Goal: Task Accomplishment & Management: Complete application form

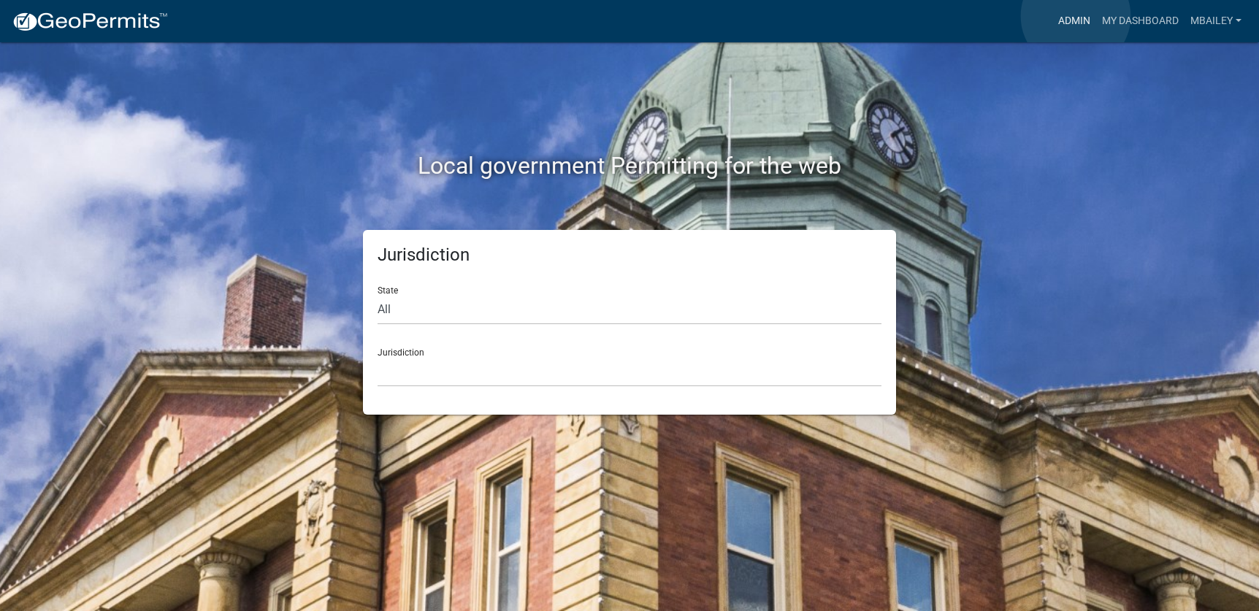
click at [1076, 16] on link "Admin" at bounding box center [1074, 21] width 44 height 28
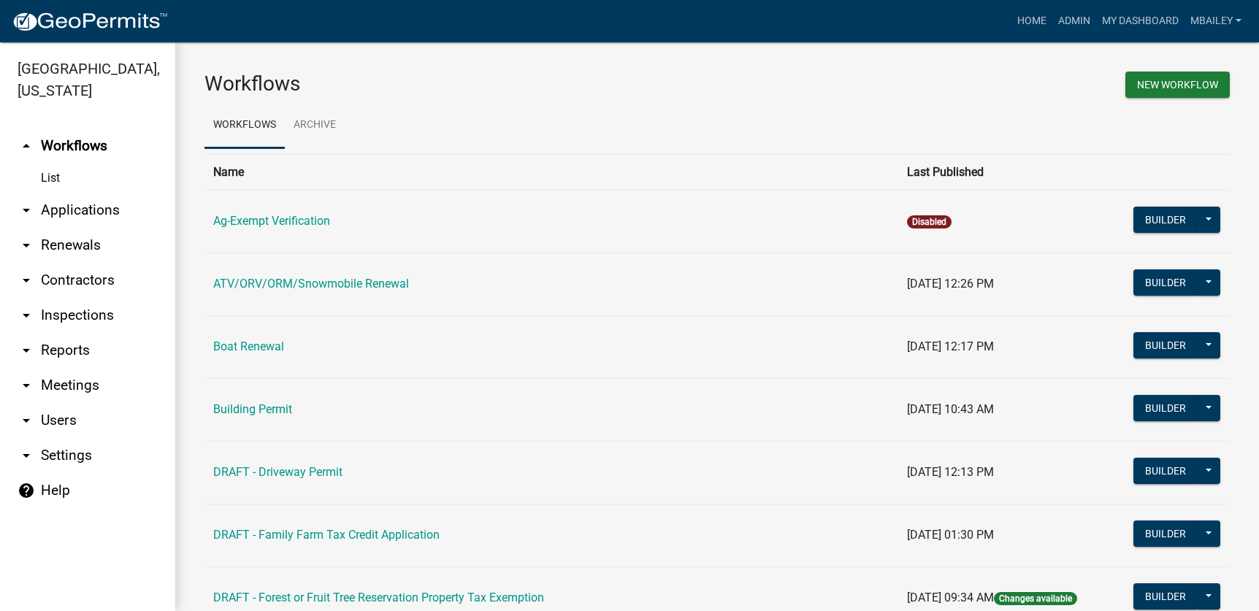
click at [288, 402] on td "Building Permit" at bounding box center [551, 409] width 694 height 63
click at [283, 410] on link "Building Permit" at bounding box center [252, 409] width 79 height 14
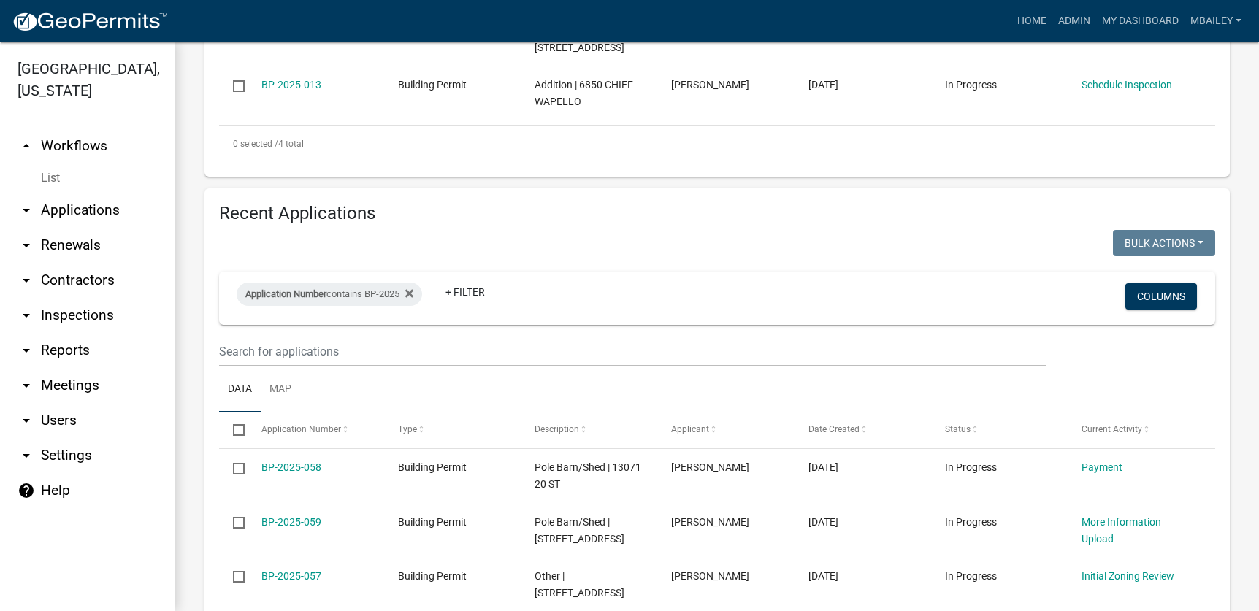
scroll to position [584, 0]
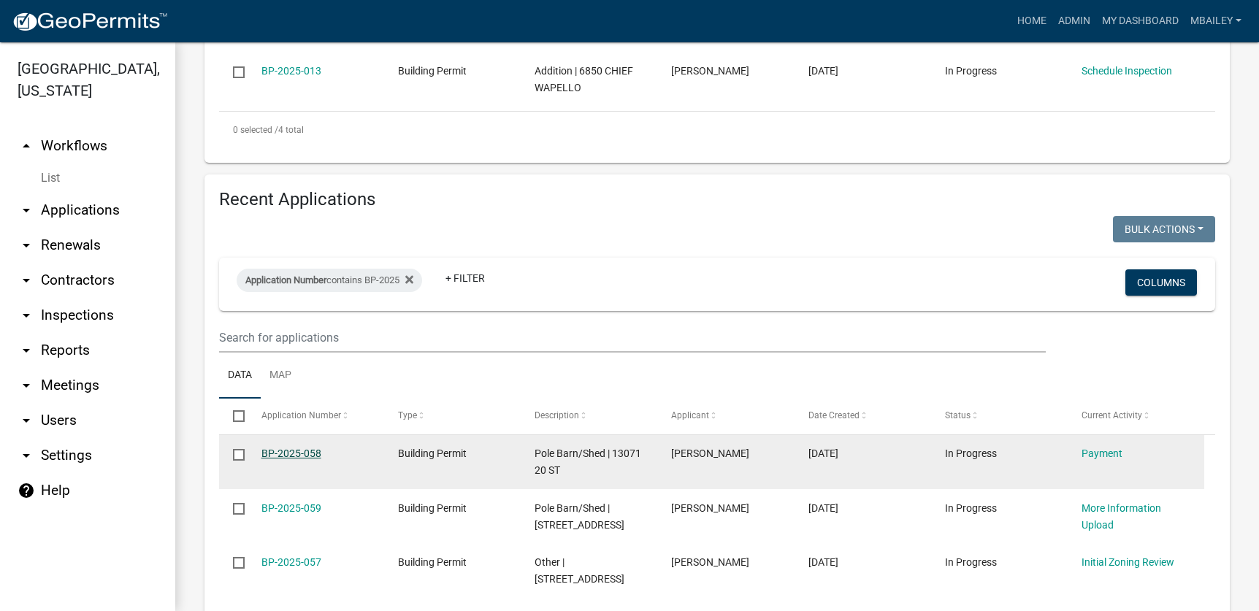
click at [304, 448] on link "BP-2025-058" at bounding box center [291, 454] width 60 height 12
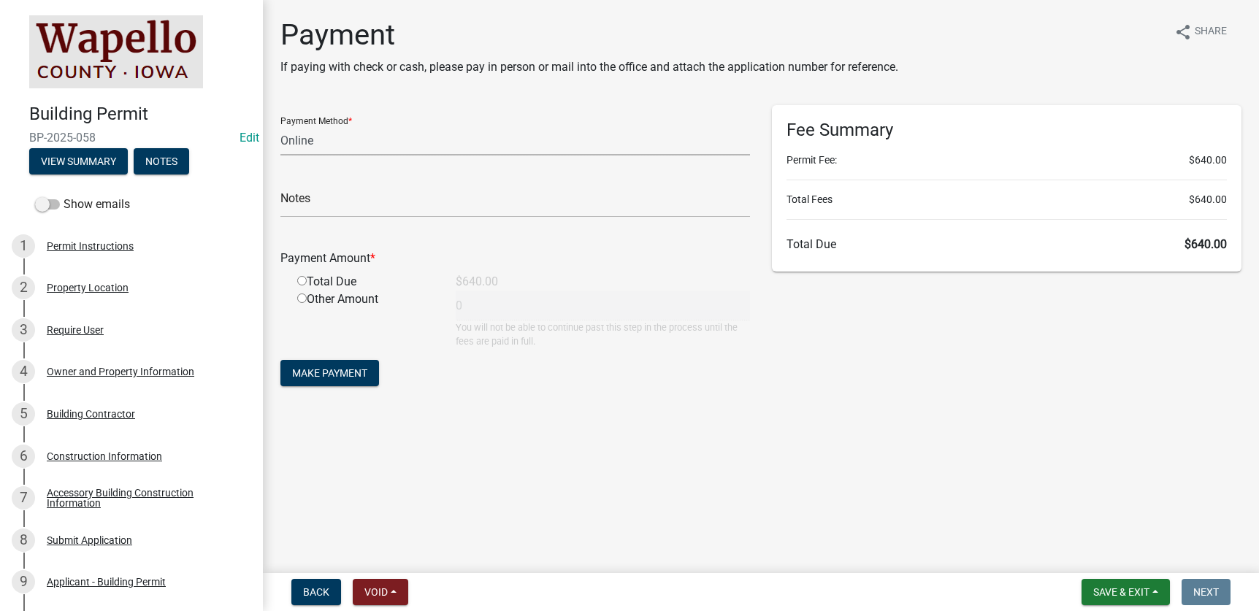
click at [321, 134] on select "Credit Card POS Check Cash Online" at bounding box center [515, 141] width 470 height 30
select select "1: 0"
click at [280, 126] on select "Credit Card POS Check Cash Online" at bounding box center [515, 141] width 470 height 30
click at [332, 205] on input "text" at bounding box center [515, 203] width 470 height 30
click at [636, 469] on main "Payment If paying with check or cash, please pay in person or mail into the off…" at bounding box center [761, 283] width 996 height 567
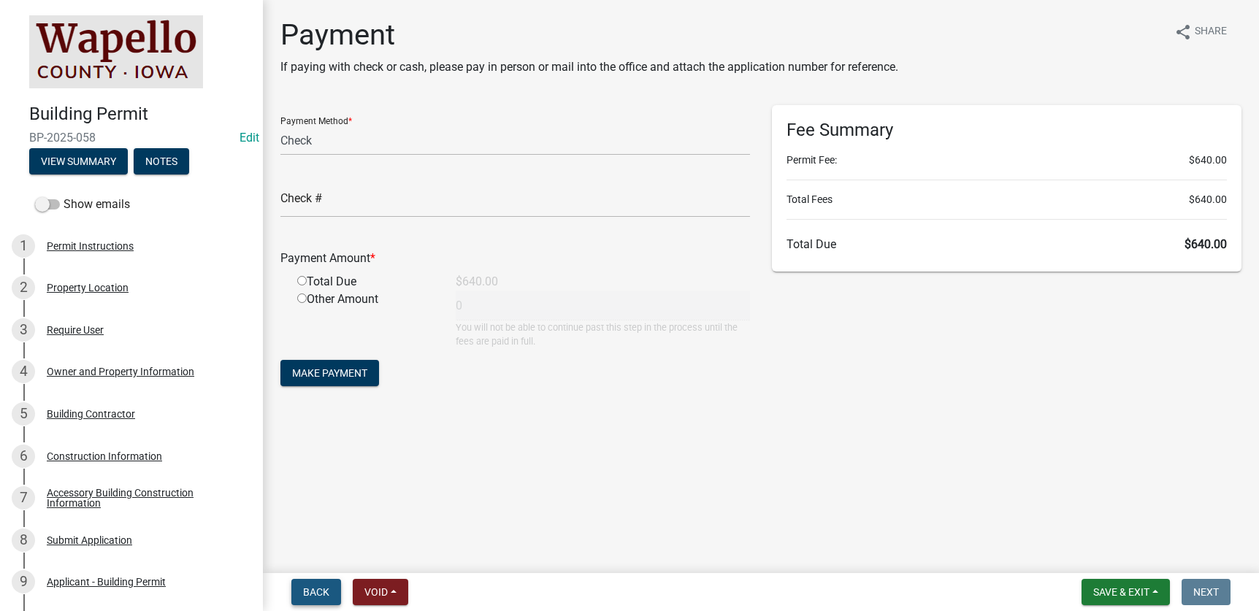
click at [310, 587] on span "Back" at bounding box center [316, 592] width 26 height 12
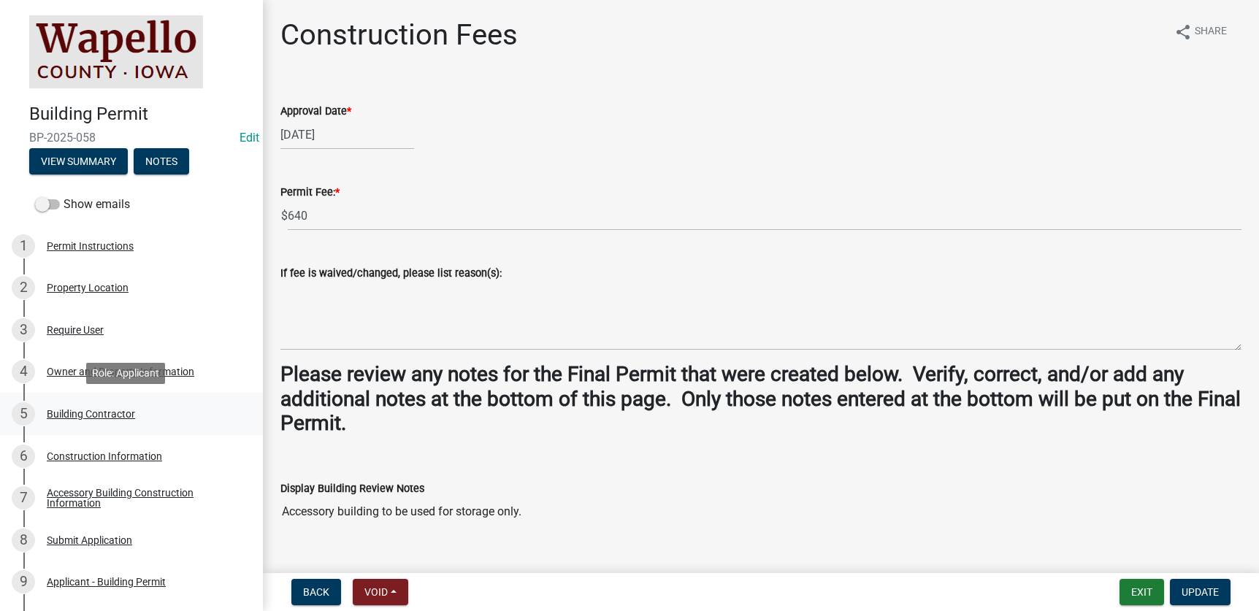
click at [73, 410] on div "Building Contractor" at bounding box center [91, 414] width 88 height 10
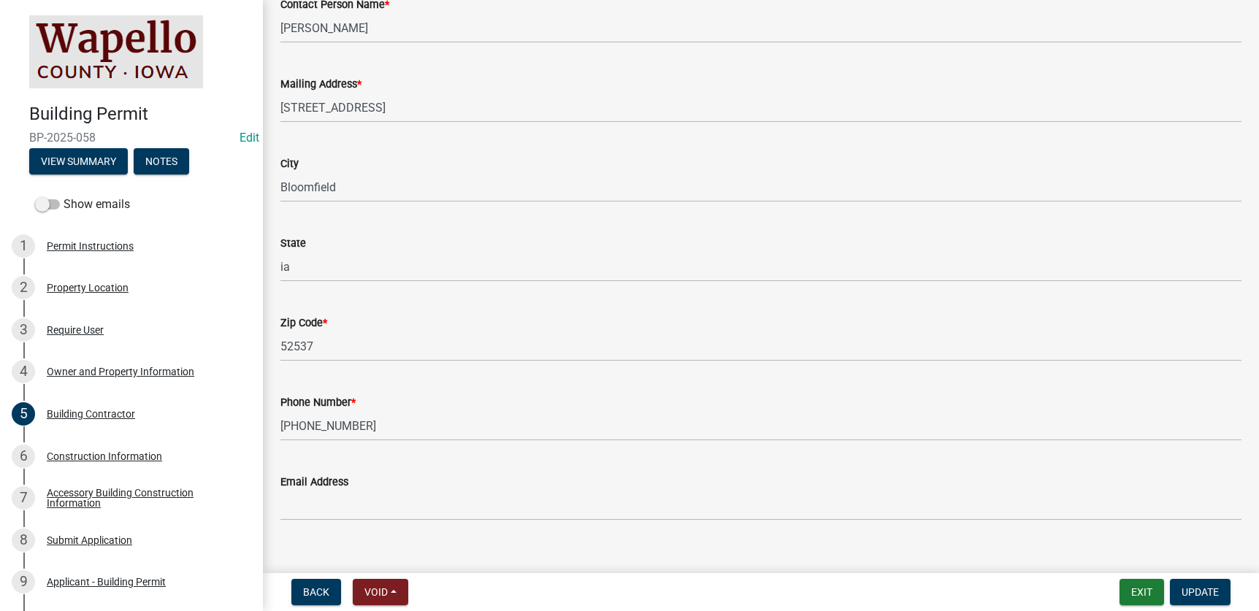
scroll to position [241, 0]
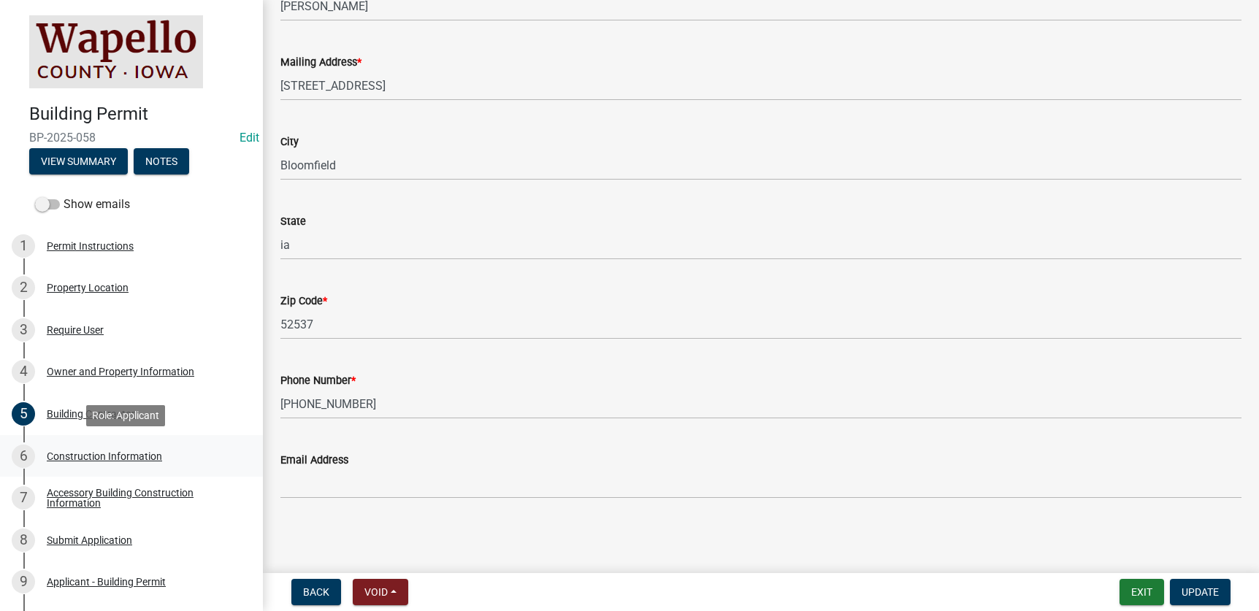
click at [98, 451] on div "Construction Information" at bounding box center [104, 456] width 115 height 10
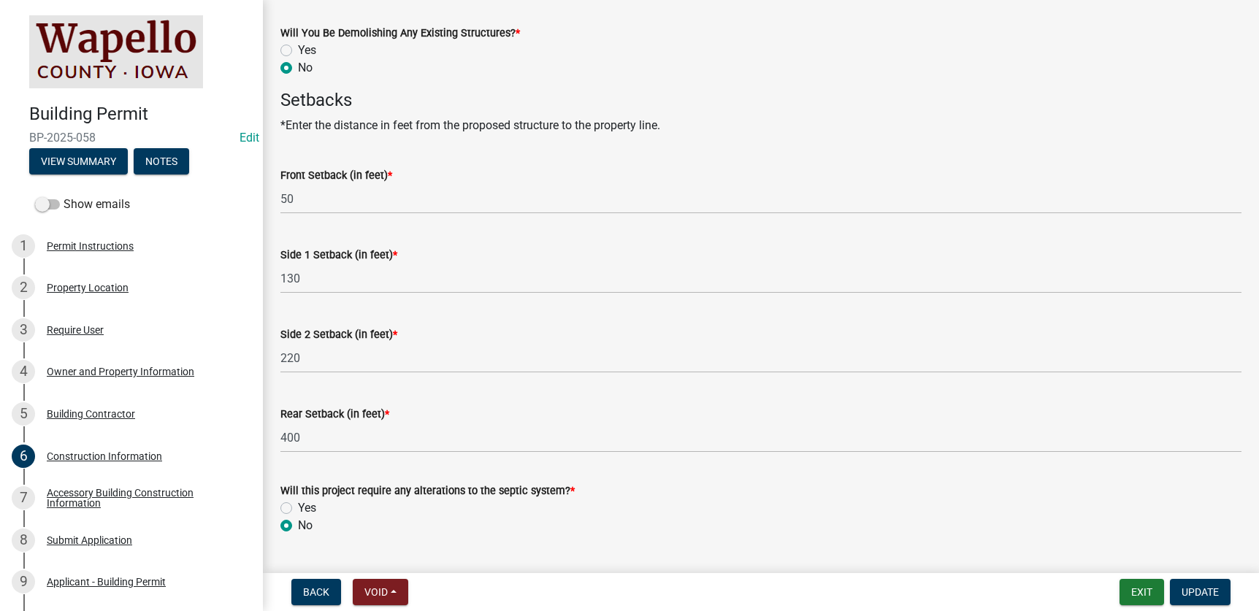
scroll to position [746, 0]
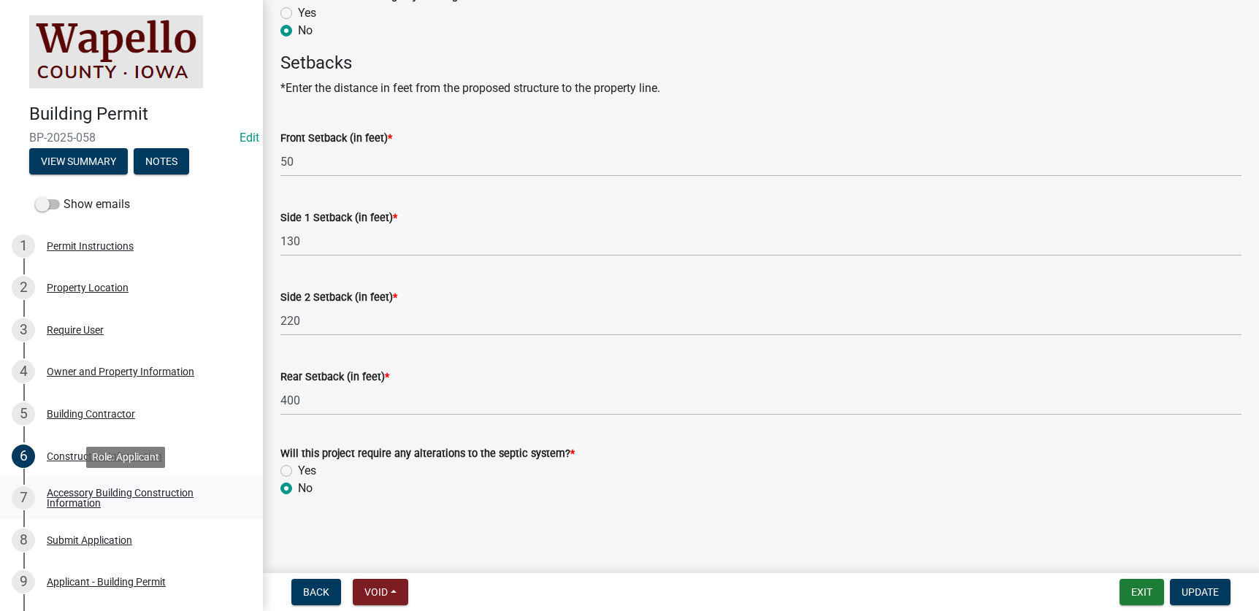
click at [93, 495] on div "Accessory Building Construction Information" at bounding box center [143, 498] width 193 height 20
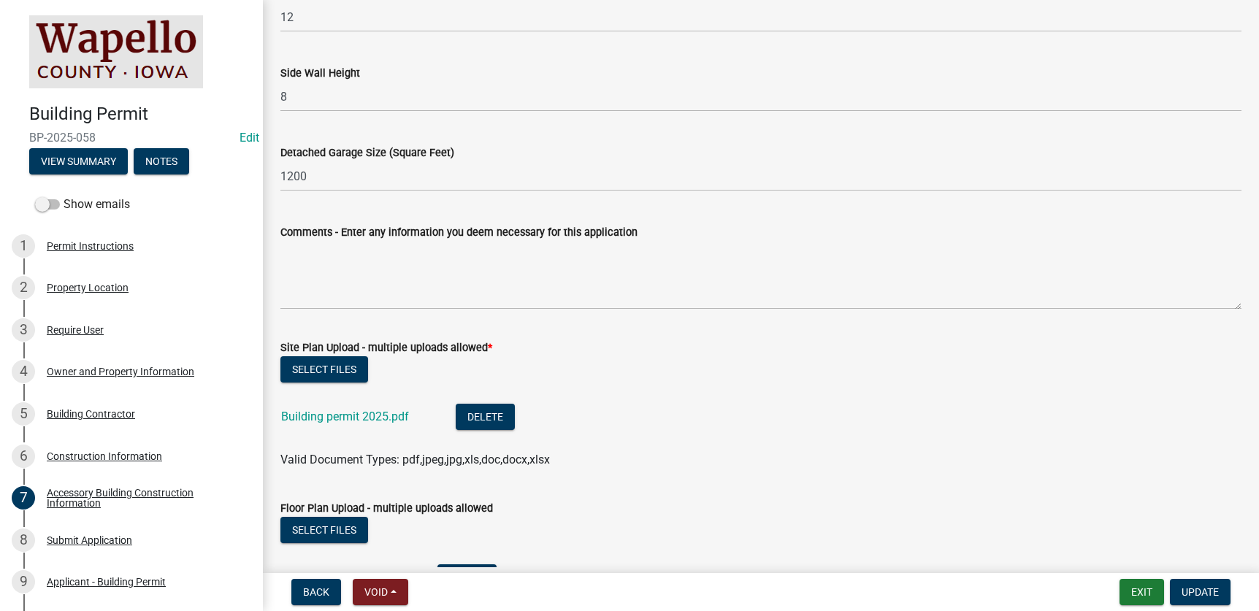
scroll to position [511, 0]
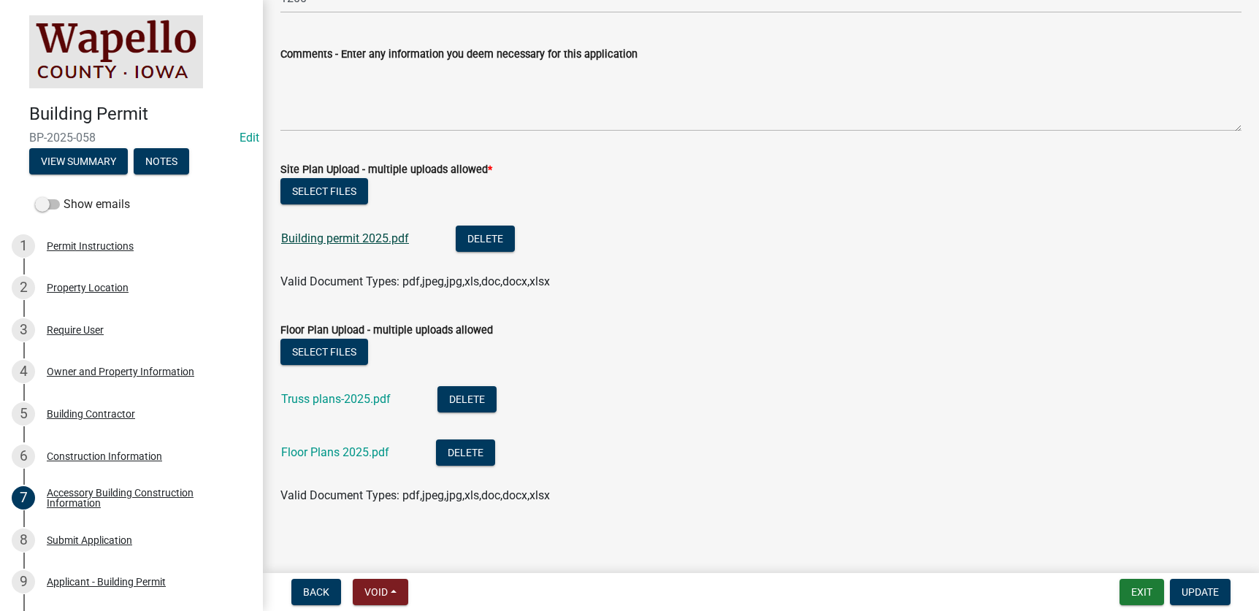
click at [382, 240] on link "Building permit 2025.pdf" at bounding box center [345, 238] width 128 height 14
click at [329, 398] on link "Truss plans-2025.pdf" at bounding box center [336, 399] width 110 height 14
click at [318, 453] on link "Floor Plans 2025.pdf" at bounding box center [335, 452] width 108 height 14
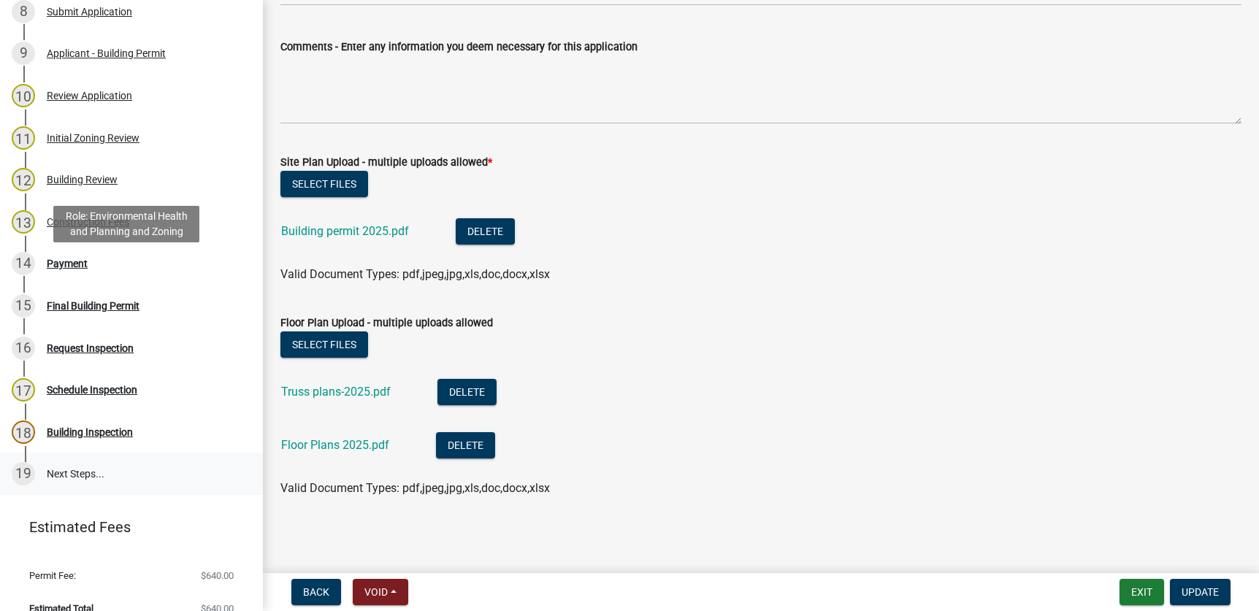
scroll to position [548, 0]
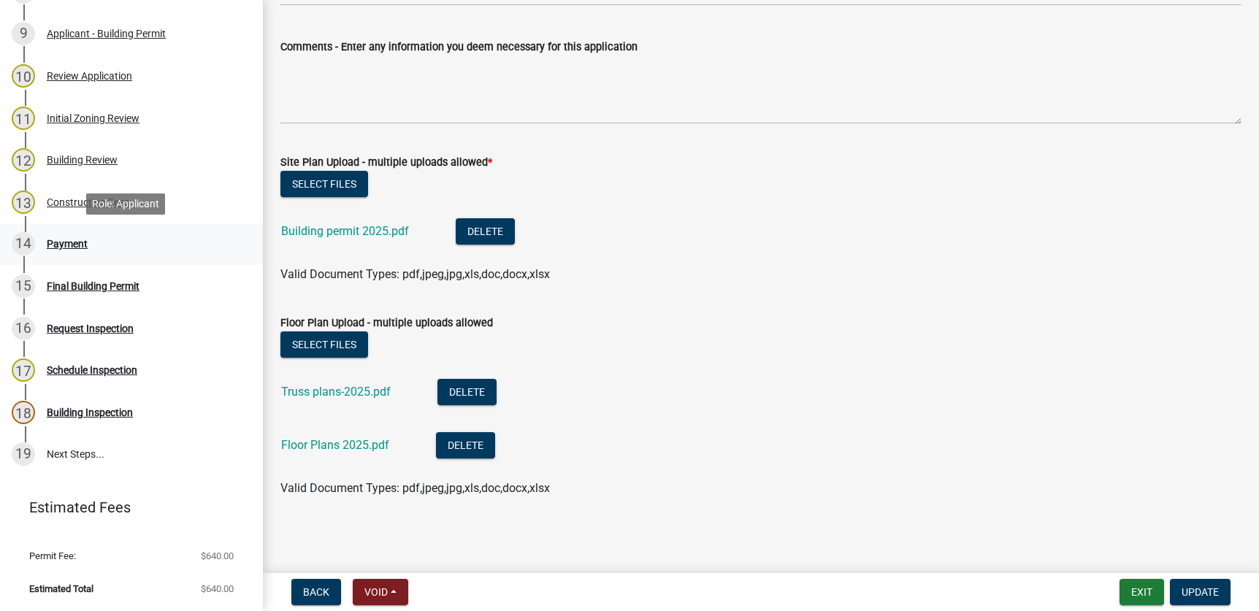
click at [66, 240] on div "Payment" at bounding box center [67, 244] width 41 height 10
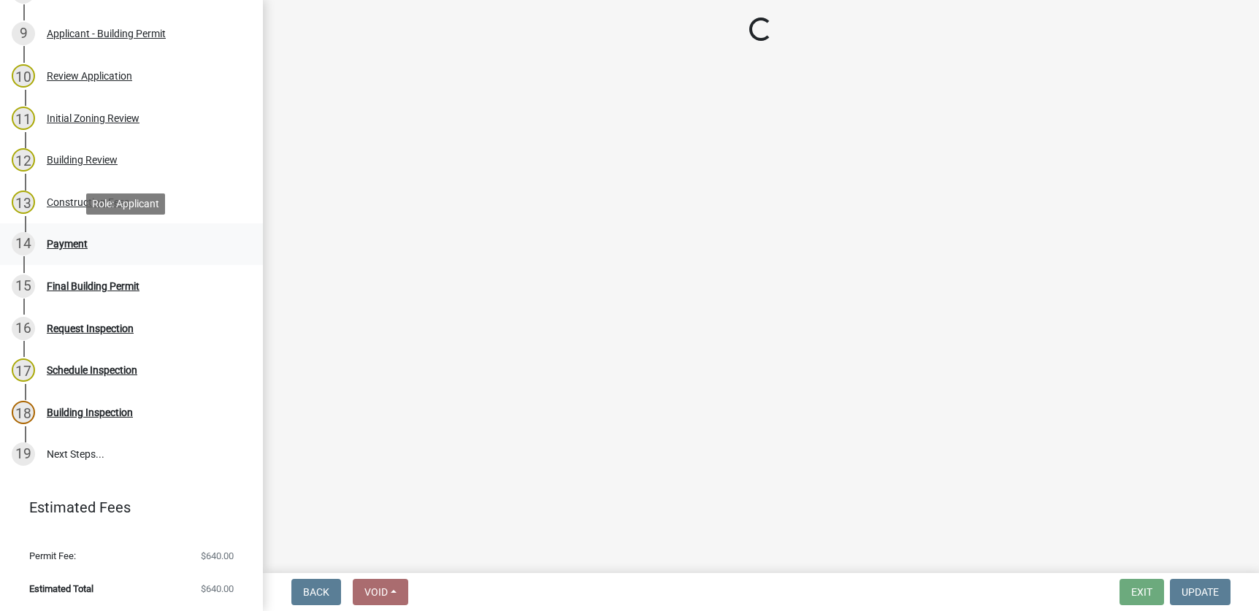
select select "1: 0"
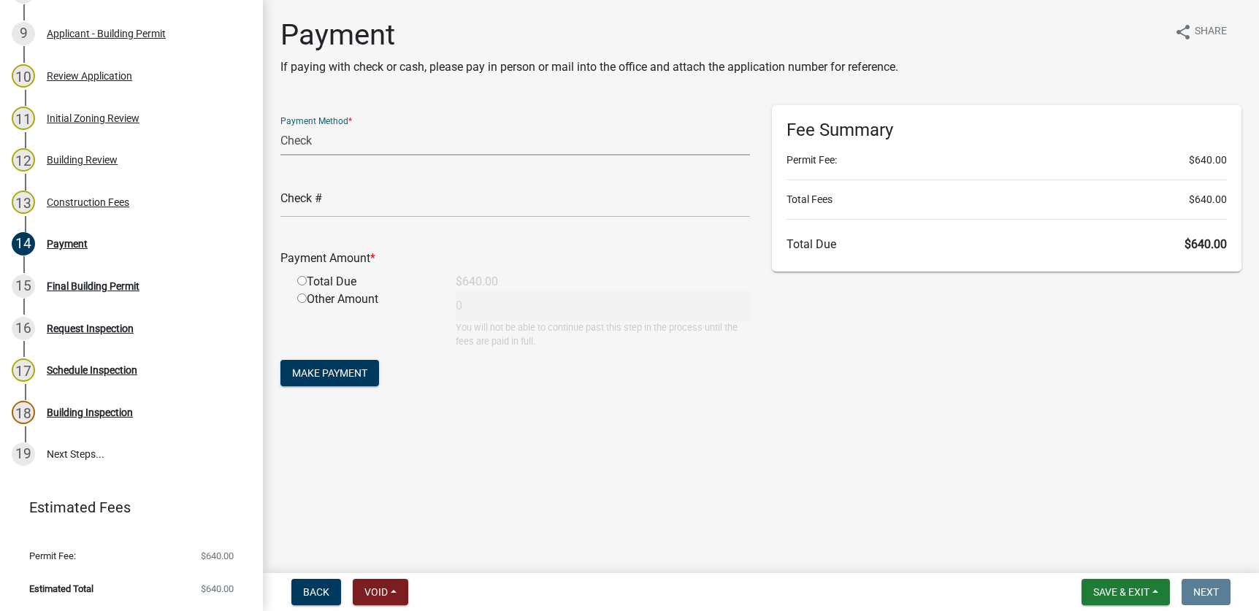
click at [330, 144] on select "Credit Card POS Check Cash Online" at bounding box center [515, 141] width 470 height 30
click at [280, 126] on select "Credit Card POS Check Cash Online" at bounding box center [515, 141] width 470 height 30
drag, startPoint x: 323, startPoint y: 210, endPoint x: 330, endPoint y: 208, distance: 7.6
click at [325, 210] on input "text" at bounding box center [515, 203] width 470 height 30
type input "105"
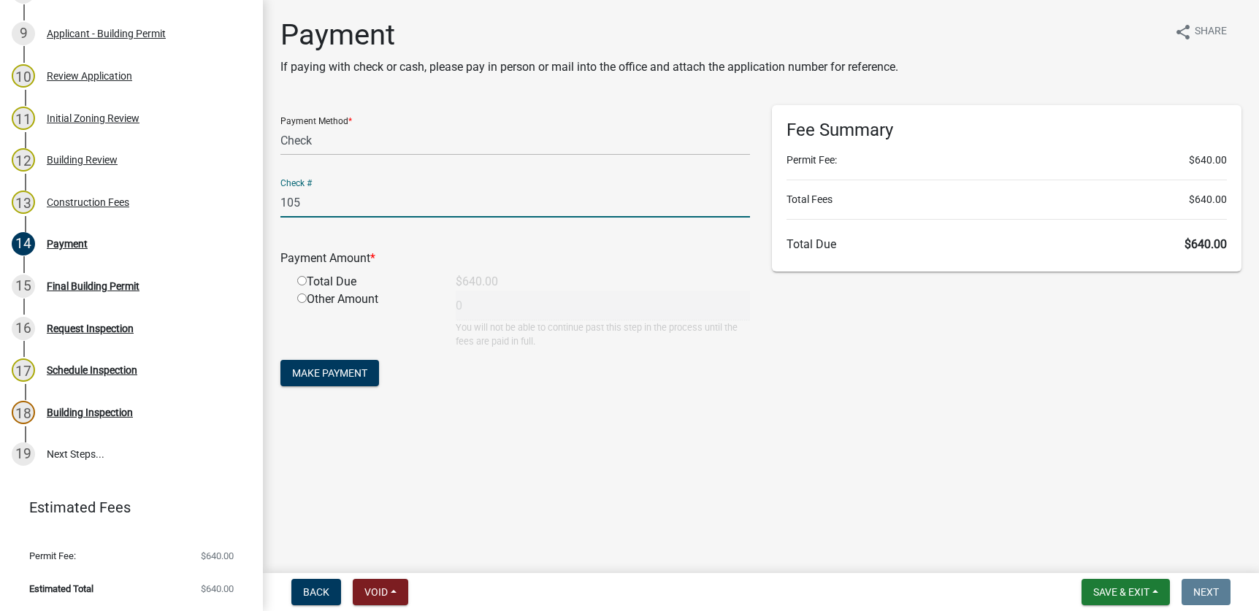
click at [302, 278] on input "radio" at bounding box center [301, 280] width 9 height 9
radio input "true"
type input "640"
click at [332, 376] on span "Make Payment" at bounding box center [329, 373] width 75 height 12
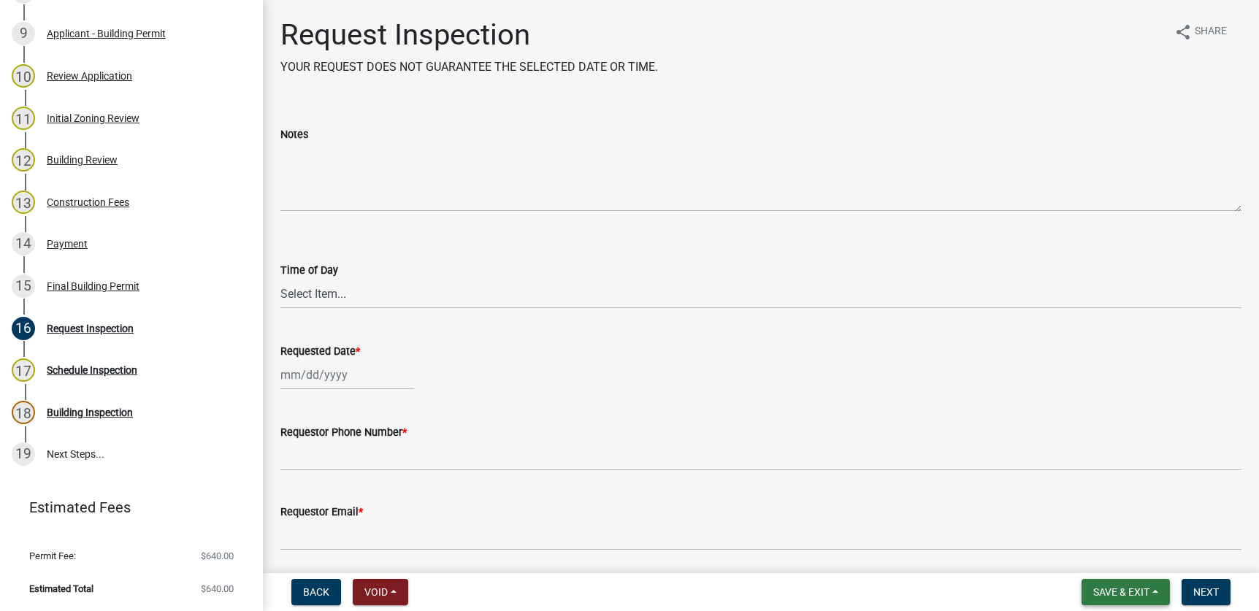
click at [1152, 594] on button "Save & Exit" at bounding box center [1126, 592] width 88 height 26
click at [1126, 556] on button "Save & Exit" at bounding box center [1111, 554] width 117 height 35
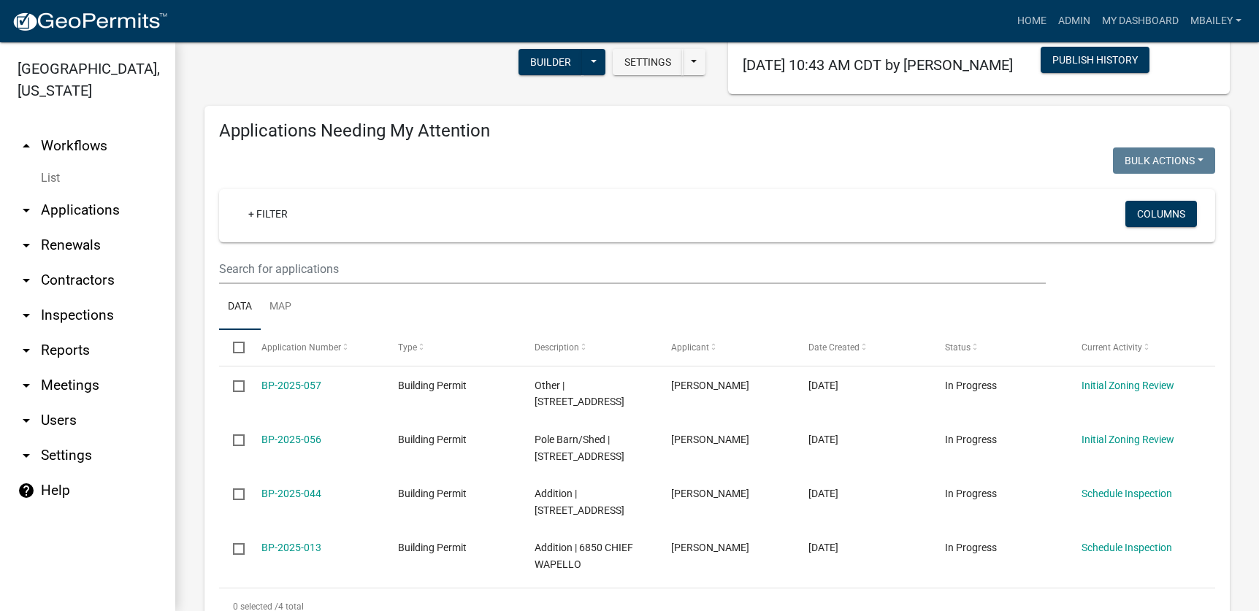
scroll to position [146, 0]
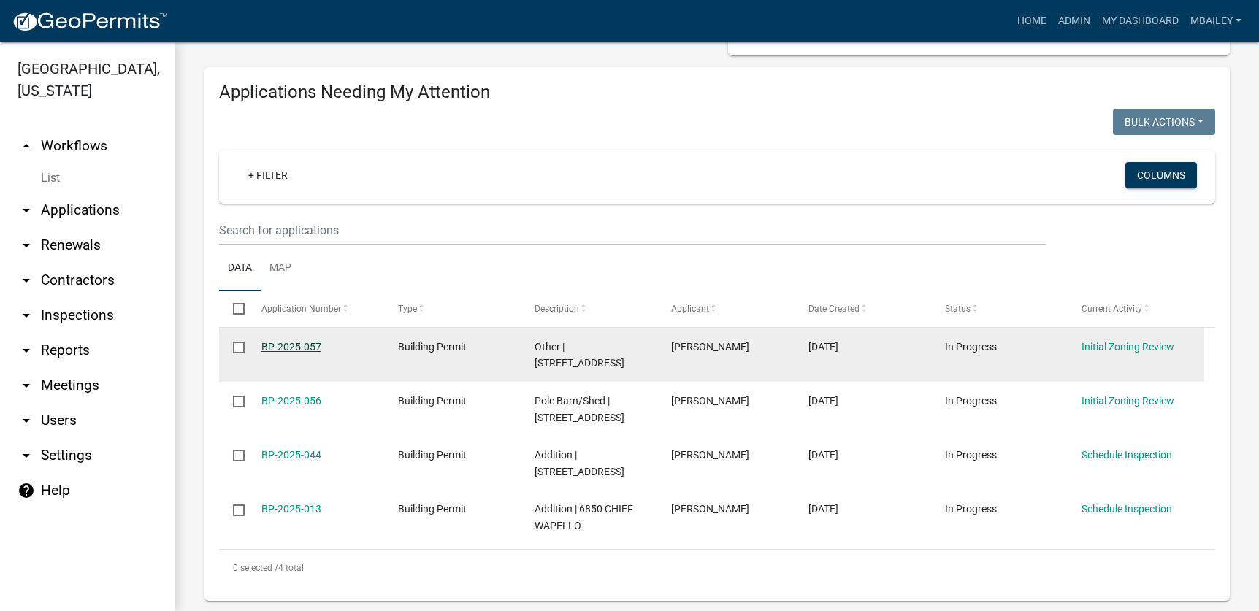
click at [293, 343] on link "BP-2025-057" at bounding box center [291, 347] width 60 height 12
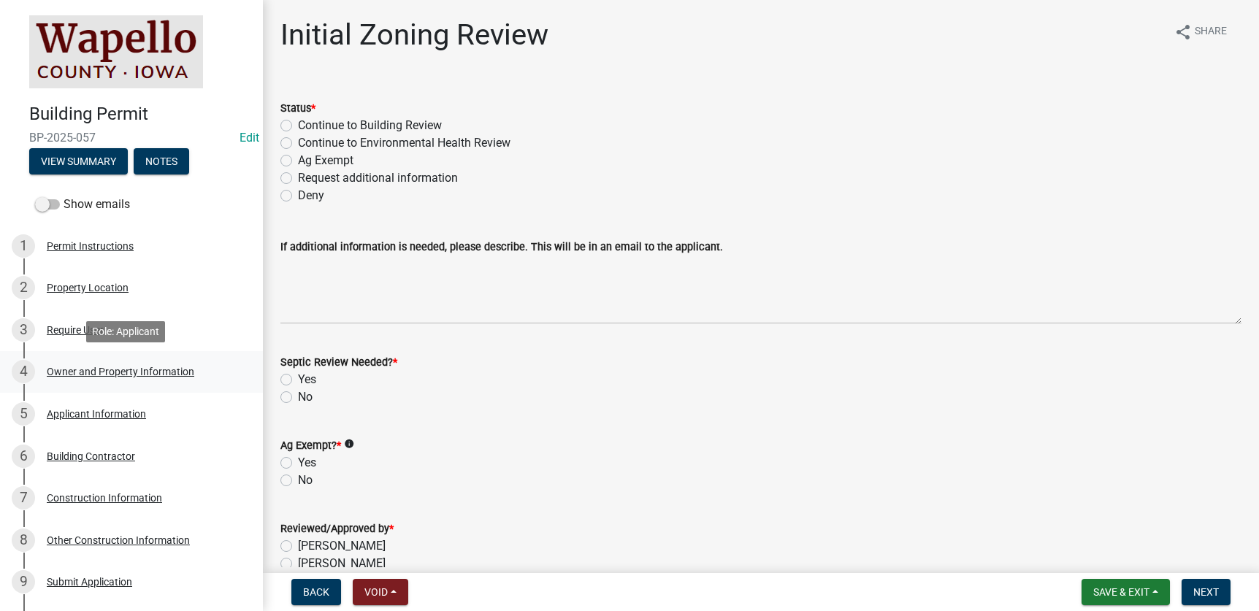
click at [75, 370] on div "Owner and Property Information" at bounding box center [121, 372] width 148 height 10
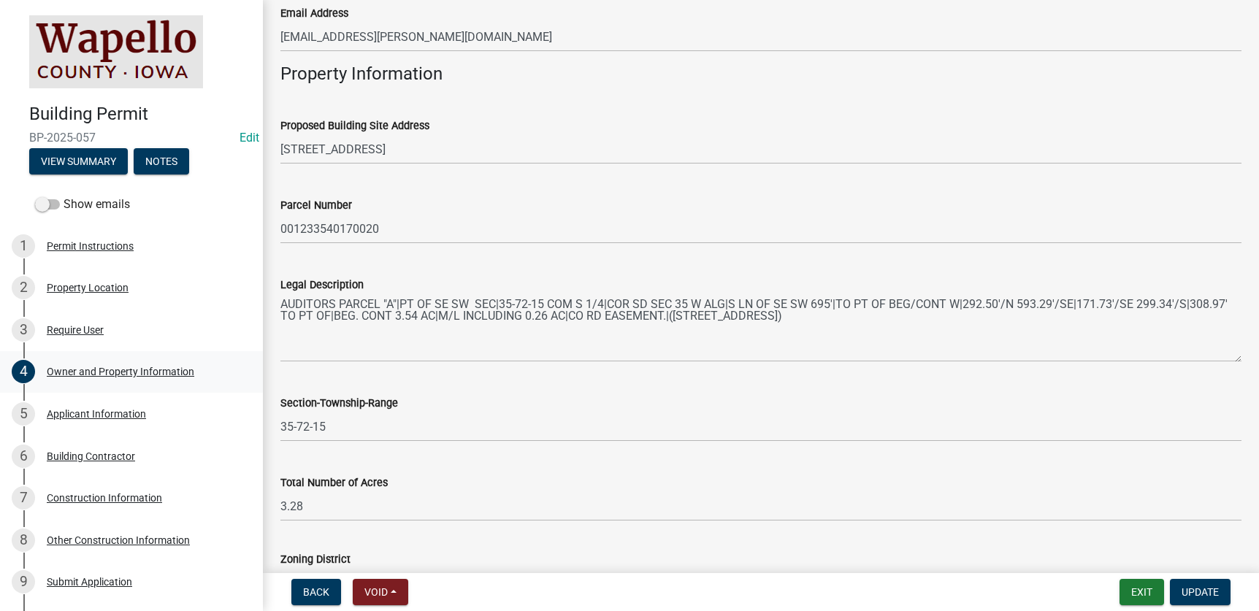
scroll to position [949, 0]
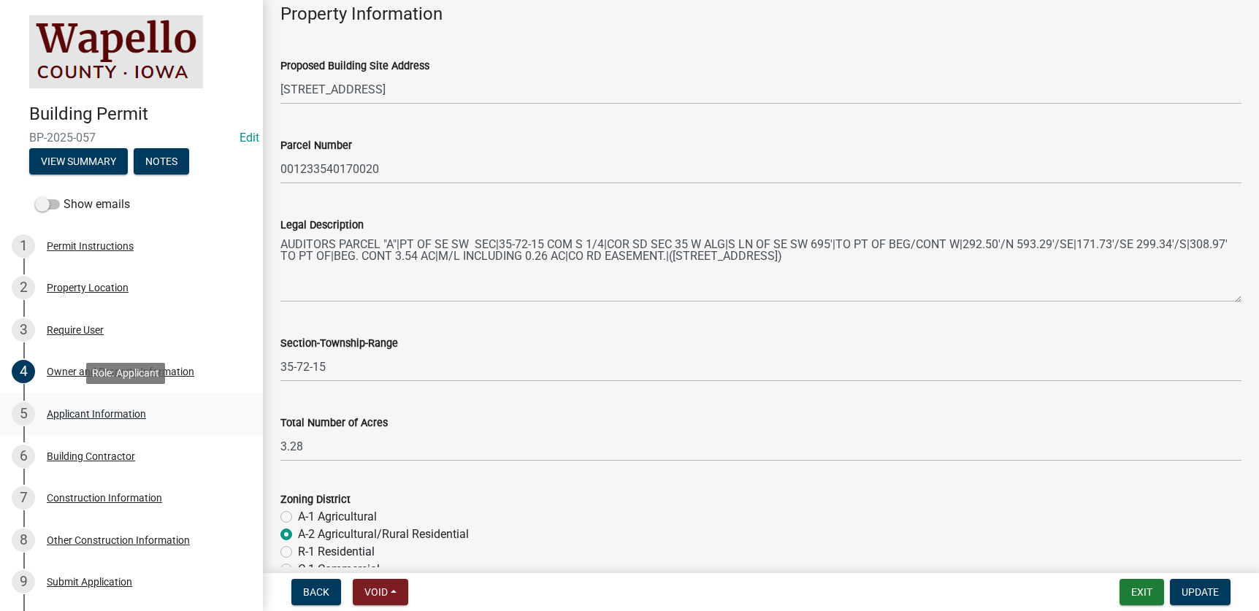
click at [85, 410] on div "Applicant Information" at bounding box center [96, 414] width 99 height 10
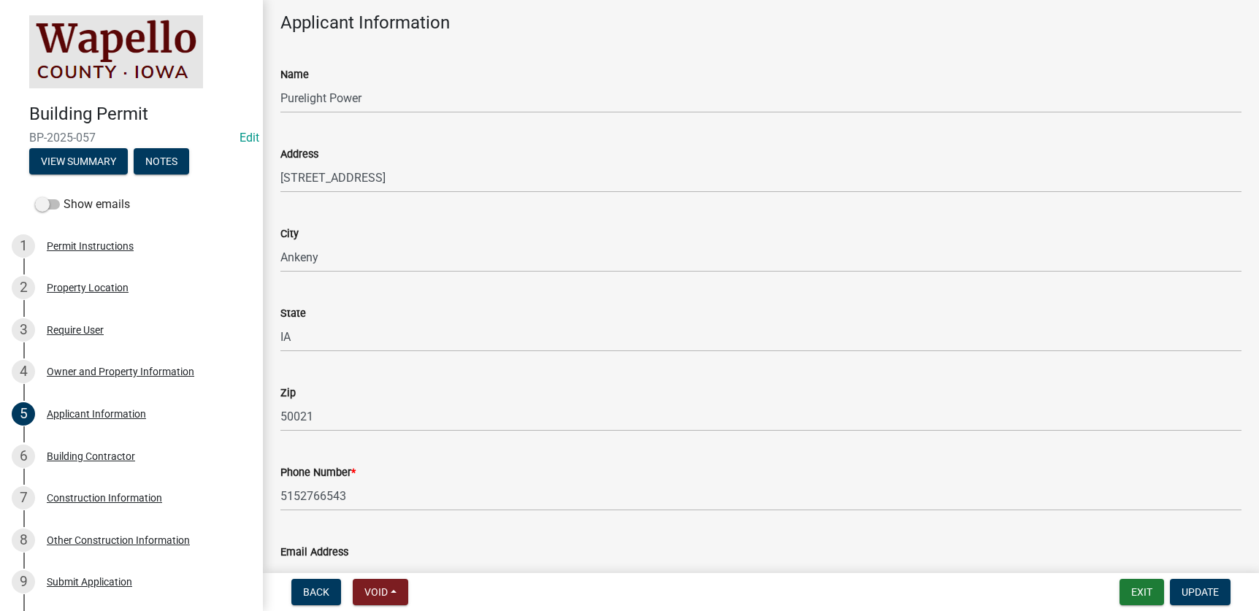
scroll to position [161, 0]
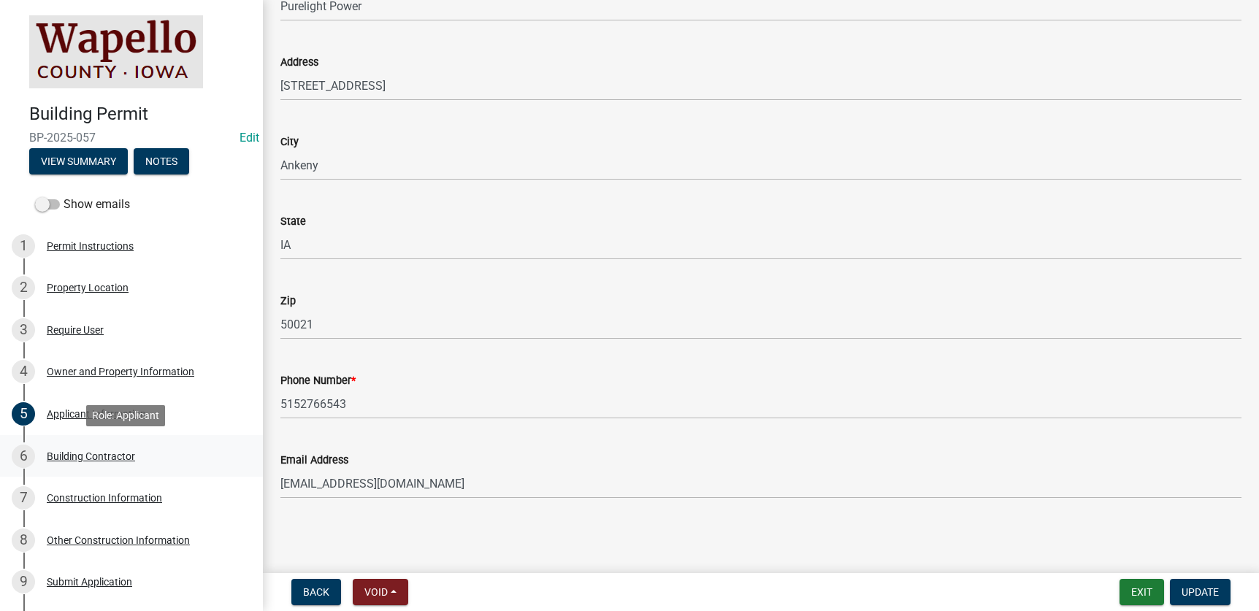
click at [88, 453] on div "Building Contractor" at bounding box center [91, 456] width 88 height 10
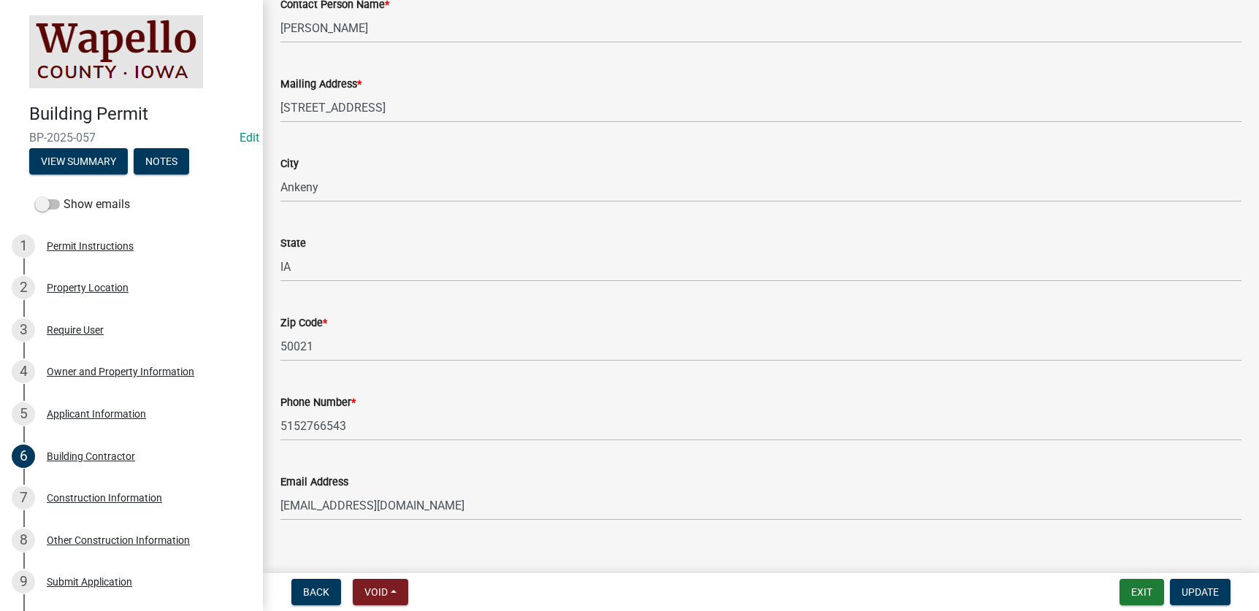
scroll to position [241, 0]
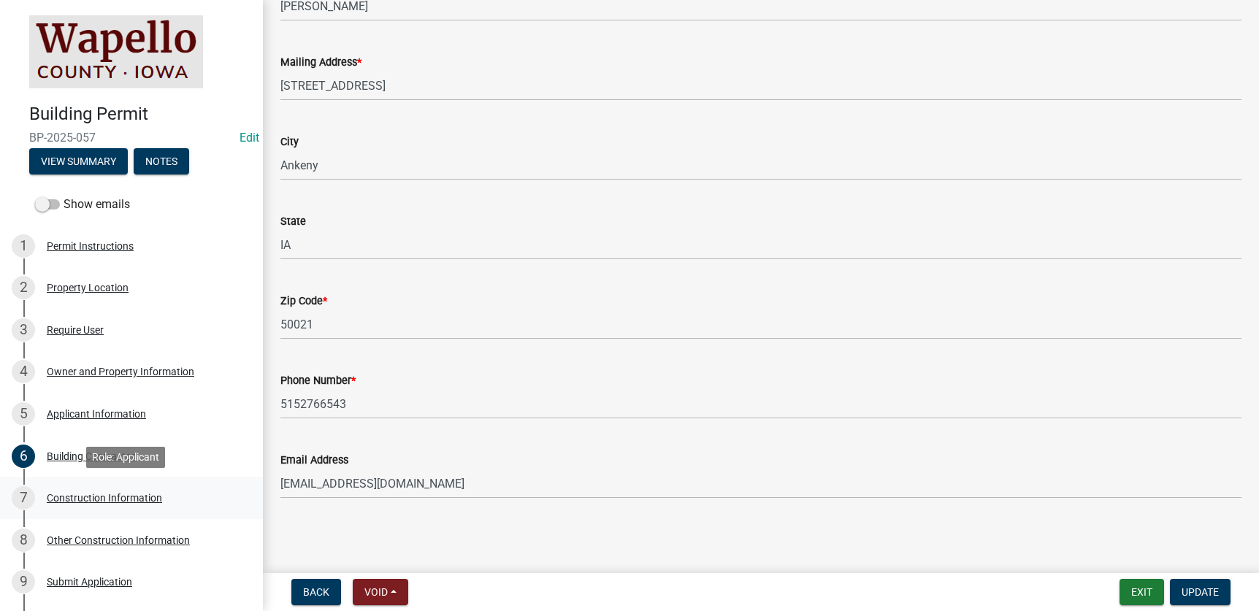
click at [114, 497] on div "Construction Information" at bounding box center [104, 498] width 115 height 10
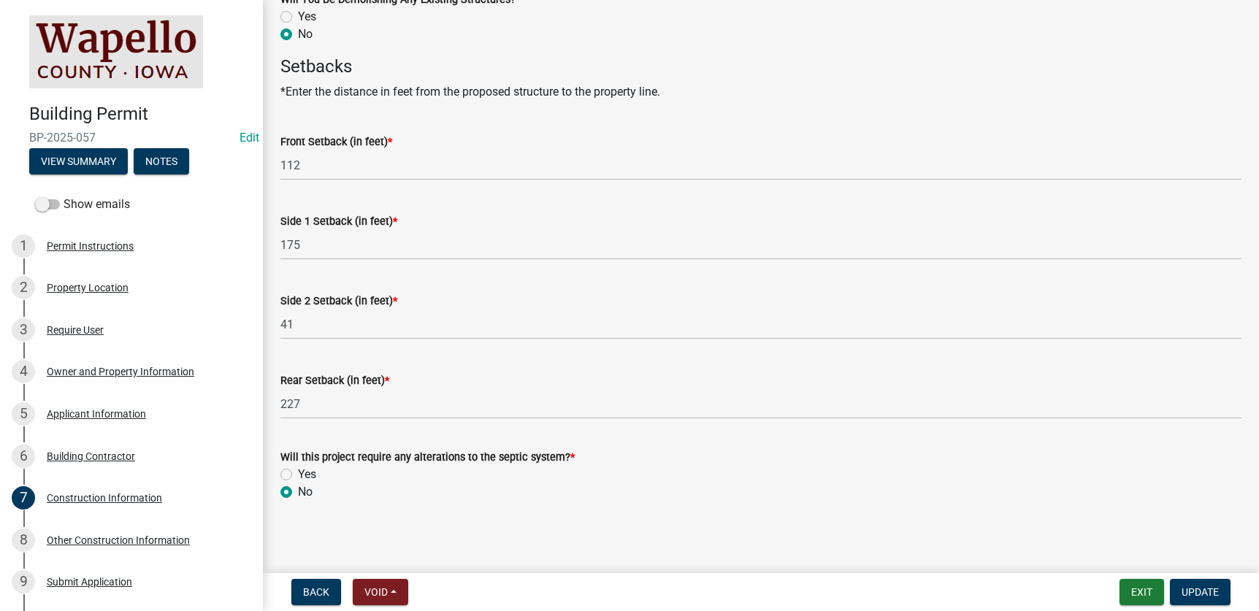
scroll to position [746, 0]
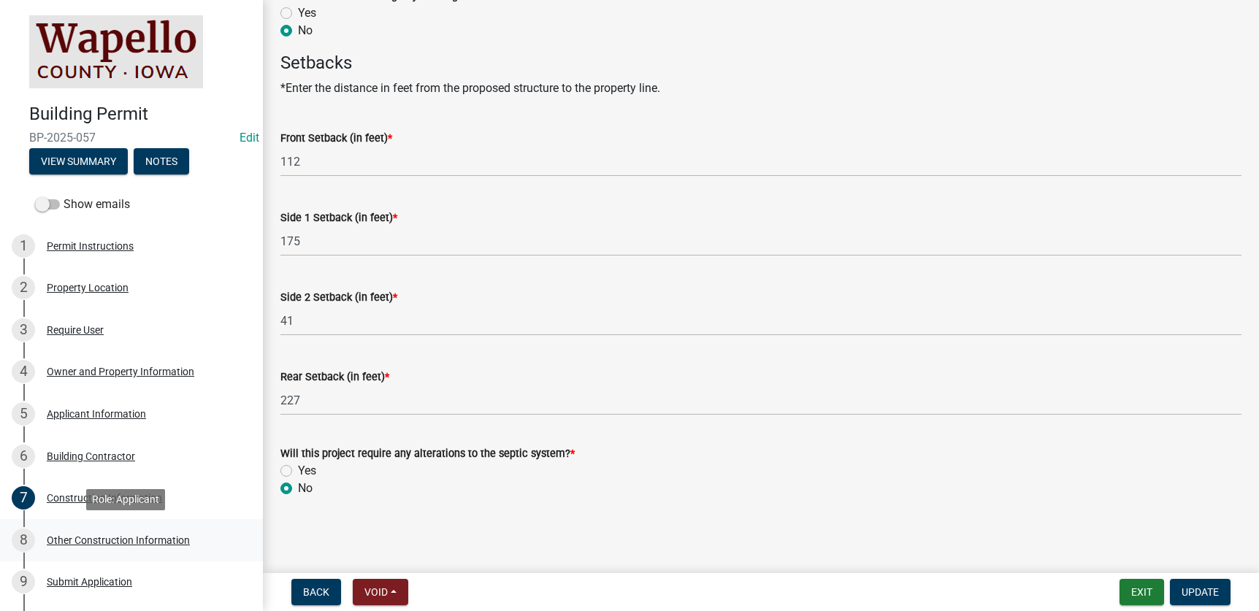
click at [107, 541] on div "Other Construction Information" at bounding box center [118, 540] width 143 height 10
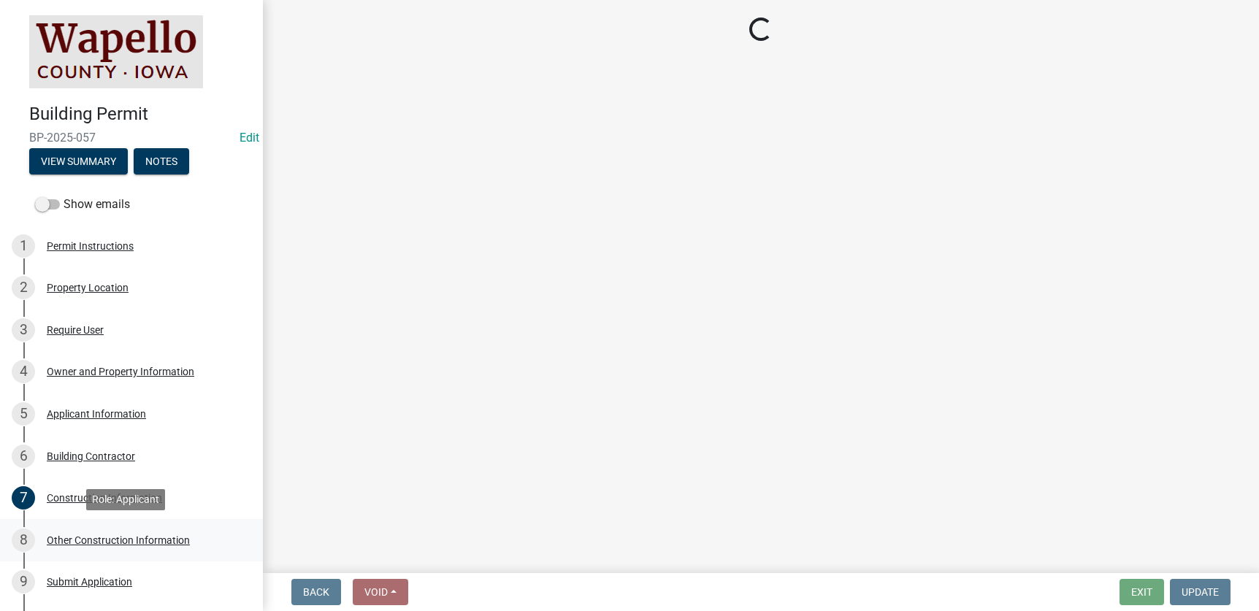
scroll to position [0, 0]
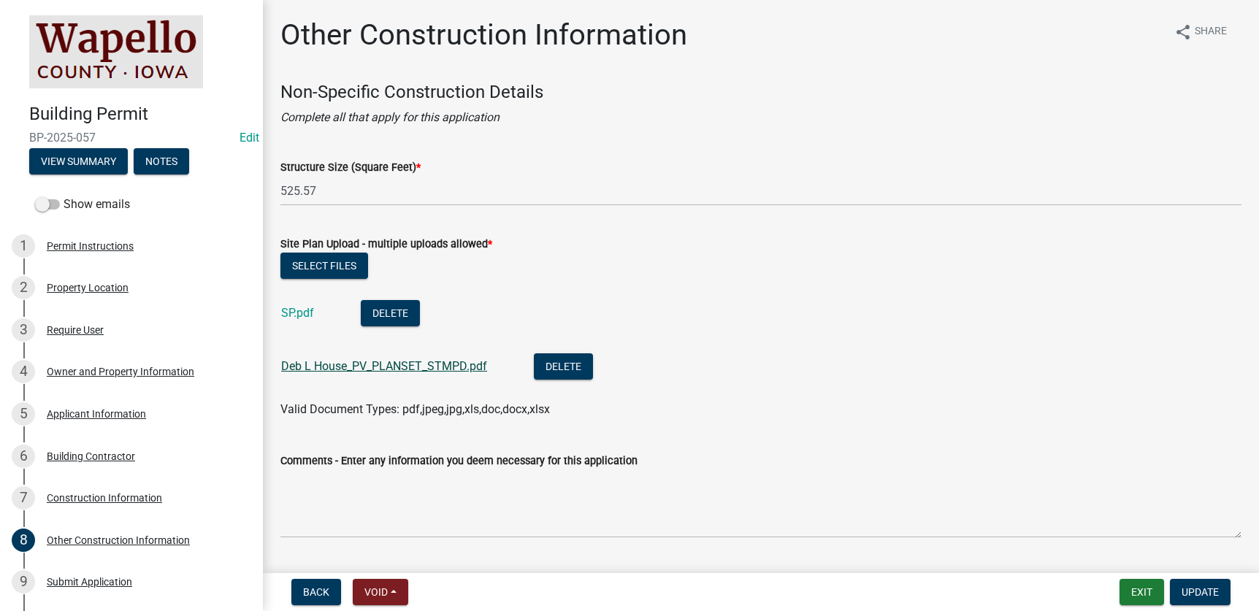
click at [318, 361] on link "Deb L House_PV_PLANSET_STMPD.pdf" at bounding box center [384, 366] width 206 height 14
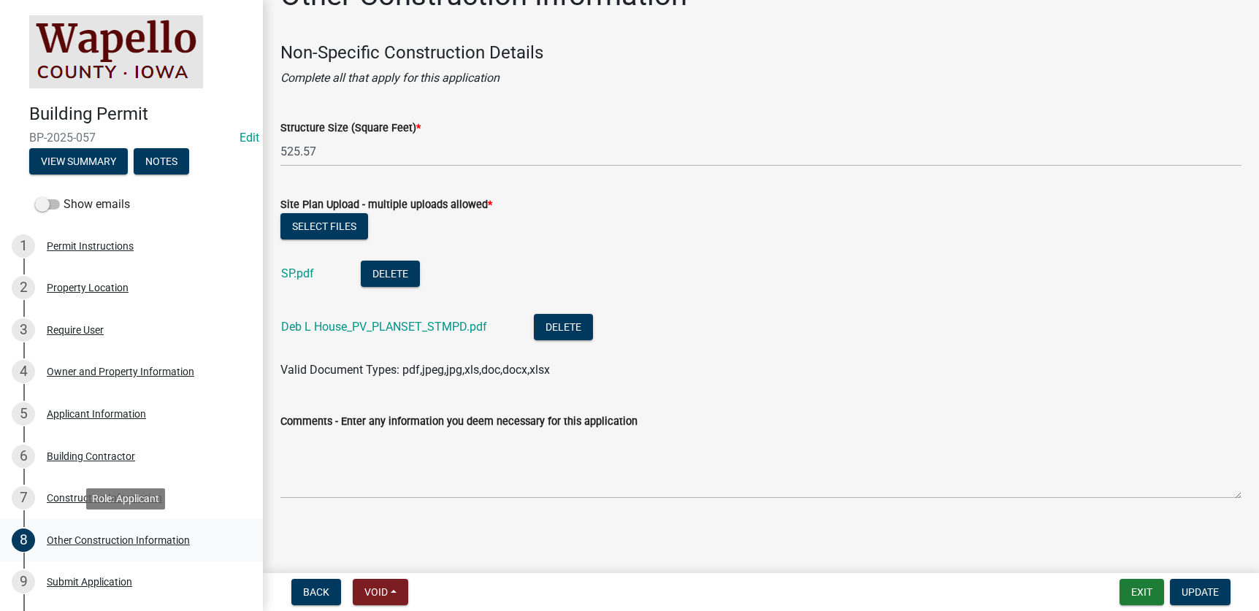
scroll to position [219, 0]
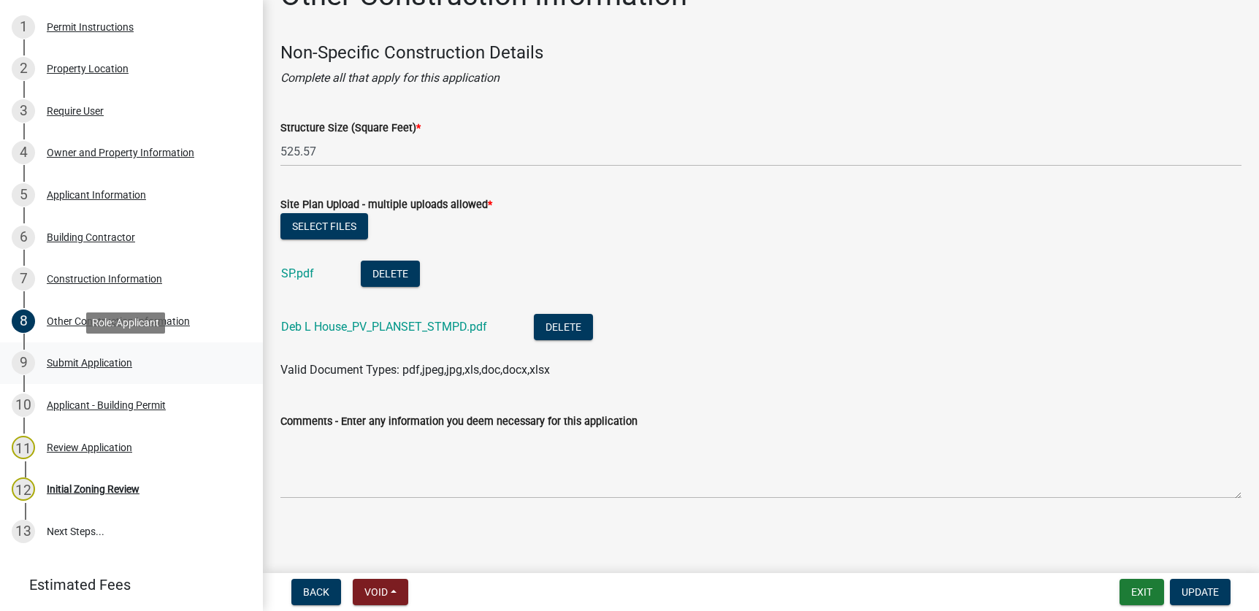
click at [79, 361] on div "Submit Application" at bounding box center [89, 363] width 85 height 10
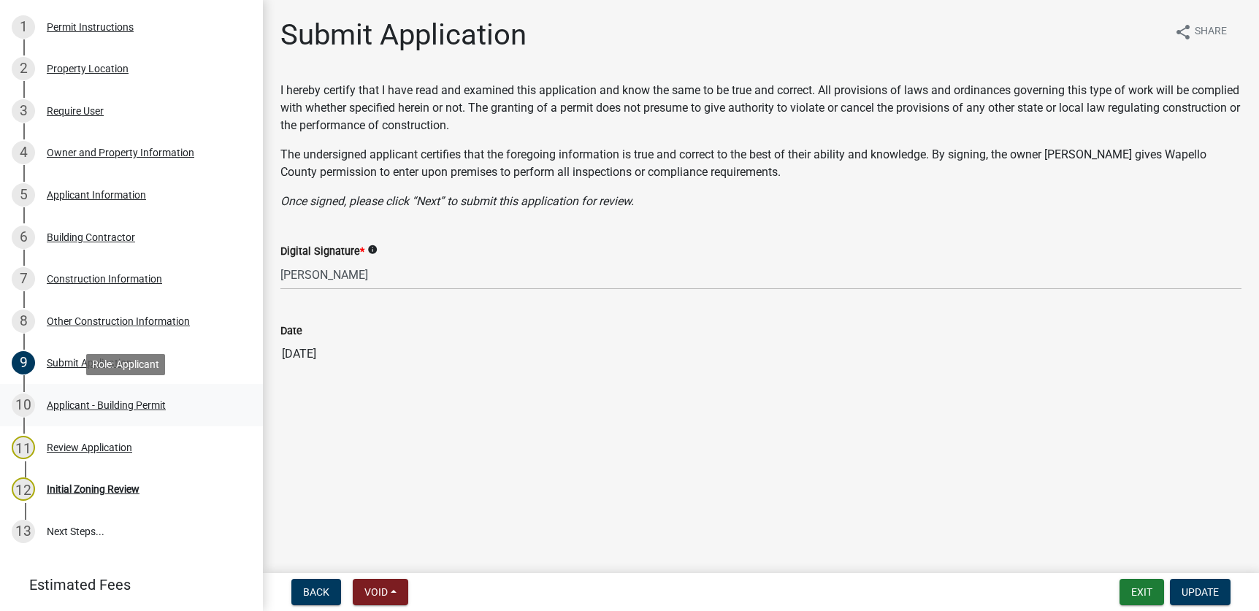
click at [76, 406] on div "Applicant - Building Permit" at bounding box center [106, 405] width 119 height 10
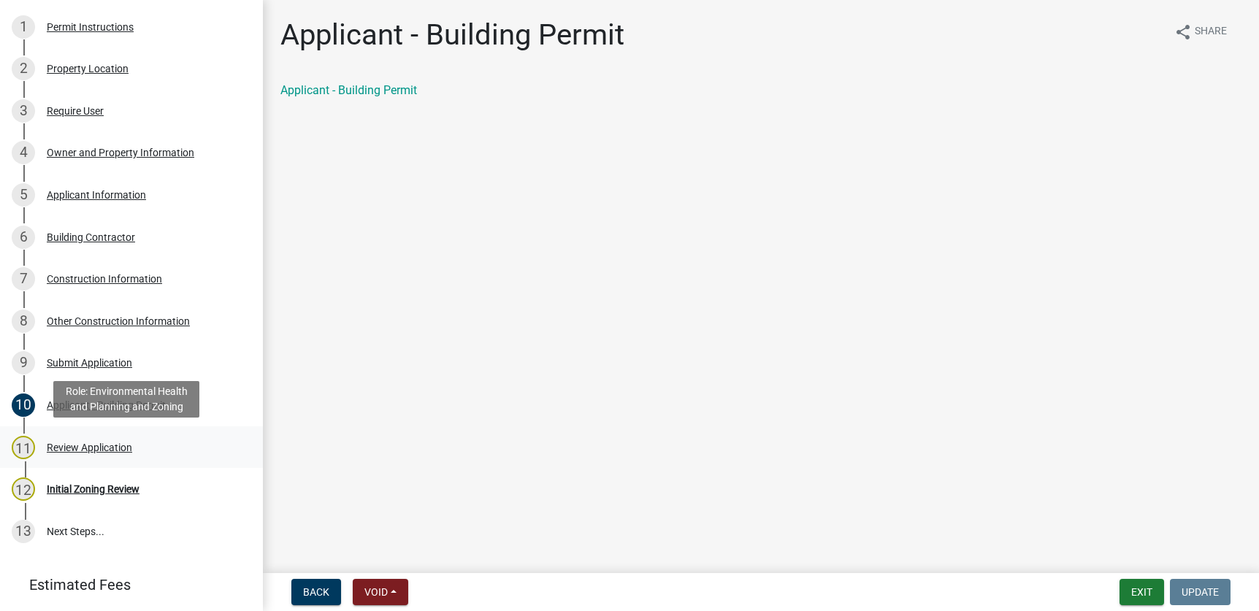
click at [99, 445] on div "Review Application" at bounding box center [89, 448] width 85 height 10
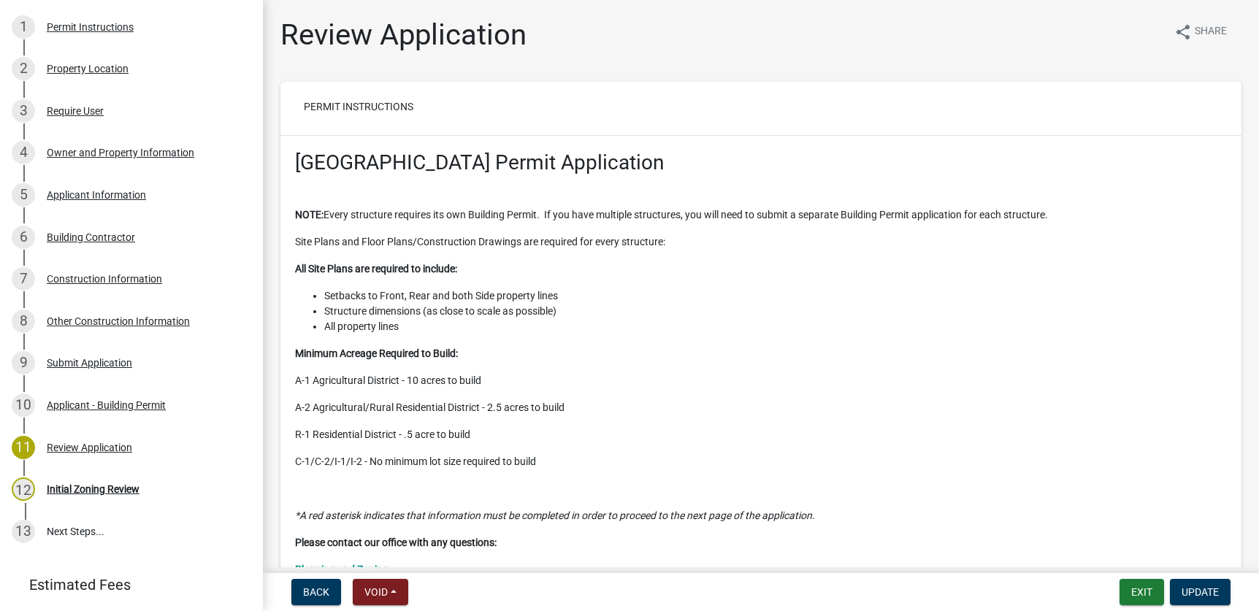
scroll to position [219, 0]
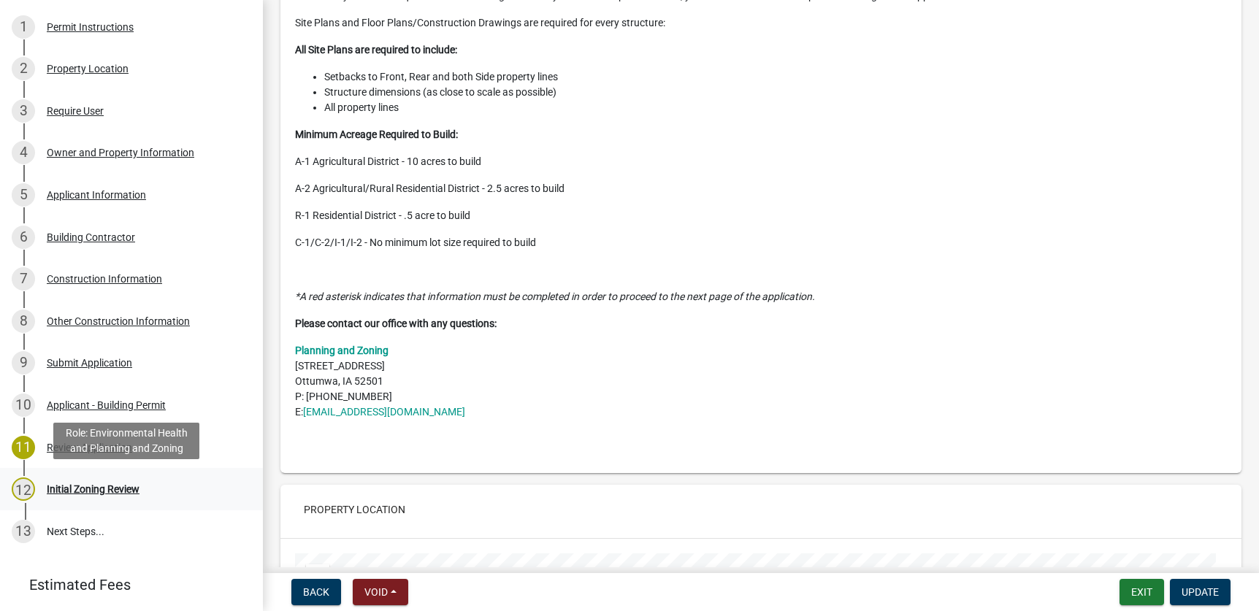
click at [93, 488] on div "Initial Zoning Review" at bounding box center [93, 489] width 93 height 10
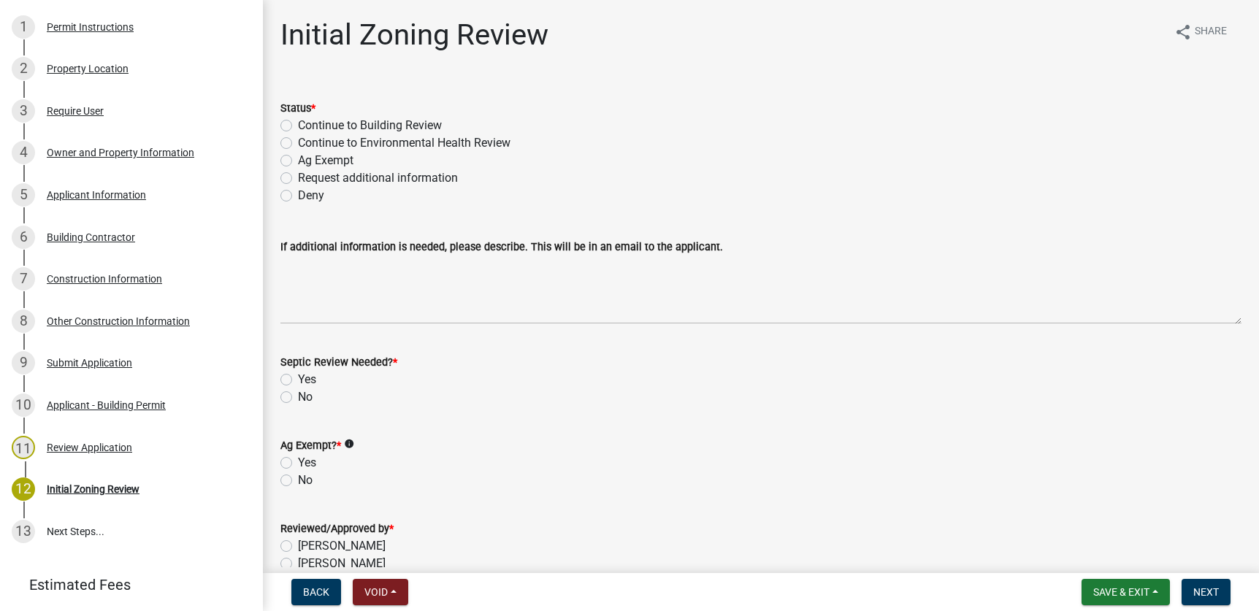
click at [292, 126] on div "Continue to Building Review" at bounding box center [760, 126] width 961 height 18
click at [298, 130] on label "Continue to Building Review" at bounding box center [370, 126] width 144 height 18
click at [298, 126] on input "Continue to Building Review" at bounding box center [302, 121] width 9 height 9
radio input "true"
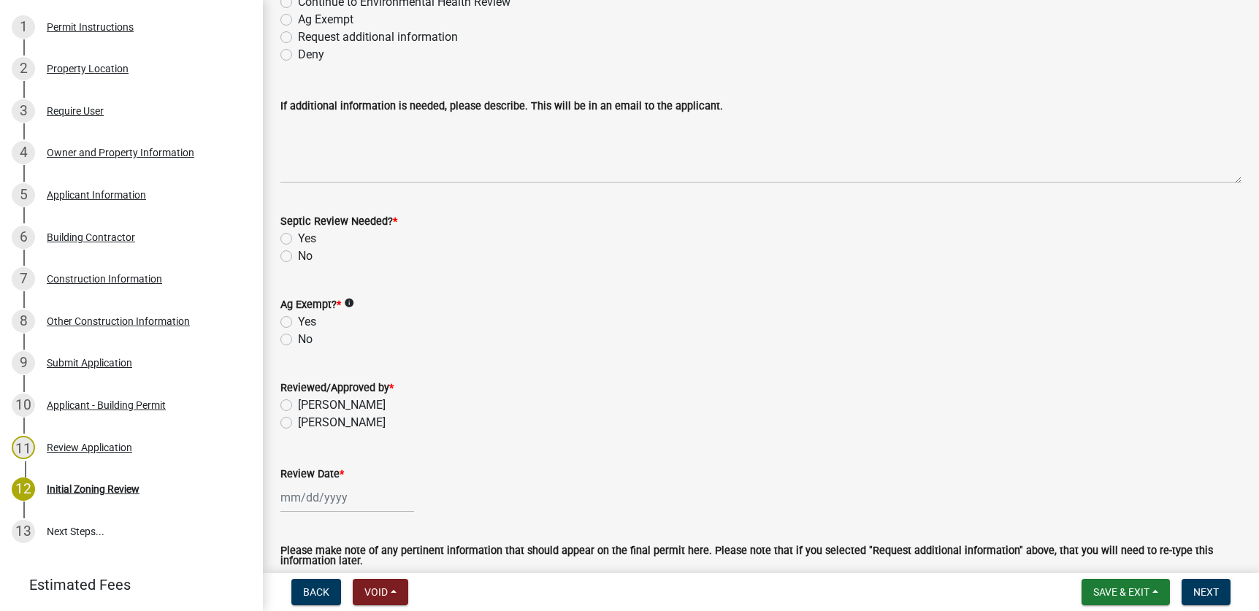
scroll to position [146, 0]
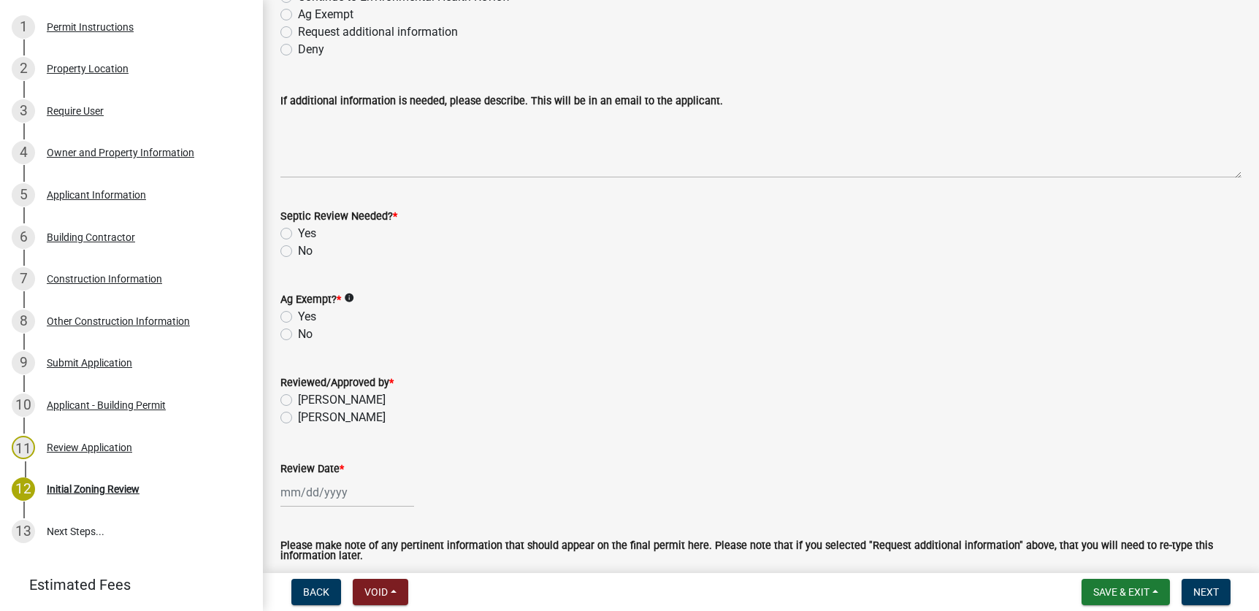
click at [298, 250] on label "No" at bounding box center [305, 251] width 15 height 18
click at [298, 250] on input "No" at bounding box center [302, 246] width 9 height 9
radio input "true"
click at [298, 332] on label "No" at bounding box center [305, 335] width 15 height 18
click at [298, 332] on input "No" at bounding box center [302, 330] width 9 height 9
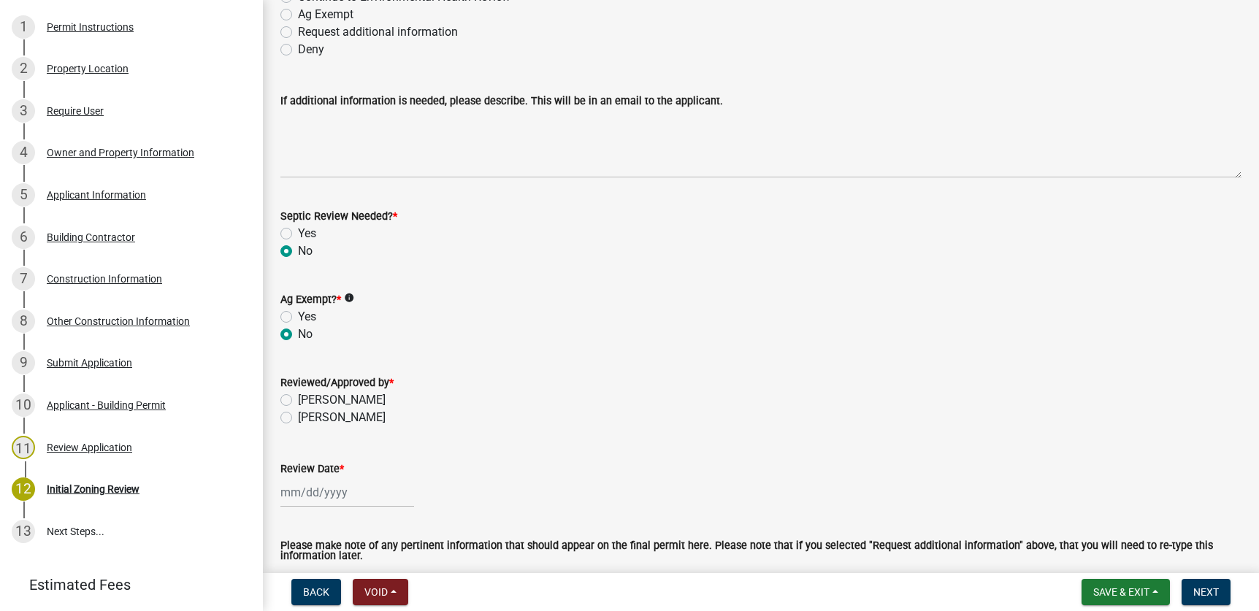
radio input "true"
click at [298, 398] on label "[PERSON_NAME]" at bounding box center [342, 400] width 88 height 18
click at [298, 398] on input "[PERSON_NAME]" at bounding box center [302, 395] width 9 height 9
radio input "true"
click at [326, 503] on div at bounding box center [347, 493] width 134 height 30
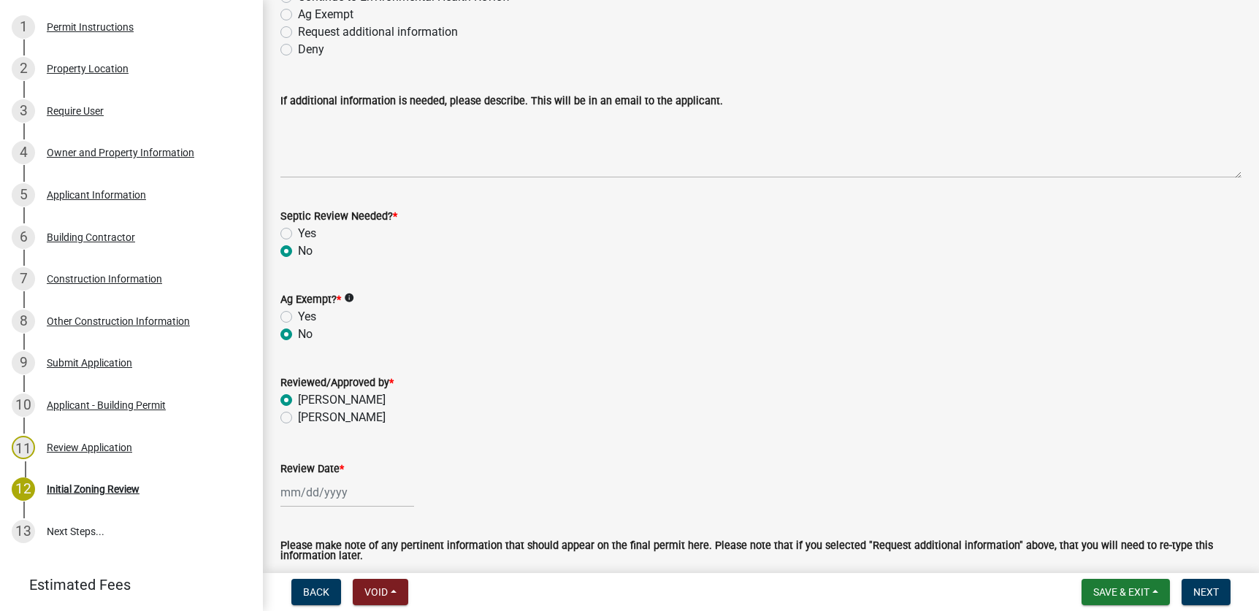
select select "9"
select select "2025"
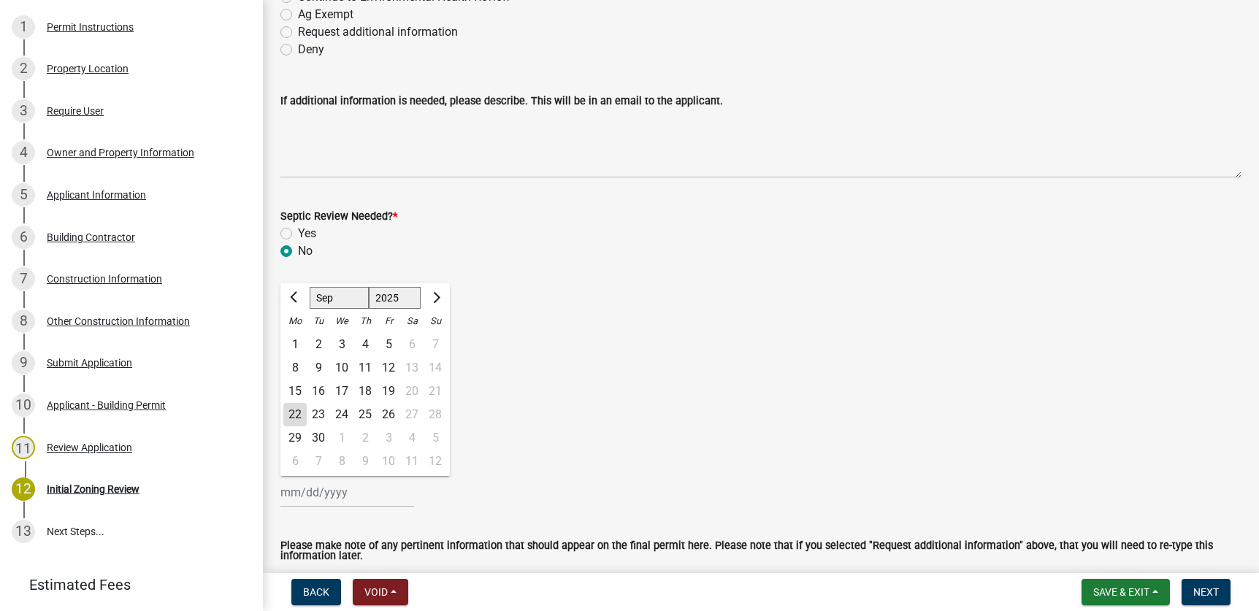
click at [294, 409] on div "22" at bounding box center [294, 414] width 23 height 23
type input "[DATE]"
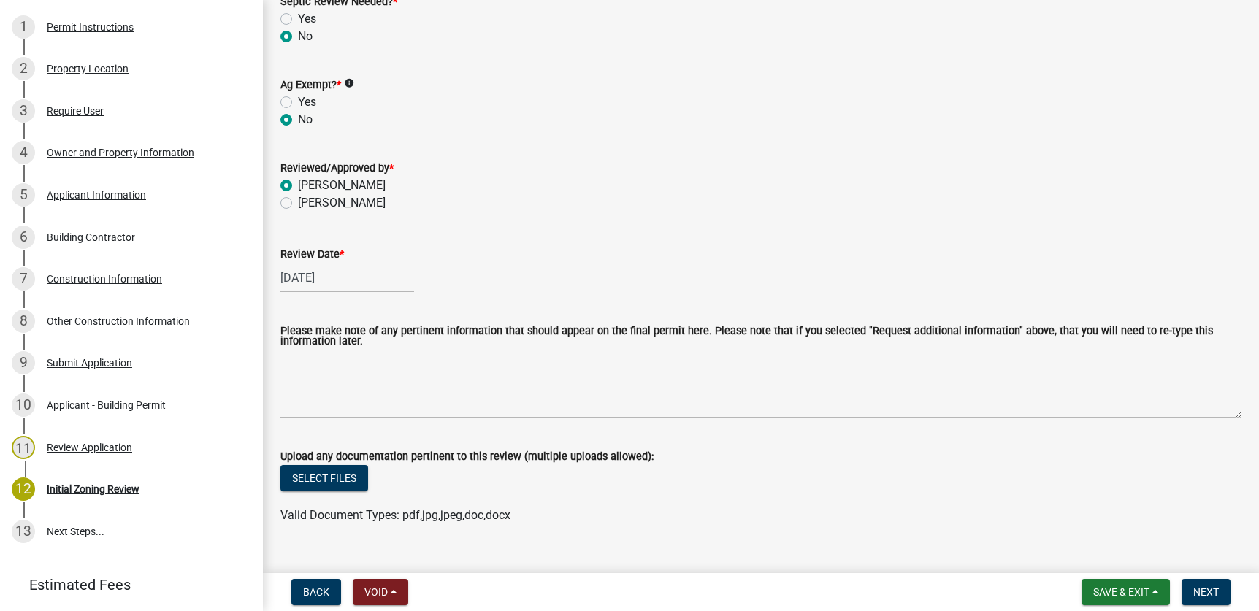
scroll to position [388, 0]
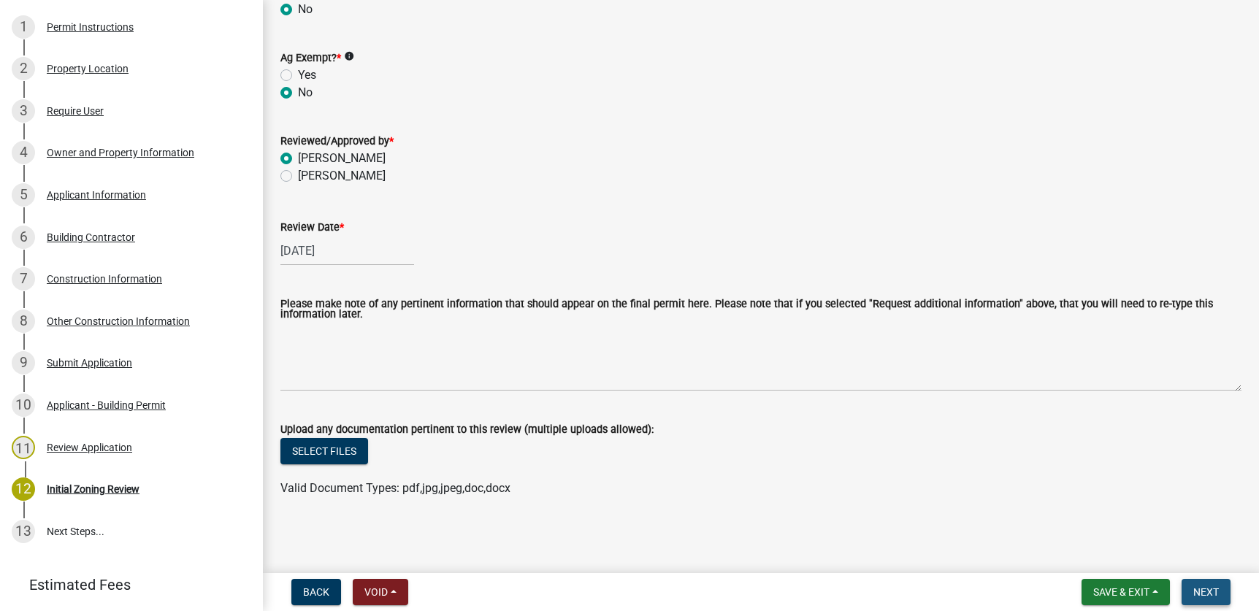
click at [1216, 592] on span "Next" at bounding box center [1206, 592] width 26 height 12
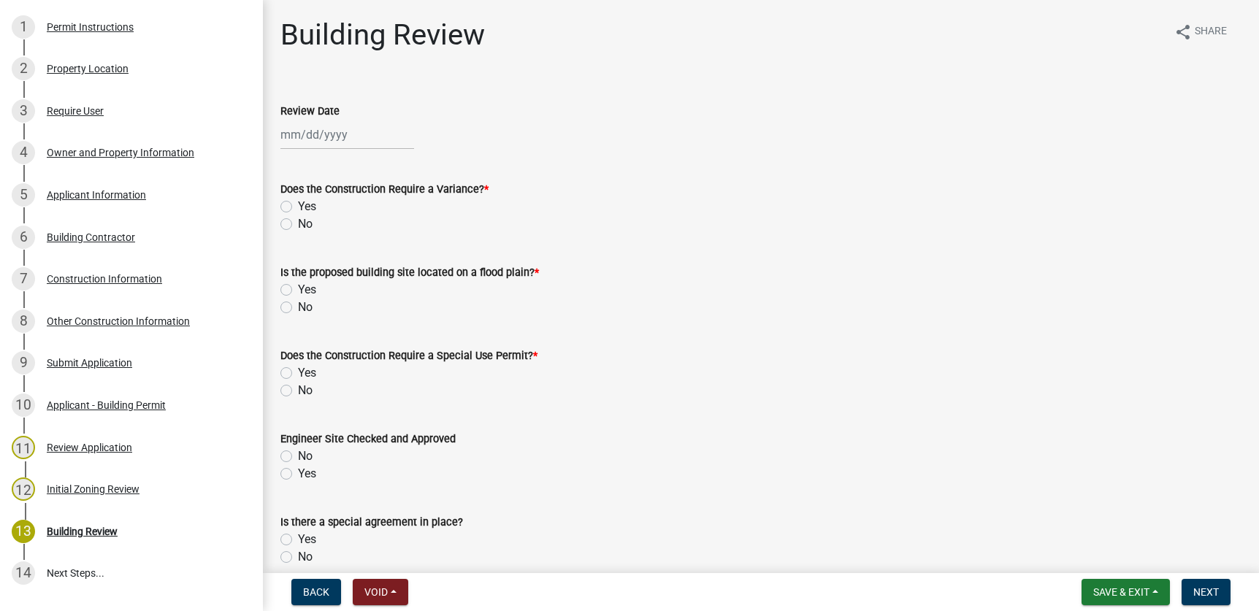
scroll to position [261, 0]
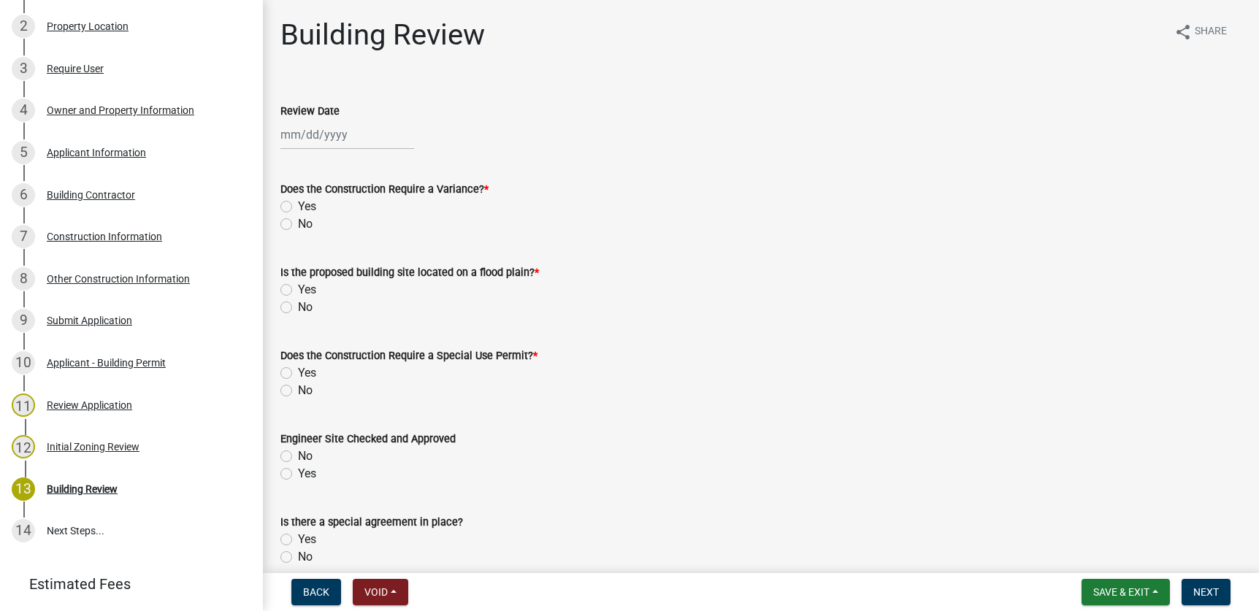
select select "9"
select select "2025"
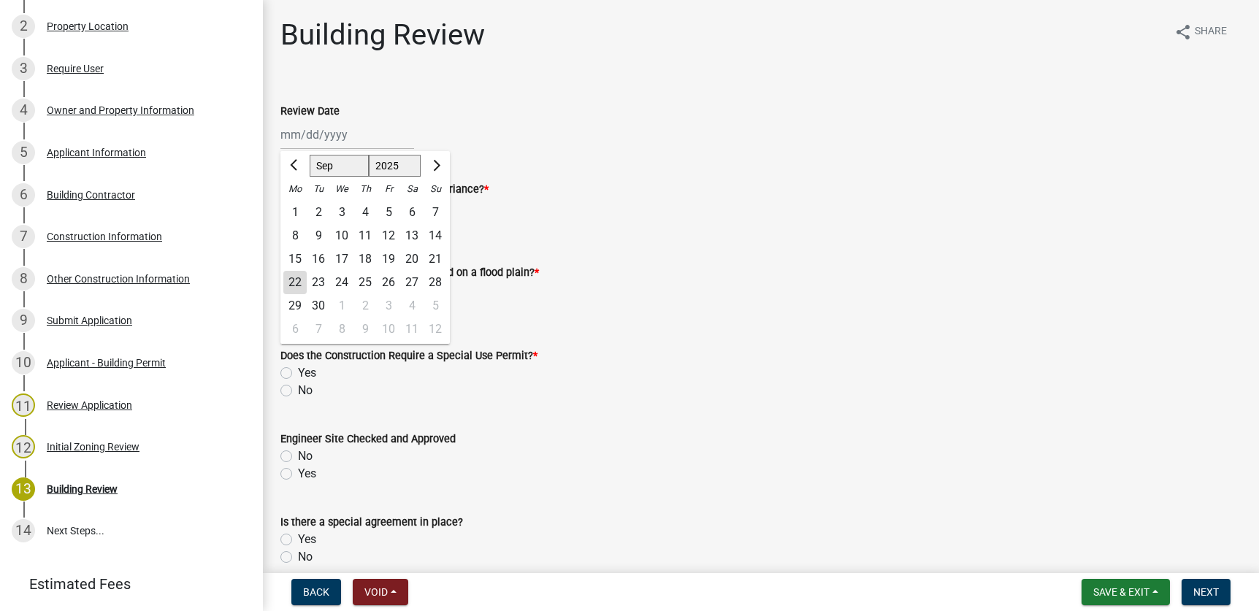
click at [365, 139] on div "[PERSON_NAME] Feb Mar Apr [PERSON_NAME][DATE] Oct Nov [DATE] 1526 1527 1528 152…" at bounding box center [347, 135] width 134 height 30
click at [291, 277] on div "22" at bounding box center [294, 282] width 23 height 23
type input "[DATE]"
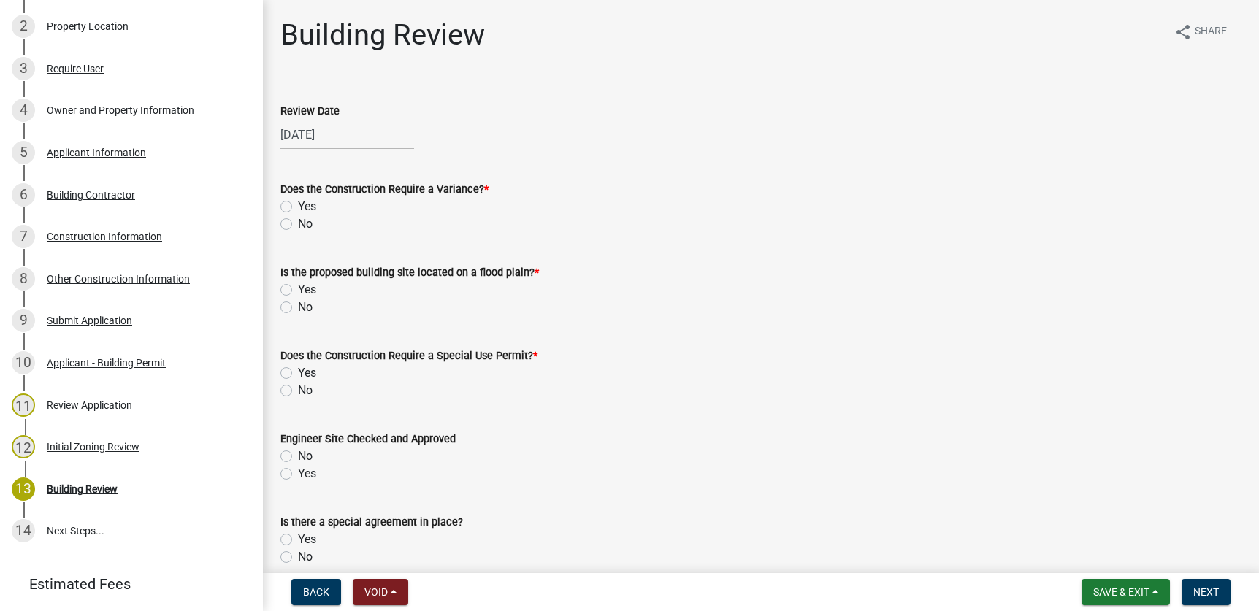
click at [298, 219] on label "No" at bounding box center [305, 224] width 15 height 18
click at [298, 219] on input "No" at bounding box center [302, 219] width 9 height 9
radio input "true"
click at [298, 307] on label "No" at bounding box center [305, 308] width 15 height 18
click at [298, 307] on input "No" at bounding box center [302, 303] width 9 height 9
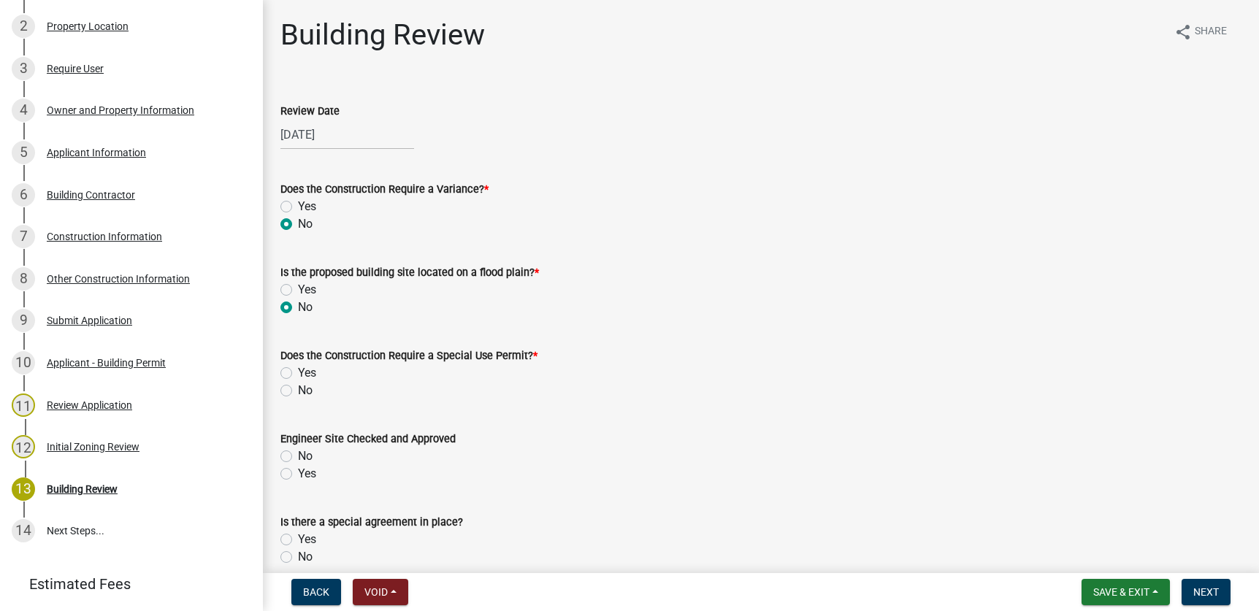
radio input "true"
click at [298, 388] on label "No" at bounding box center [305, 391] width 15 height 18
click at [298, 388] on input "No" at bounding box center [302, 386] width 9 height 9
radio input "true"
click at [284, 466] on div "Yes" at bounding box center [760, 474] width 961 height 18
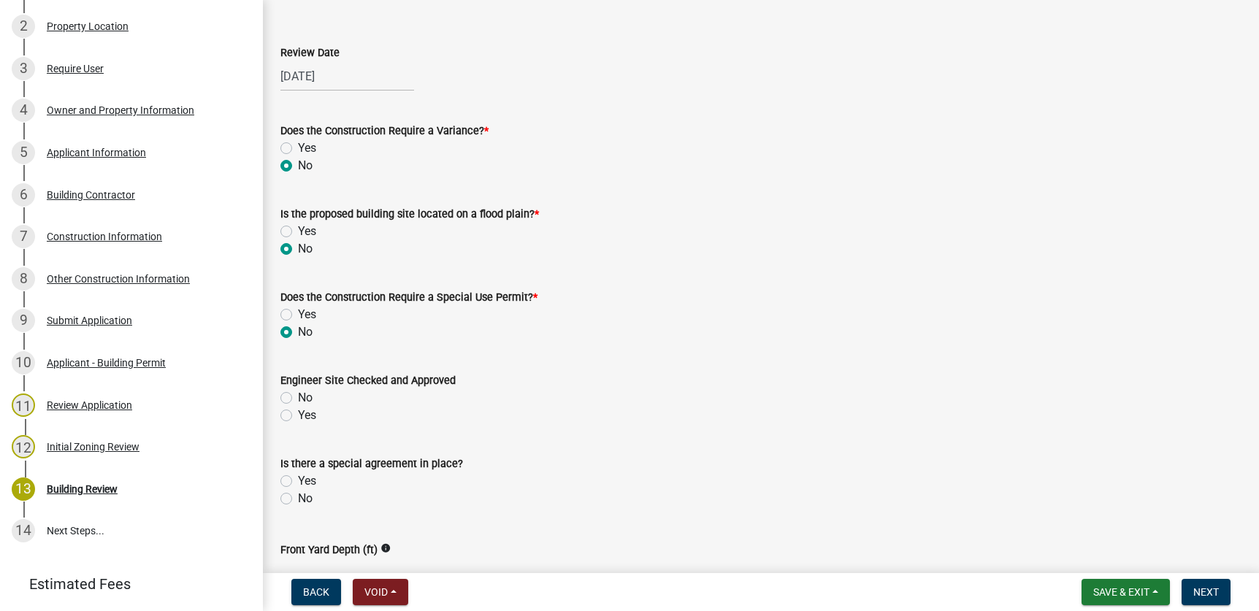
scroll to position [219, 0]
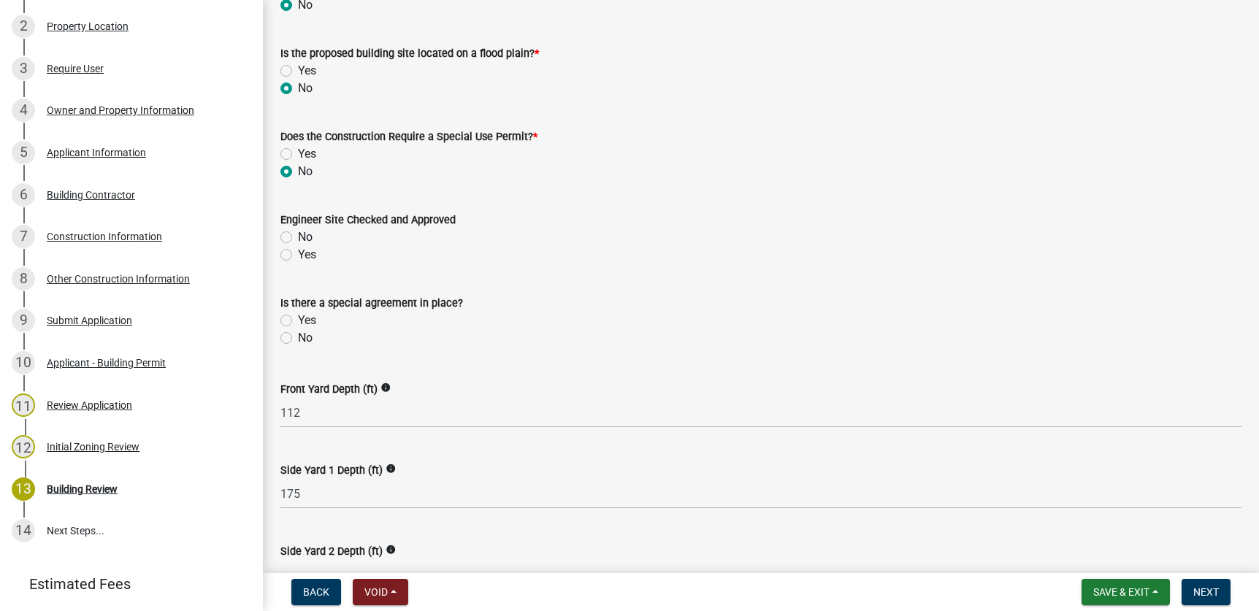
click at [298, 337] on label "No" at bounding box center [305, 338] width 15 height 18
click at [298, 337] on input "No" at bounding box center [302, 333] width 9 height 9
radio input "true"
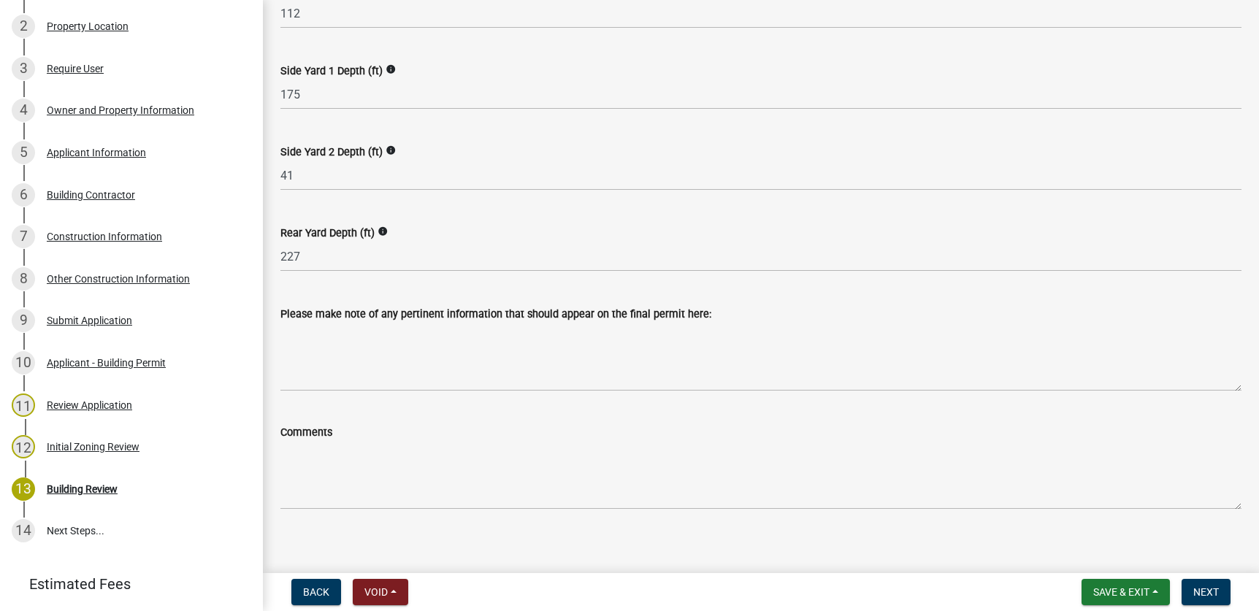
scroll to position [629, 0]
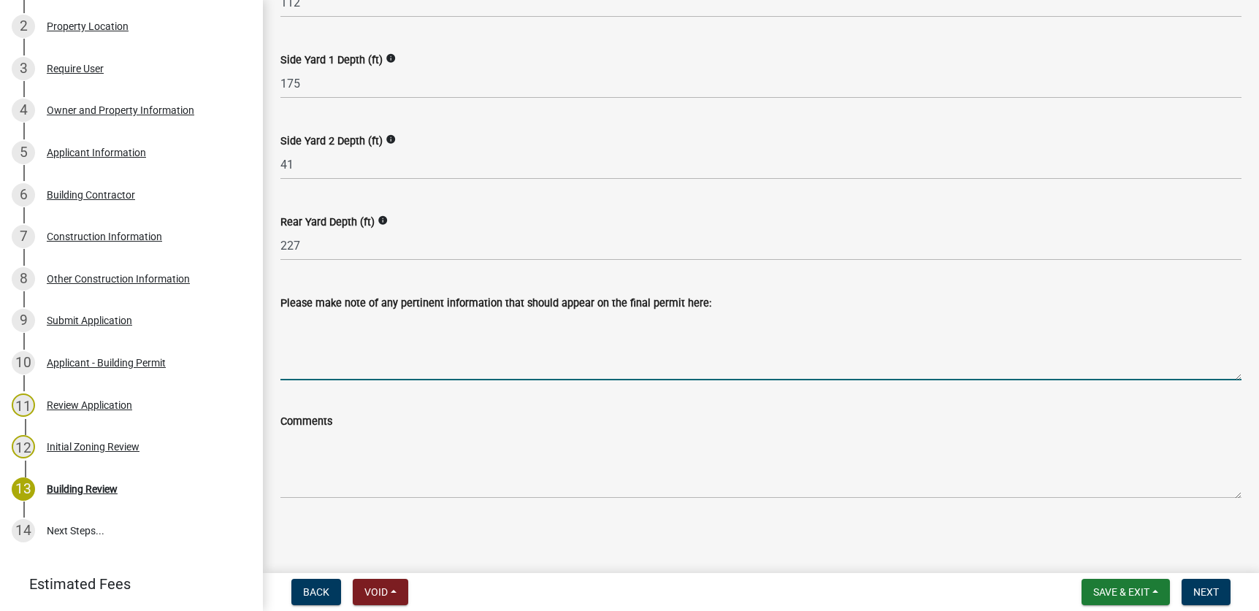
click at [309, 330] on textarea "Please make note of any pertinent information that should appear on the final p…" at bounding box center [760, 346] width 961 height 69
type textarea "Roof mounted solar array"
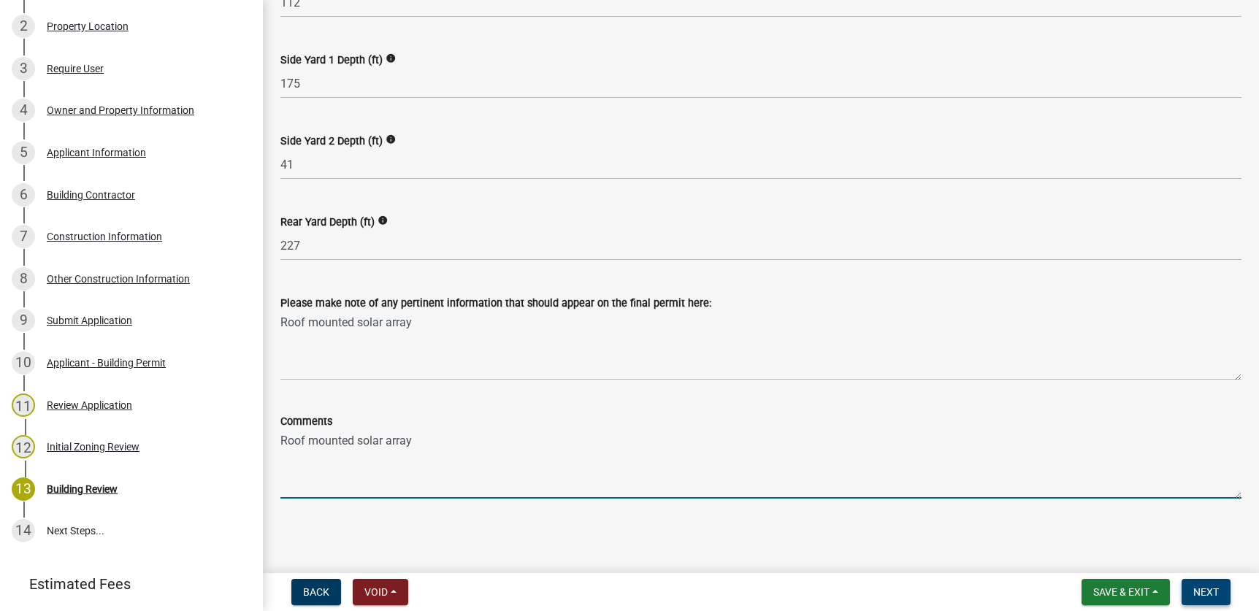
type textarea "Roof mounted solar array"
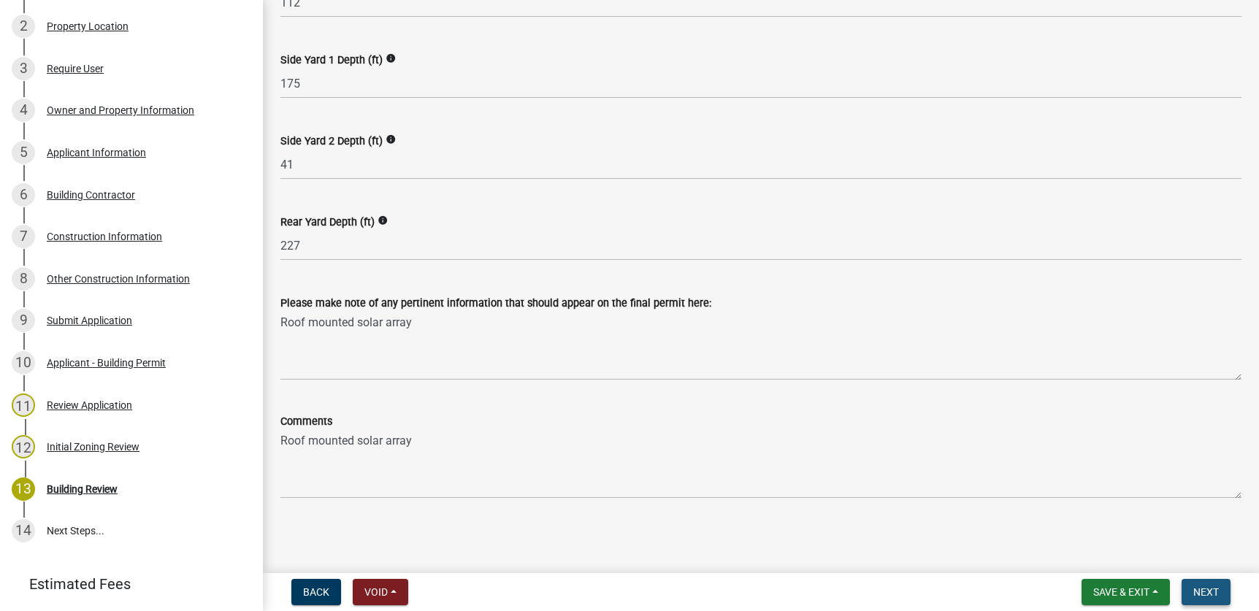
click at [1204, 590] on span "Next" at bounding box center [1206, 592] width 26 height 12
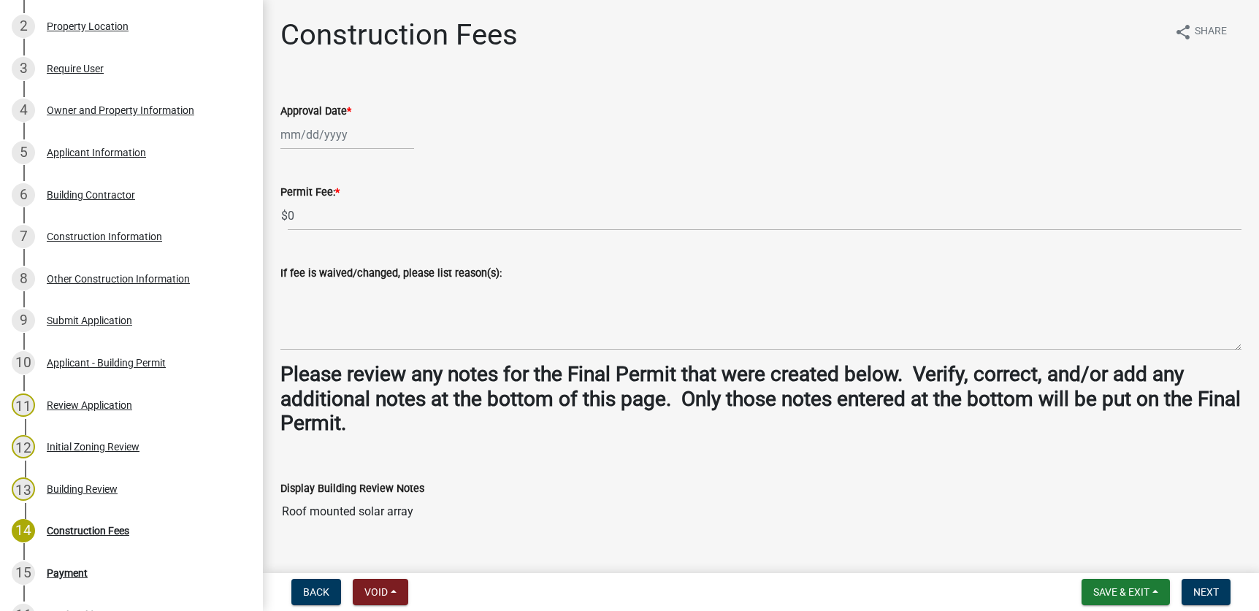
scroll to position [513, 0]
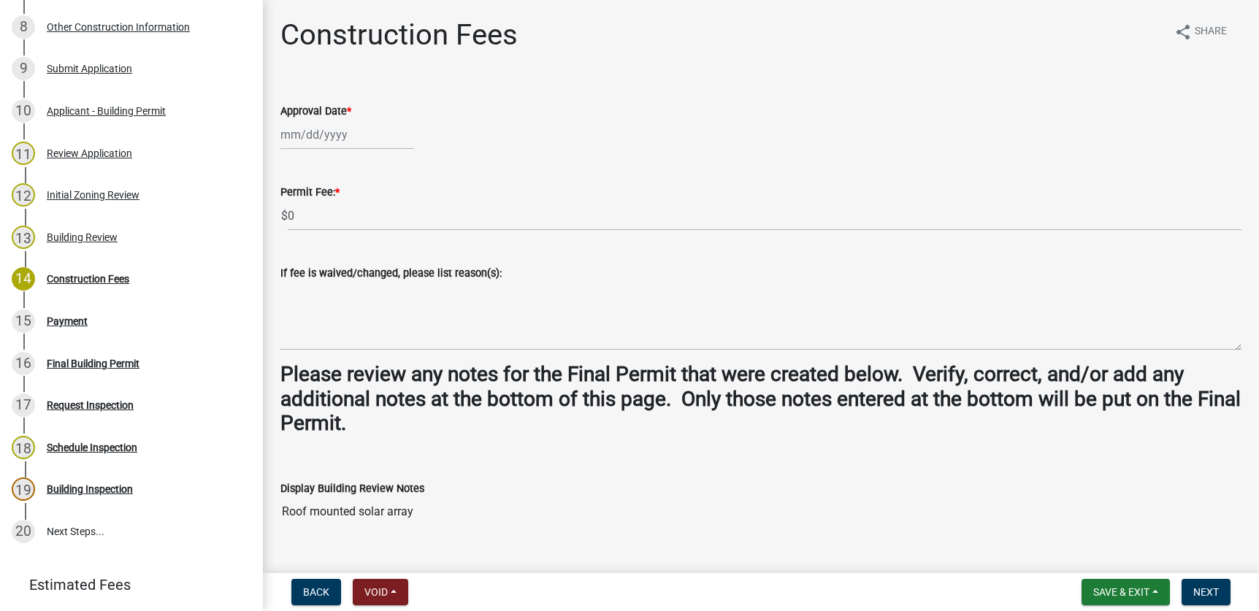
click at [329, 138] on div at bounding box center [347, 135] width 134 height 30
select select "9"
select select "2025"
click at [294, 279] on div "22" at bounding box center [294, 282] width 23 height 23
type input "[DATE]"
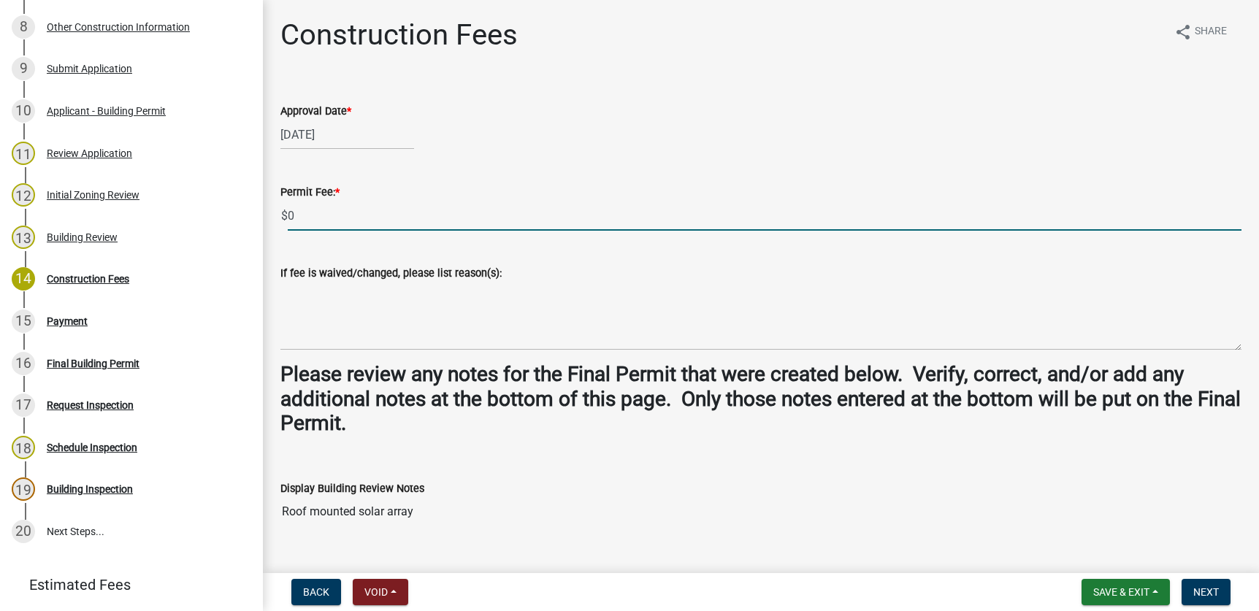
click at [305, 216] on input "0" at bounding box center [765, 216] width 954 height 30
type input "100.00"
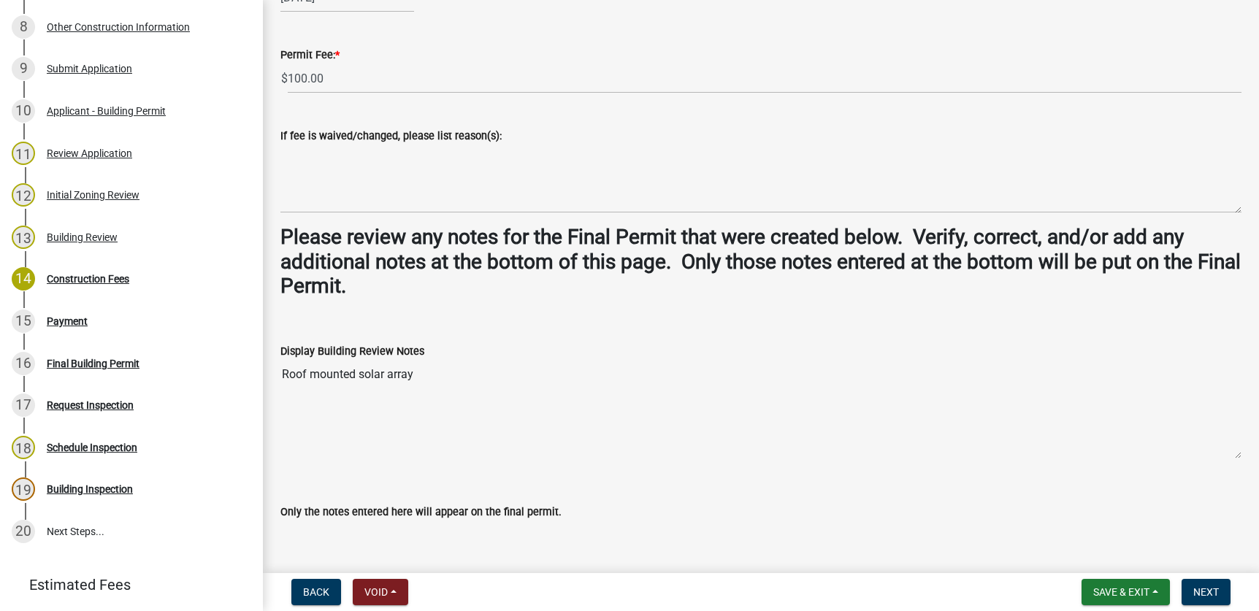
scroll to position [0, 0]
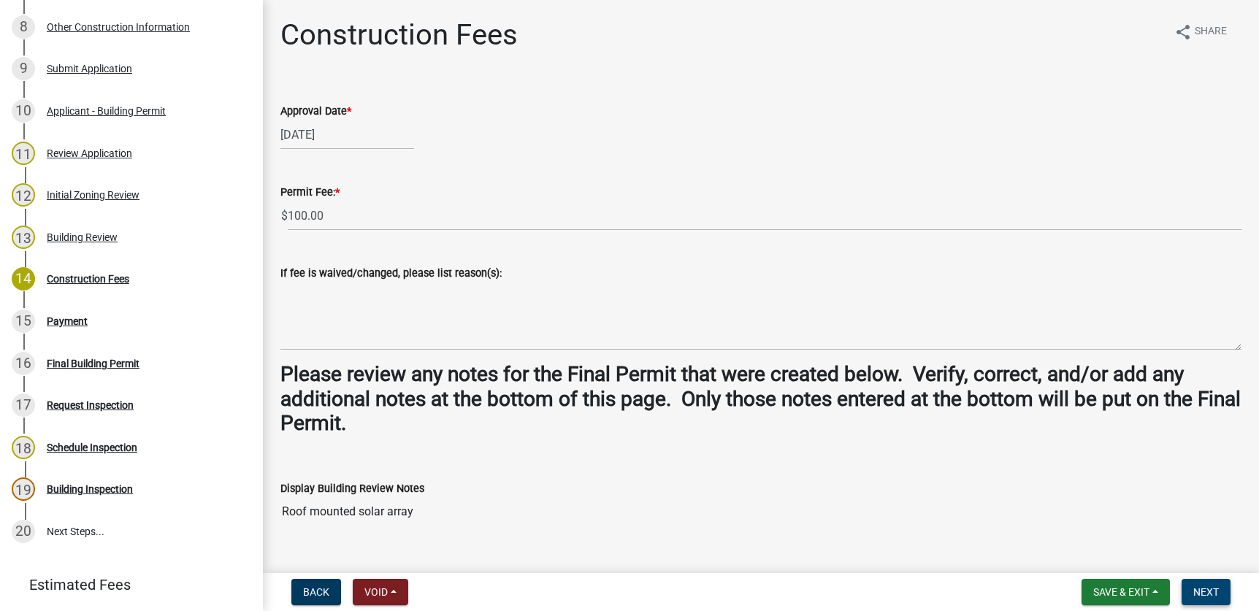
click at [1195, 582] on button "Next" at bounding box center [1206, 592] width 49 height 26
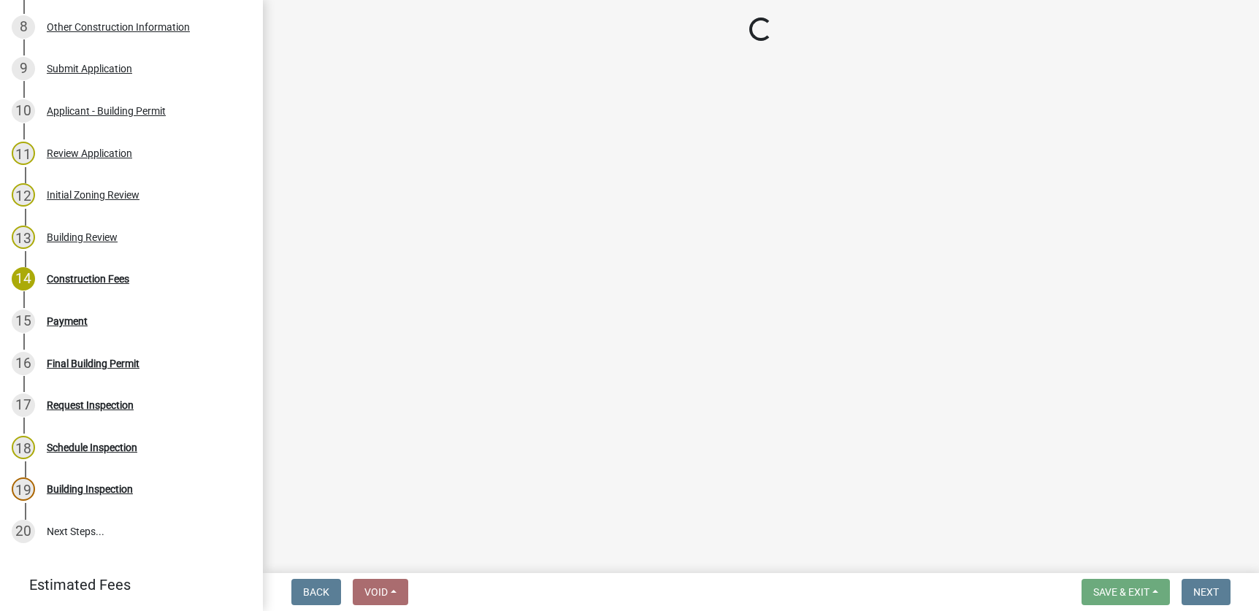
select select "3: 3"
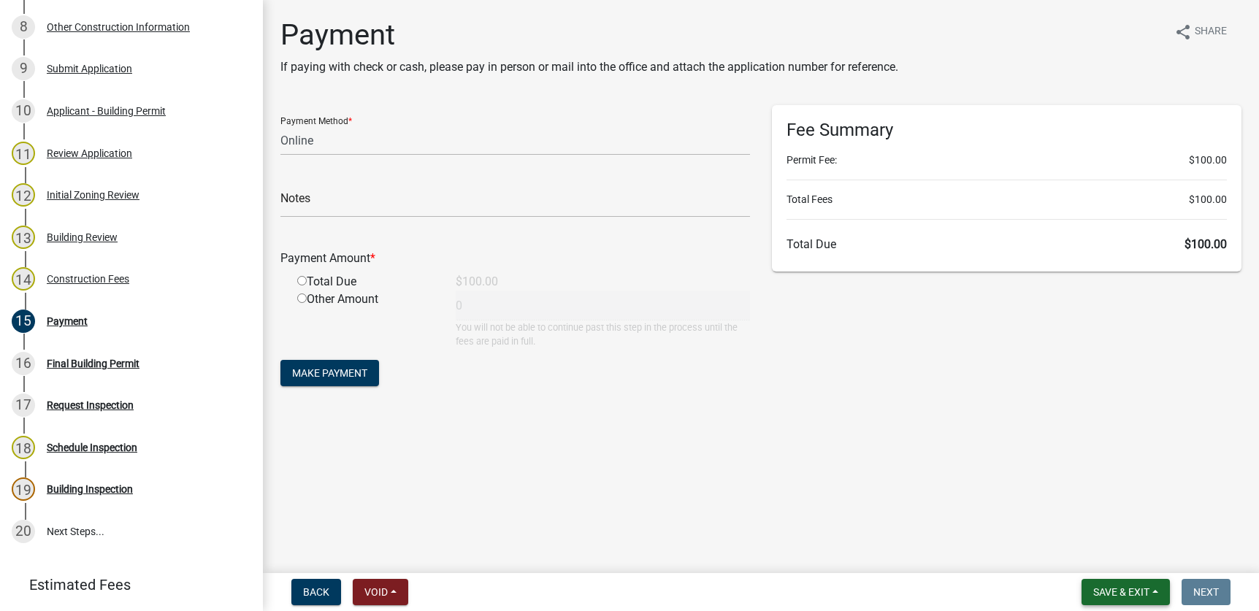
click at [1158, 592] on button "Save & Exit" at bounding box center [1126, 592] width 88 height 26
click at [1124, 554] on button "Save & Exit" at bounding box center [1111, 554] width 117 height 35
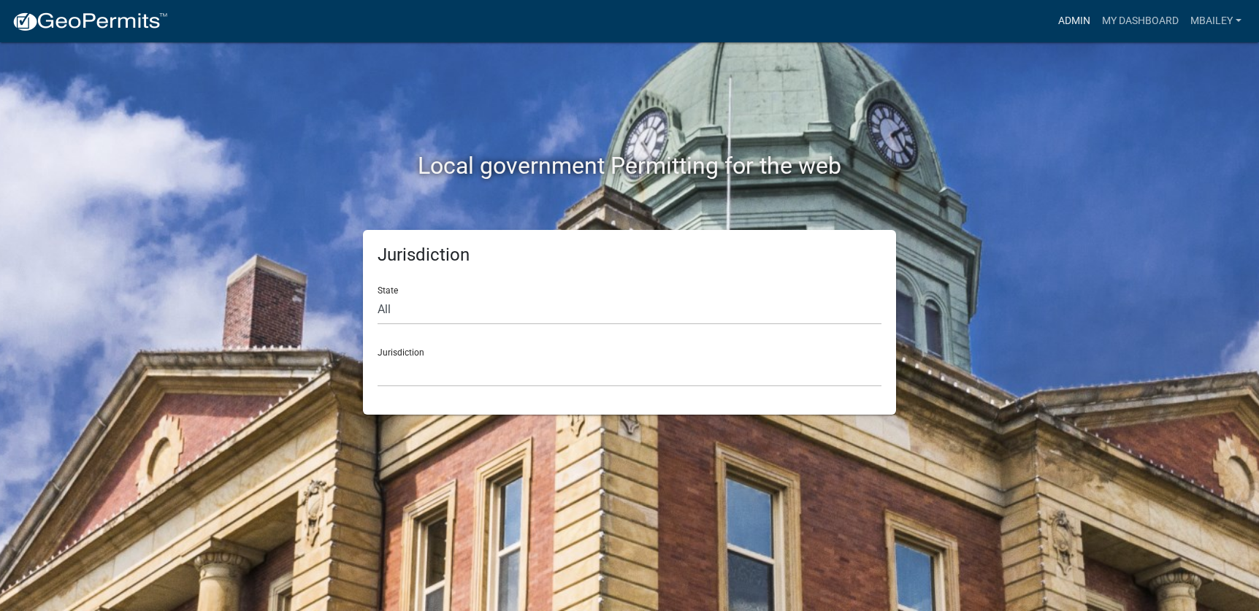
click at [1062, 18] on link "Admin" at bounding box center [1074, 21] width 44 height 28
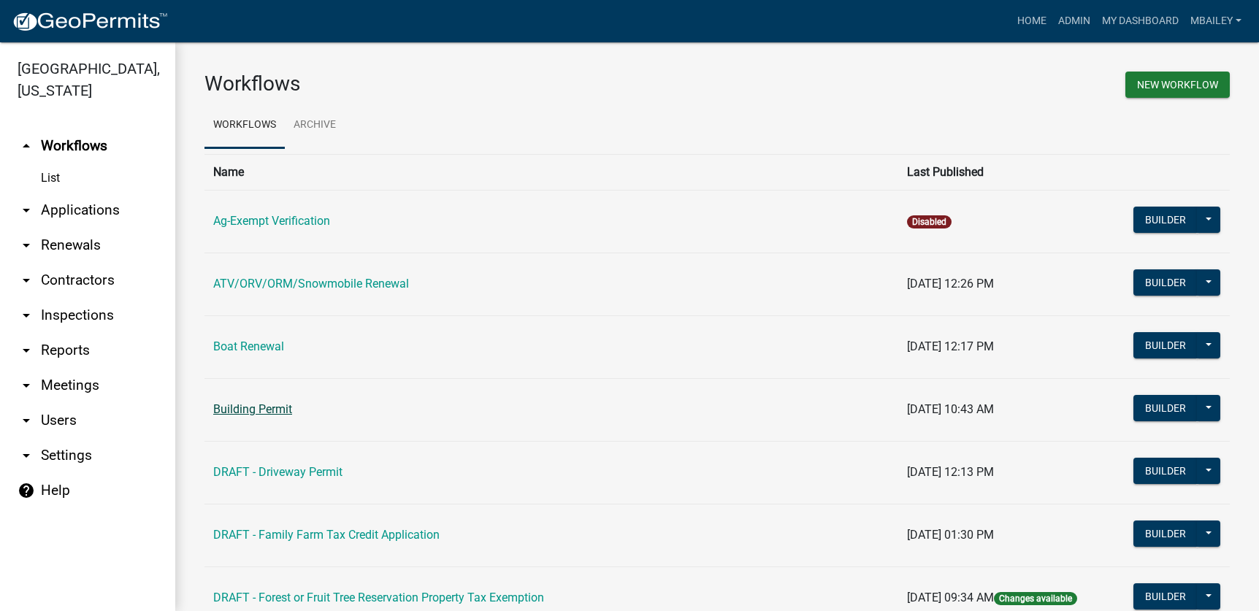
click at [279, 407] on link "Building Permit" at bounding box center [252, 409] width 79 height 14
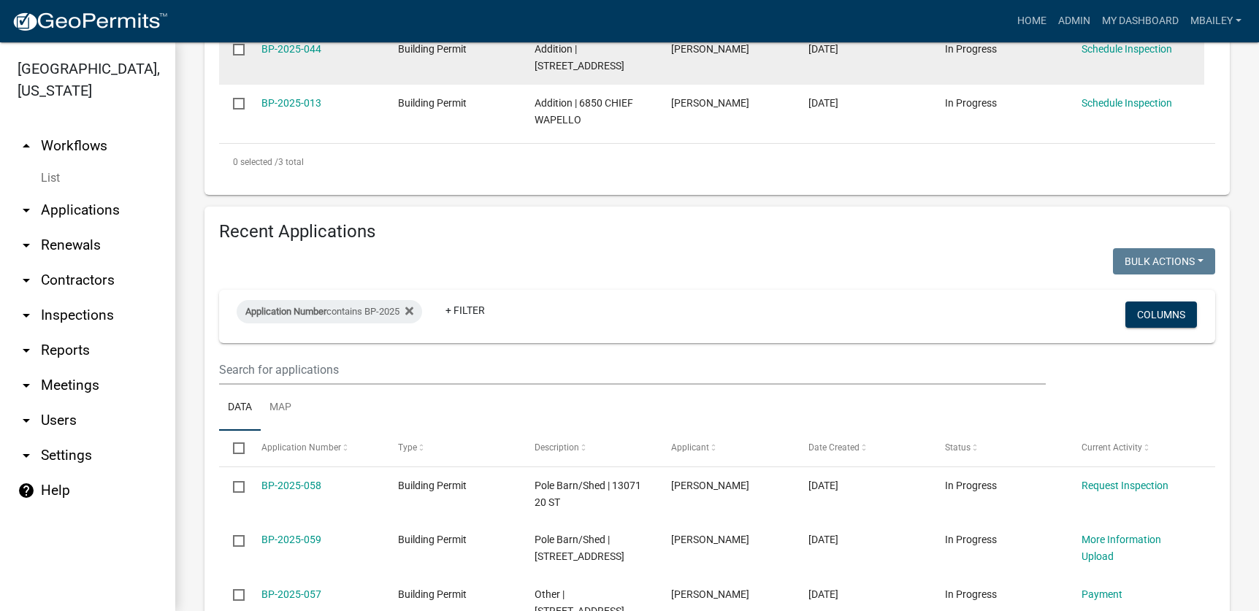
scroll to position [584, 0]
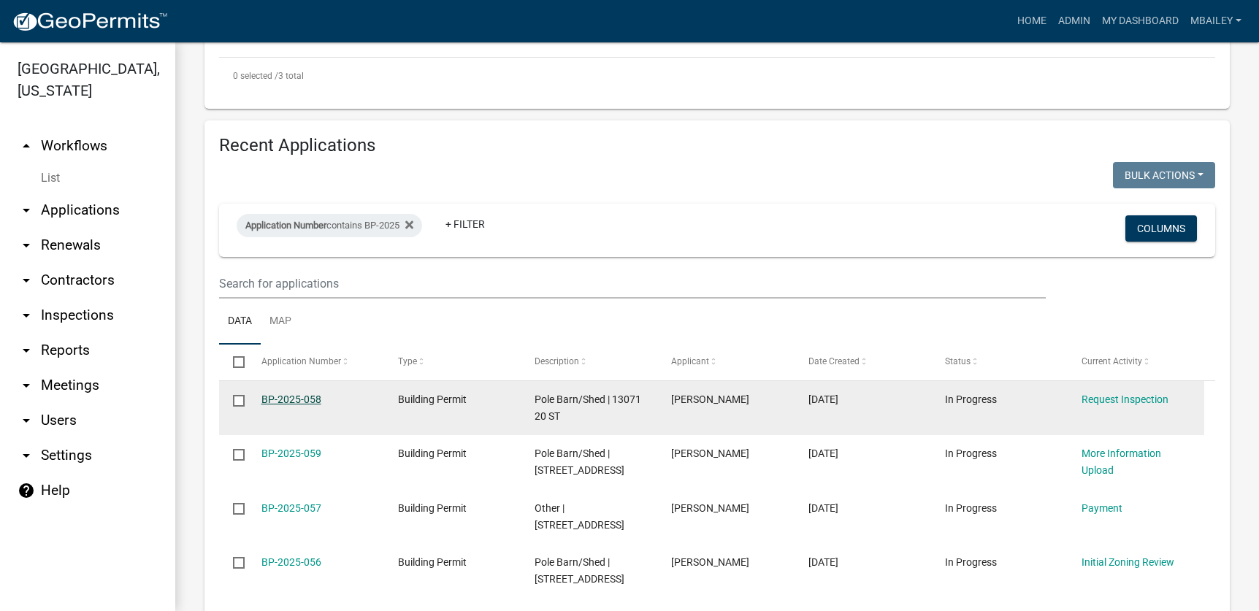
click at [302, 394] on link "BP-2025-058" at bounding box center [291, 400] width 60 height 12
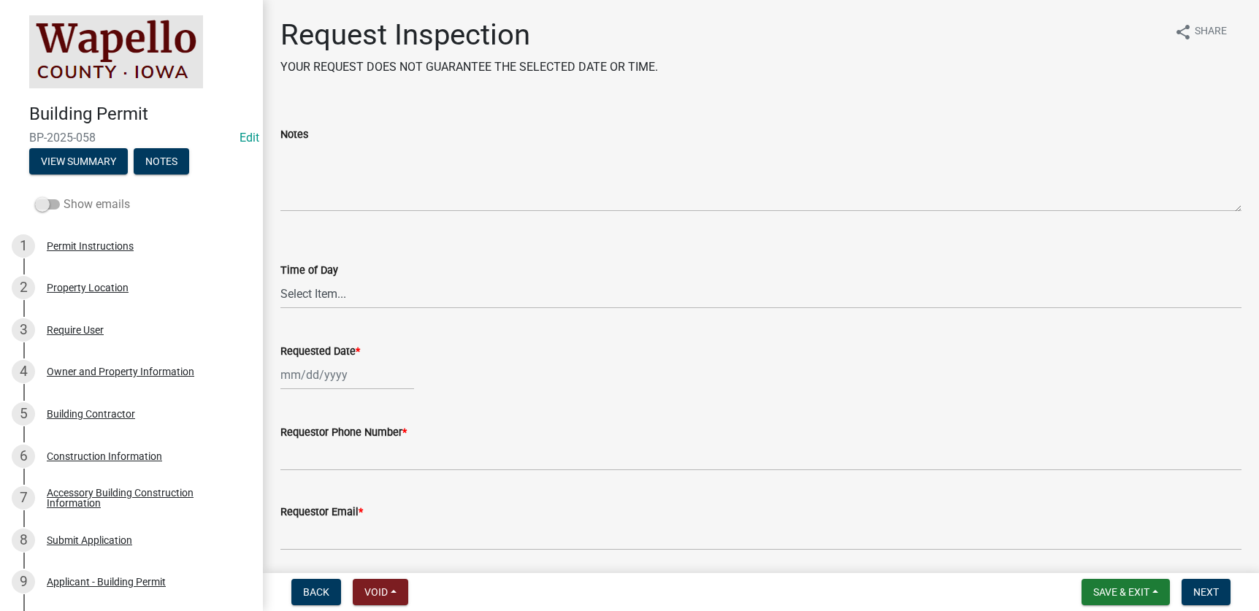
click at [51, 200] on span at bounding box center [47, 204] width 25 height 10
click at [64, 196] on input "Show emails" at bounding box center [64, 196] width 0 height 0
click at [75, 159] on button "View Summary" at bounding box center [78, 161] width 99 height 26
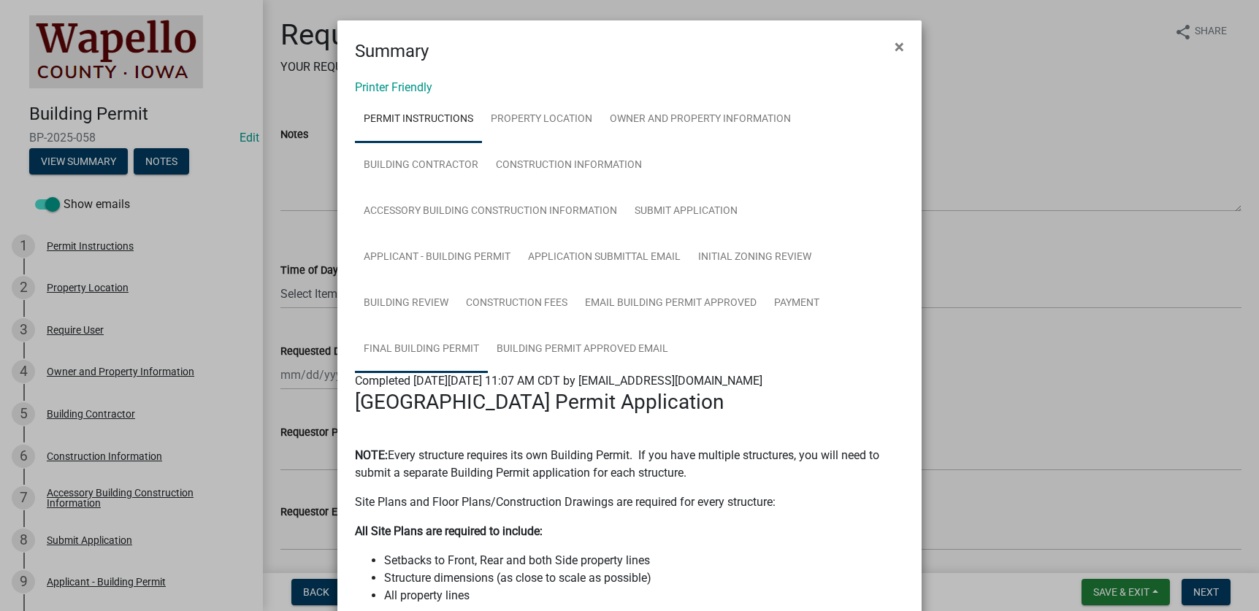
click at [440, 343] on link "Final Building Permit" at bounding box center [421, 349] width 133 height 47
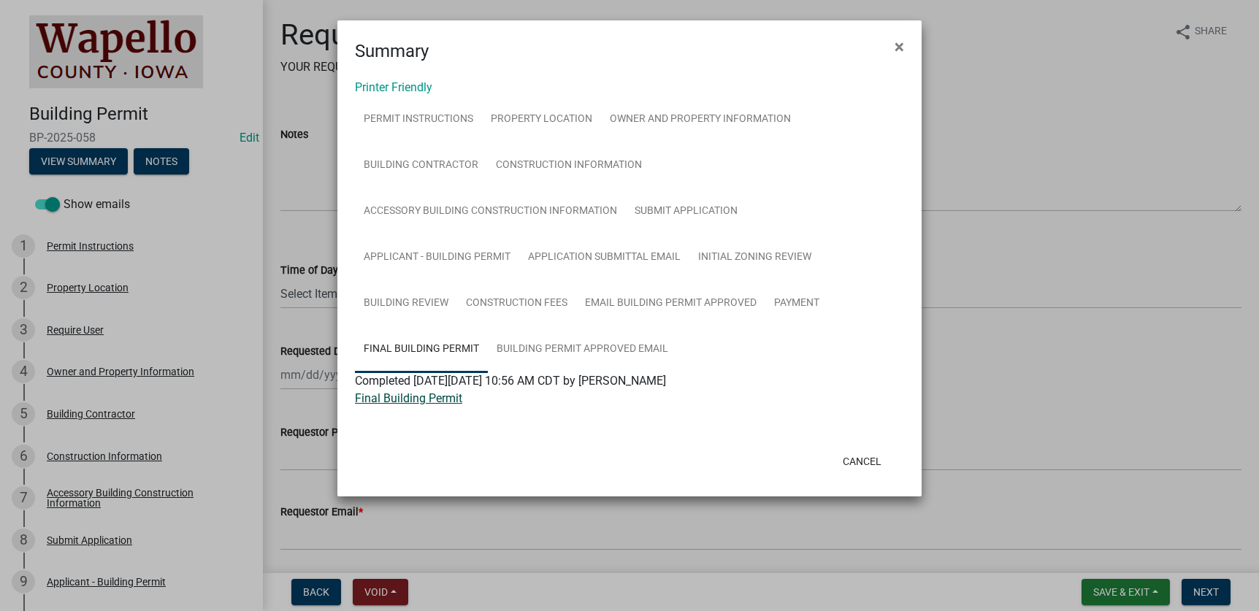
click at [428, 396] on link "Final Building Permit" at bounding box center [408, 398] width 107 height 14
click at [900, 45] on span "×" at bounding box center [899, 47] width 9 height 20
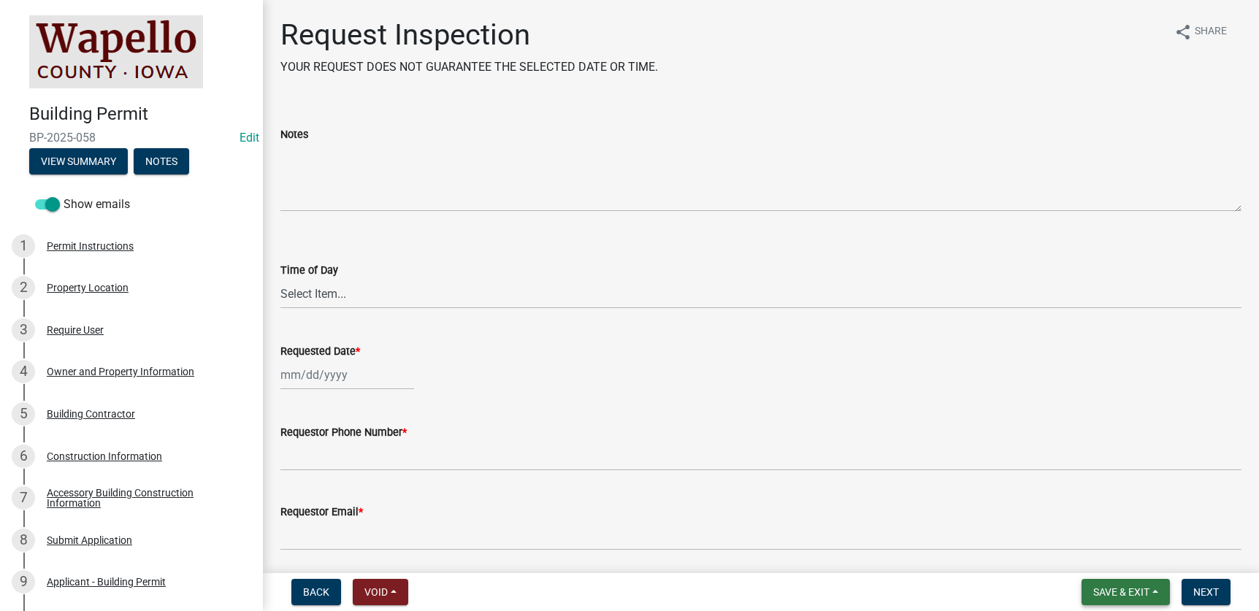
click at [1152, 598] on button "Save & Exit" at bounding box center [1126, 592] width 88 height 26
click at [1122, 558] on button "Save & Exit" at bounding box center [1111, 554] width 117 height 35
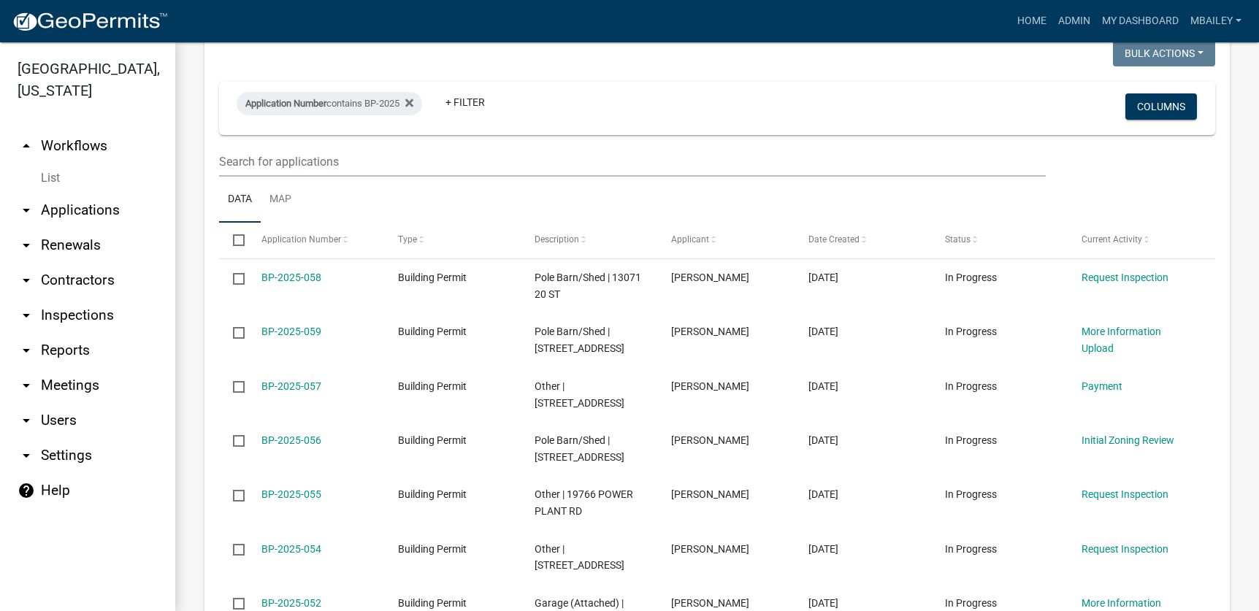
scroll to position [730, 0]
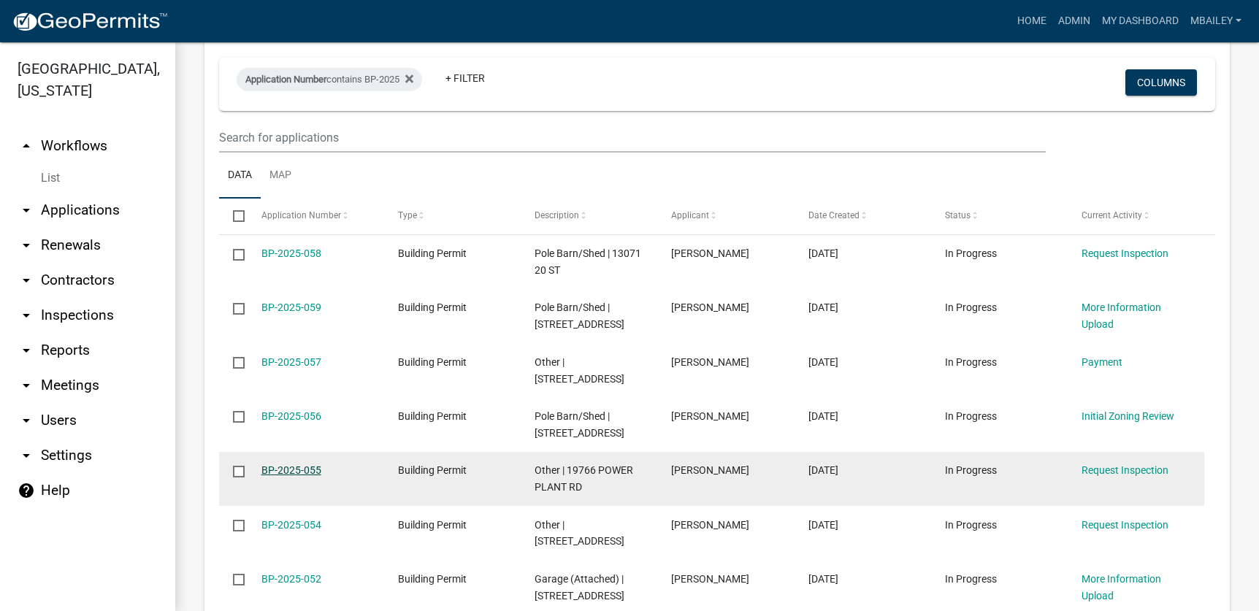
click at [311, 464] on link "BP-2025-055" at bounding box center [291, 470] width 60 height 12
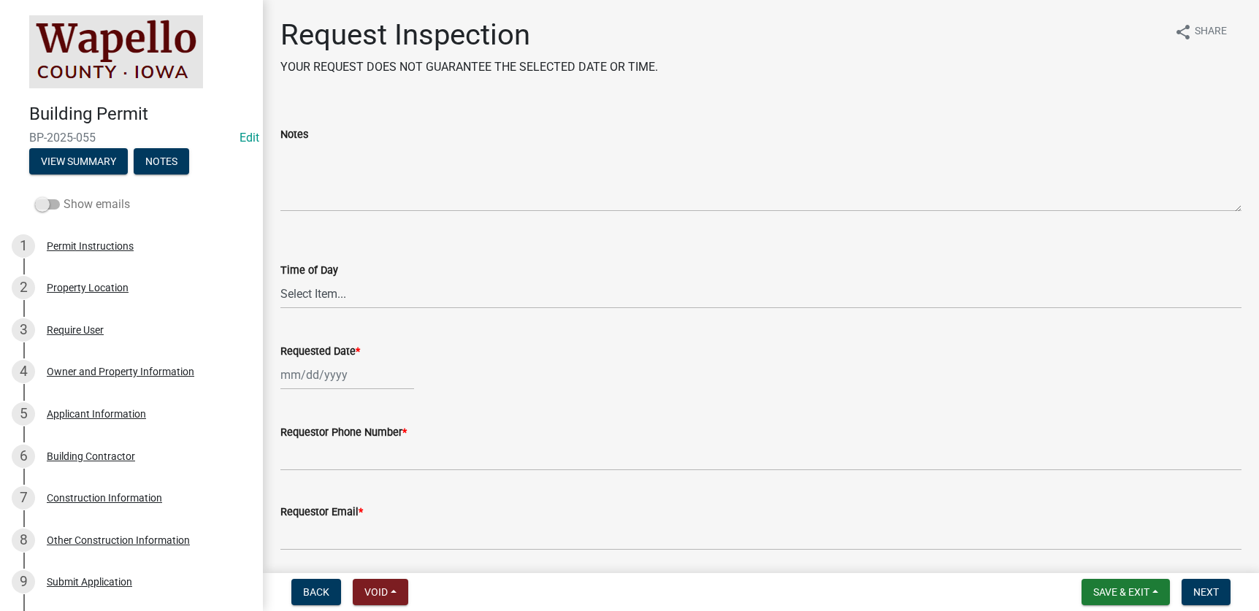
click at [50, 200] on span at bounding box center [47, 204] width 25 height 10
click at [64, 196] on input "Show emails" at bounding box center [64, 196] width 0 height 0
click at [70, 156] on button "View Summary" at bounding box center [78, 161] width 99 height 26
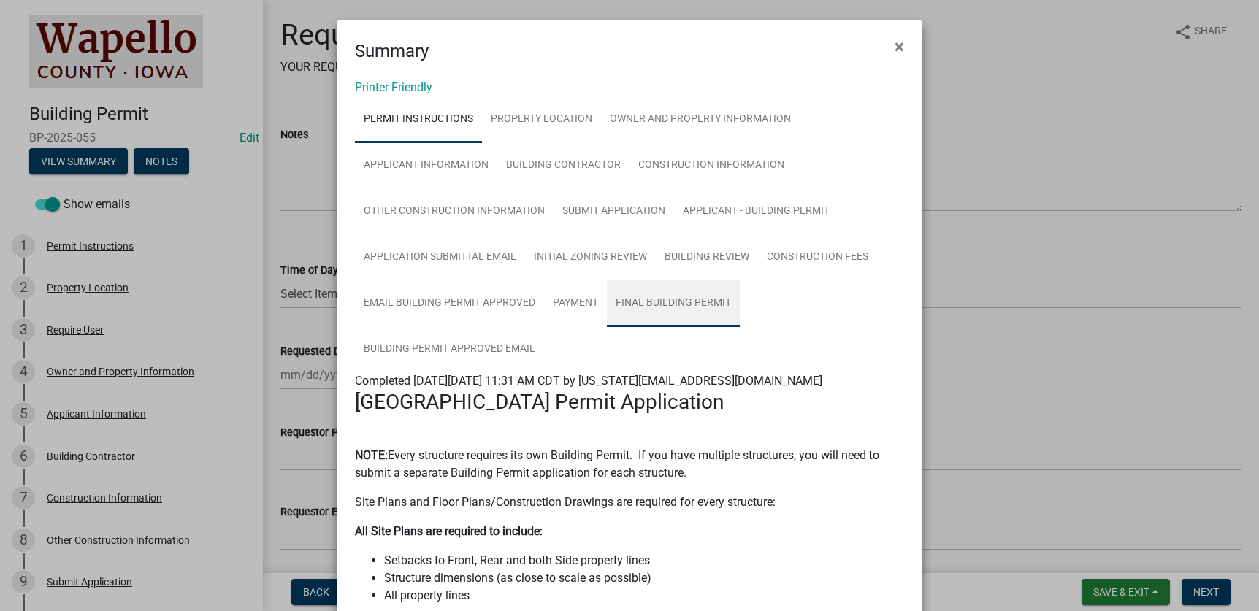
click at [654, 300] on link "Final Building Permit" at bounding box center [673, 303] width 133 height 47
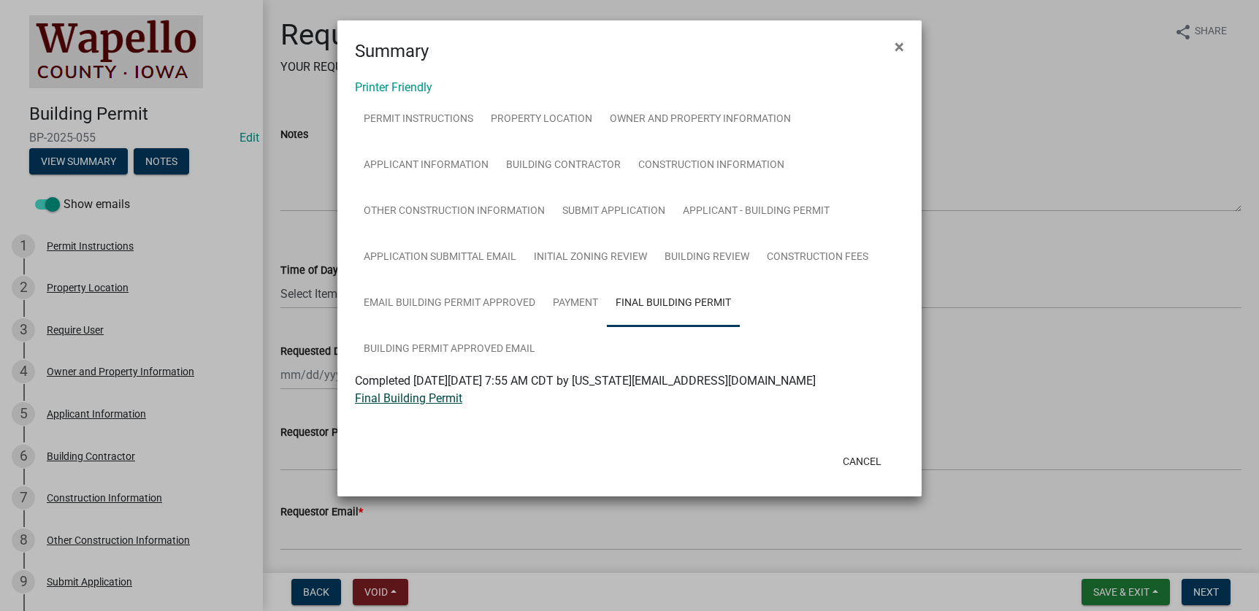
click at [452, 398] on link "Final Building Permit" at bounding box center [408, 398] width 107 height 14
click at [898, 45] on span "×" at bounding box center [899, 47] width 9 height 20
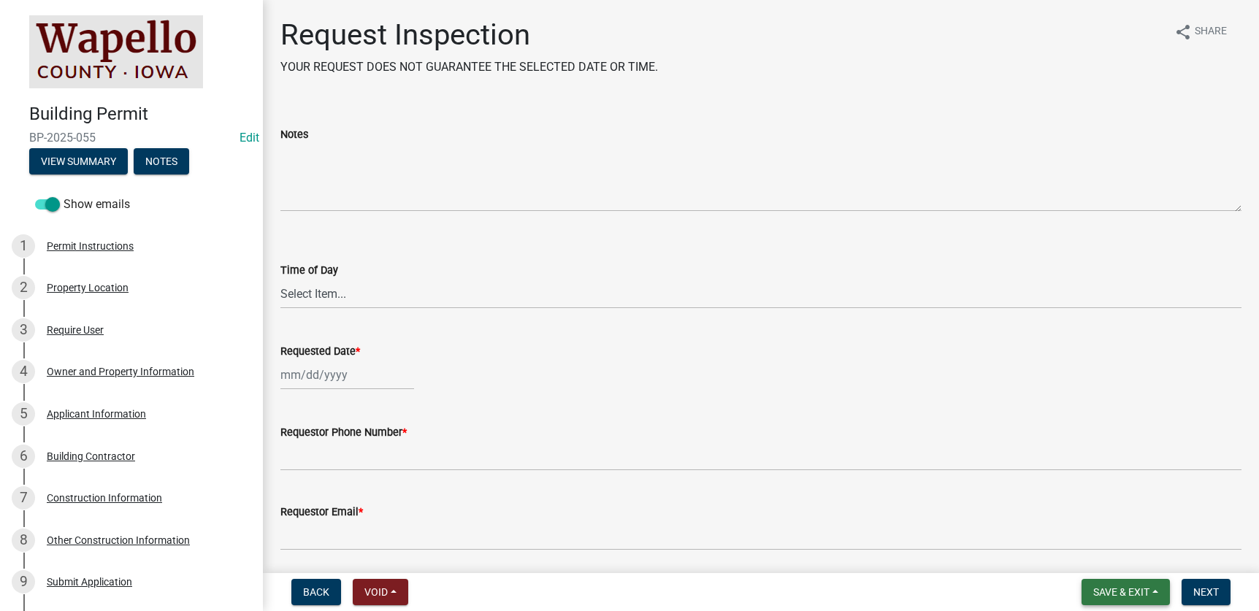
click at [1149, 589] on span "Save & Exit" at bounding box center [1121, 592] width 56 height 12
click at [1122, 558] on button "Save & Exit" at bounding box center [1111, 554] width 117 height 35
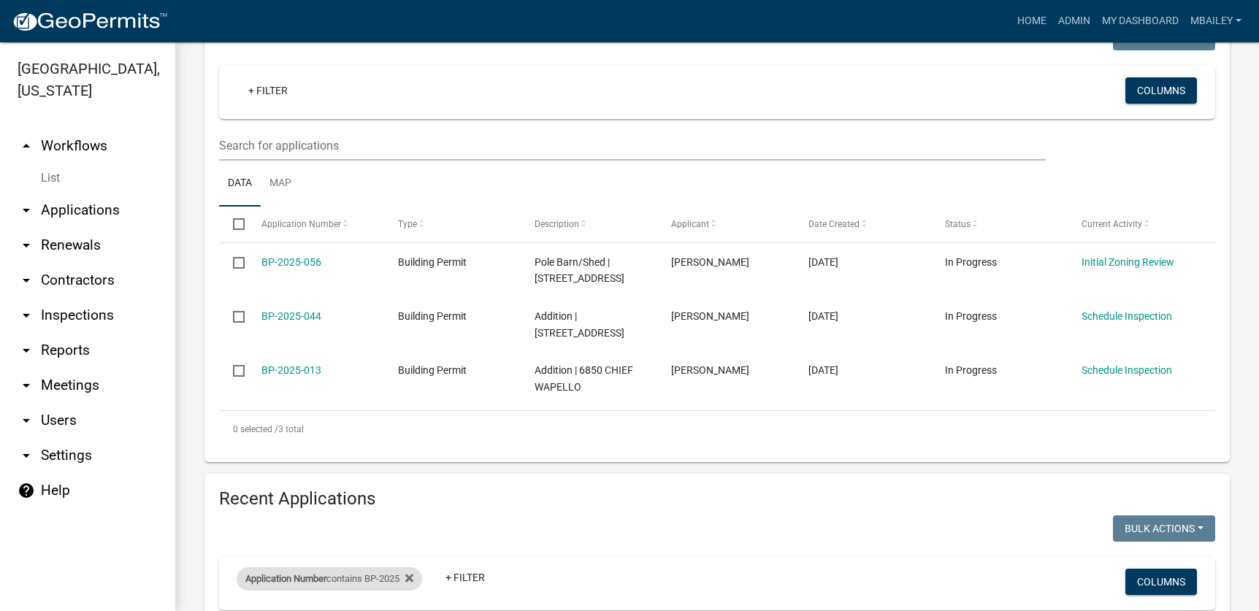
scroll to position [219, 0]
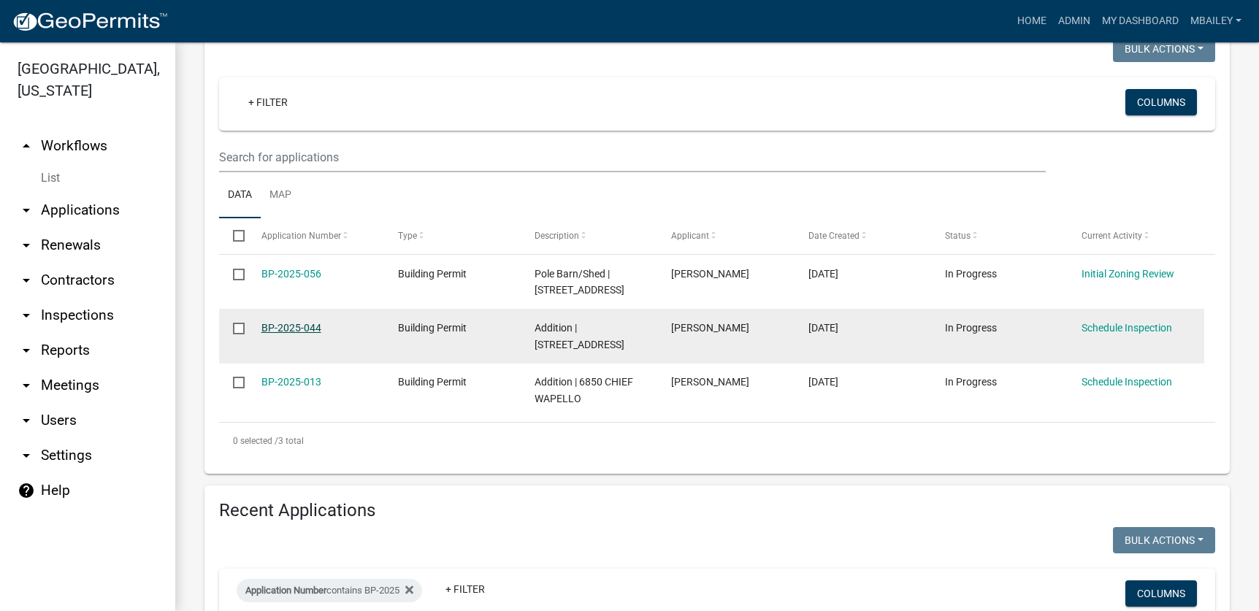
click at [300, 328] on link "BP-2025-044" at bounding box center [291, 328] width 60 height 12
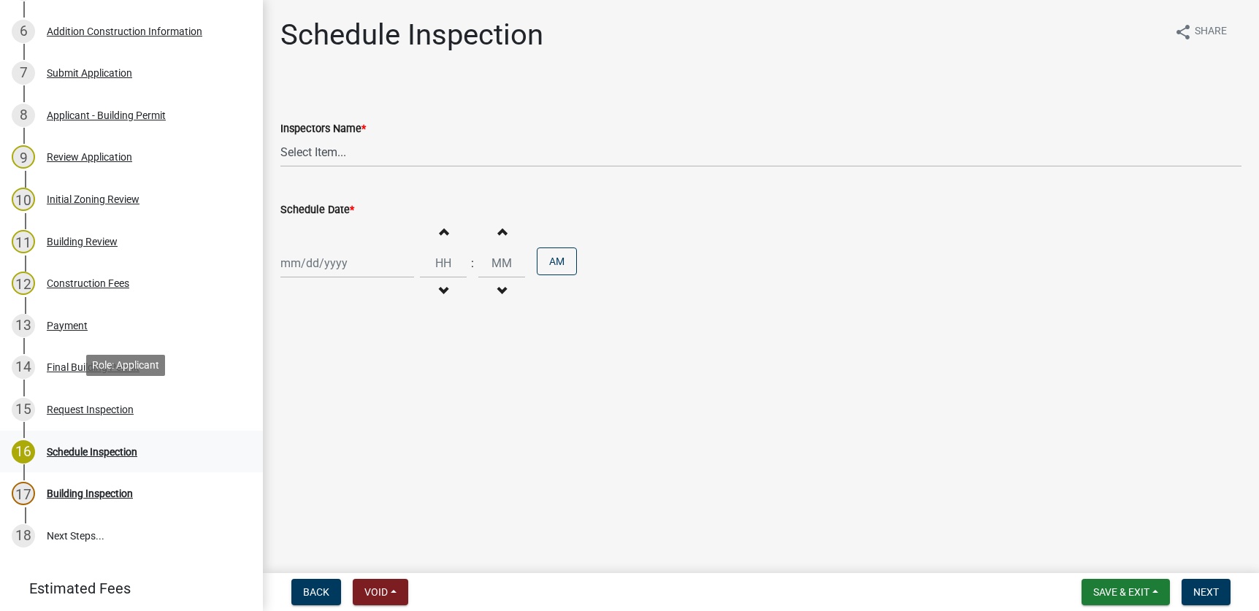
scroll to position [438, 0]
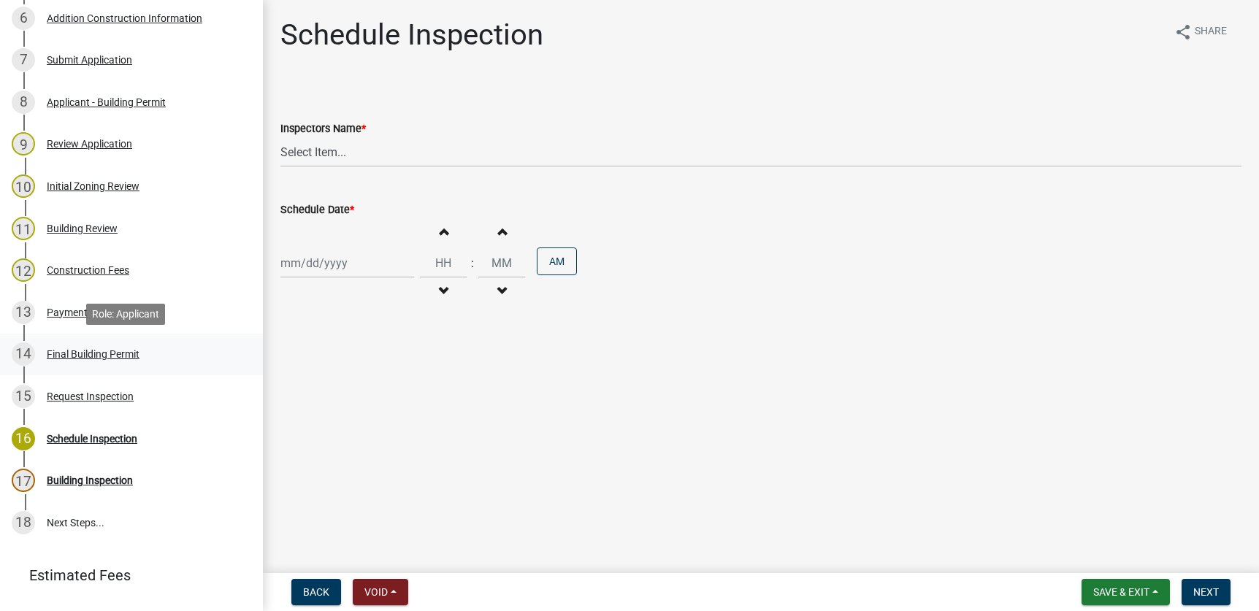
click at [61, 356] on div "Final Building Permit" at bounding box center [93, 354] width 93 height 10
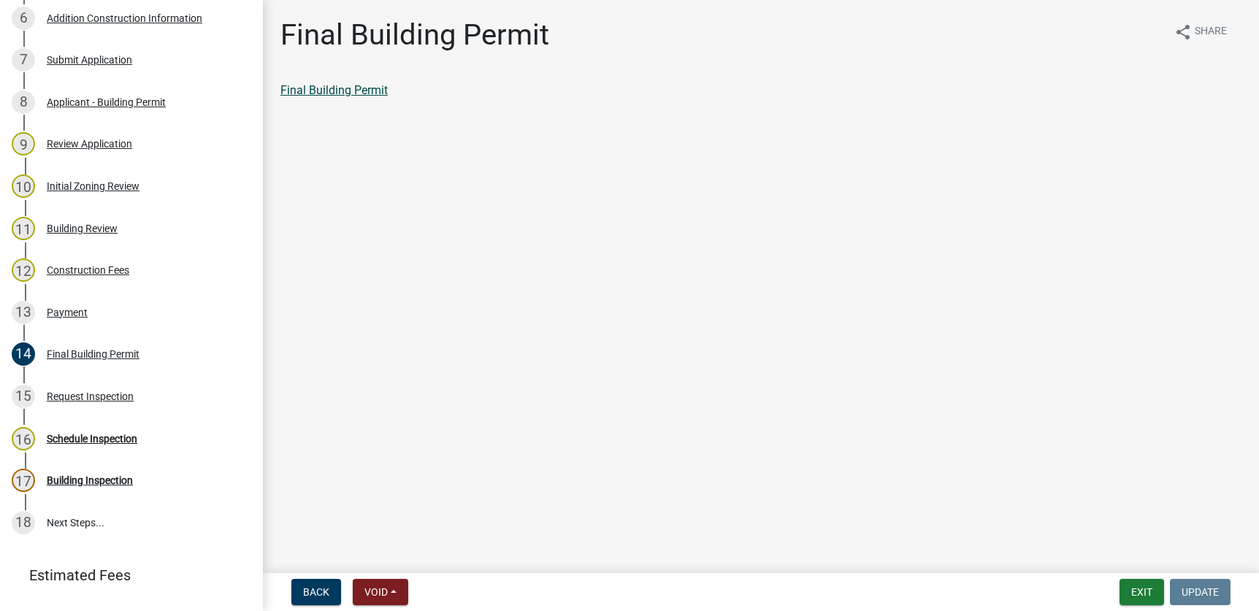
click at [345, 91] on link "Final Building Permit" at bounding box center [333, 90] width 107 height 14
click at [79, 313] on div "Payment" at bounding box center [67, 312] width 41 height 10
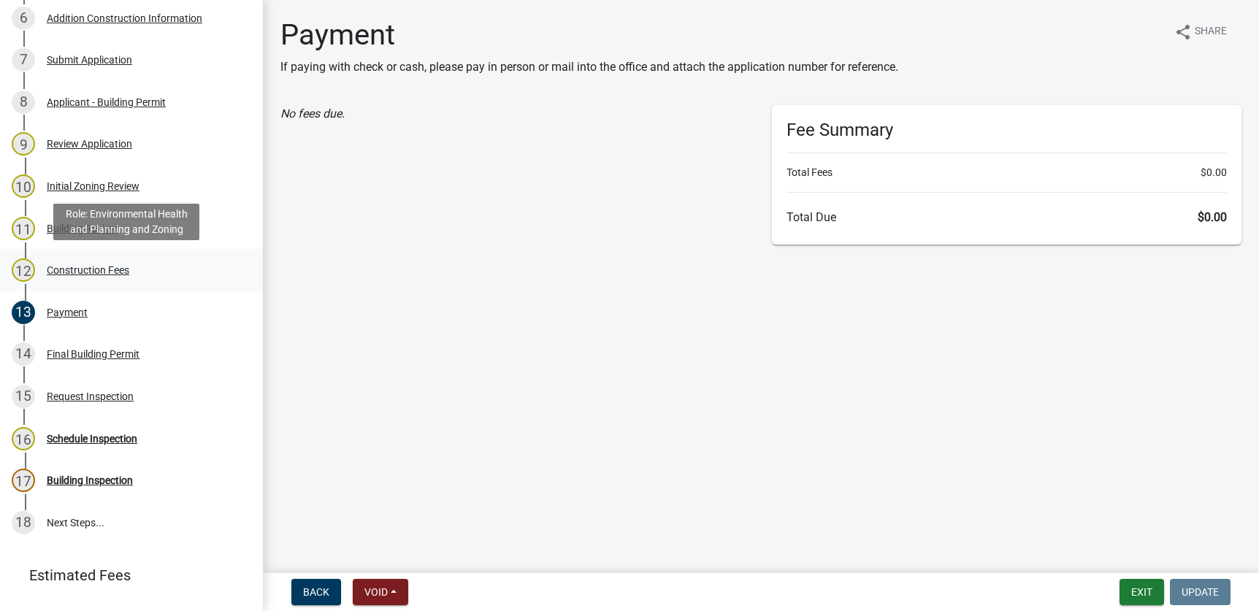
click at [91, 267] on div "Construction Fees" at bounding box center [88, 270] width 83 height 10
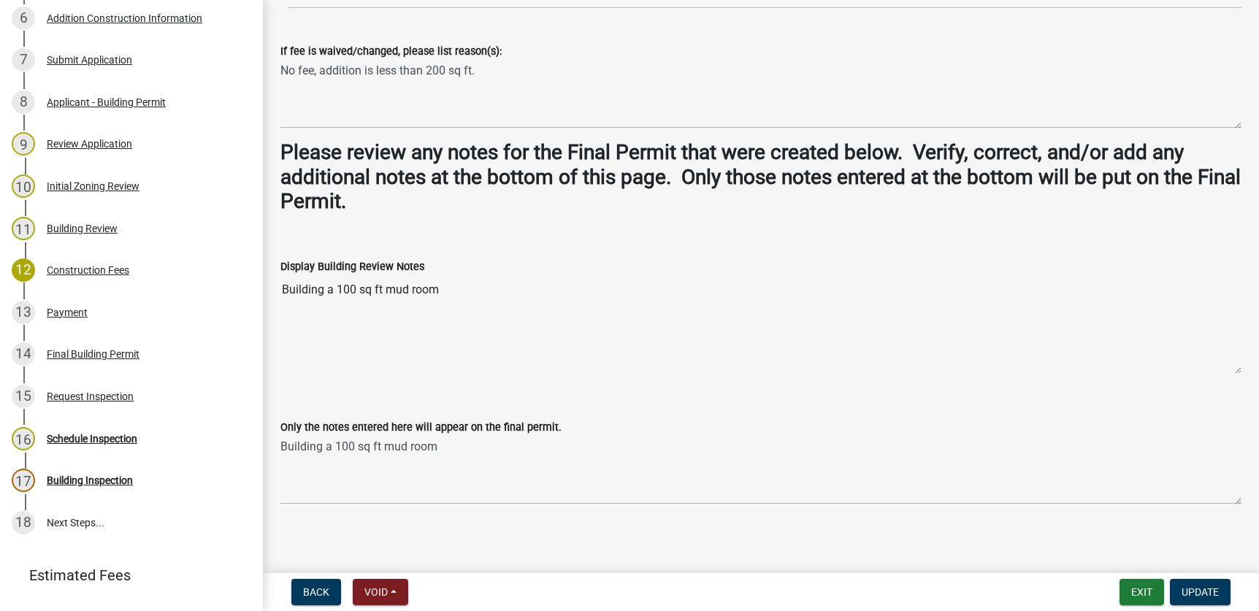
scroll to position [228, 0]
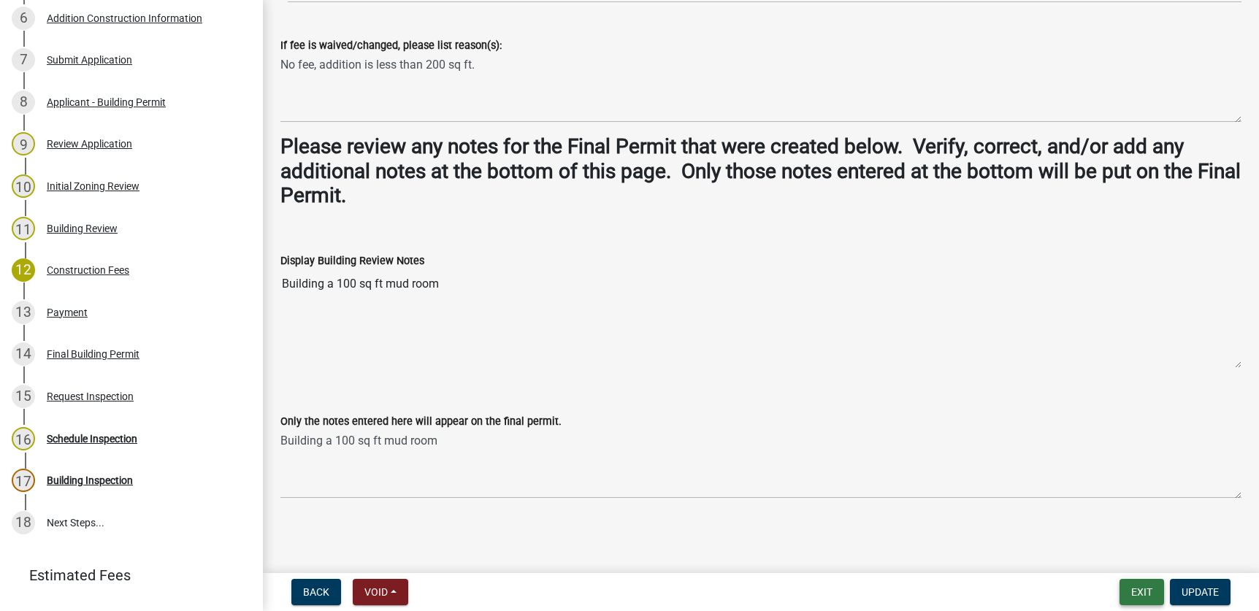
click at [1147, 591] on button "Exit" at bounding box center [1141, 592] width 45 height 26
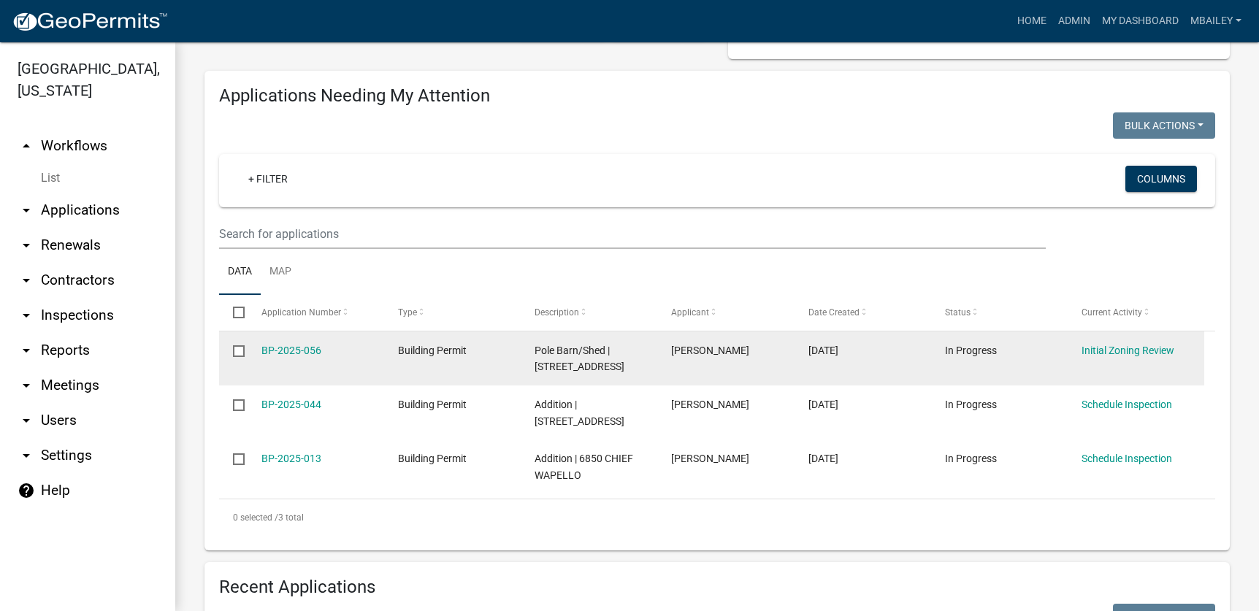
scroll to position [146, 0]
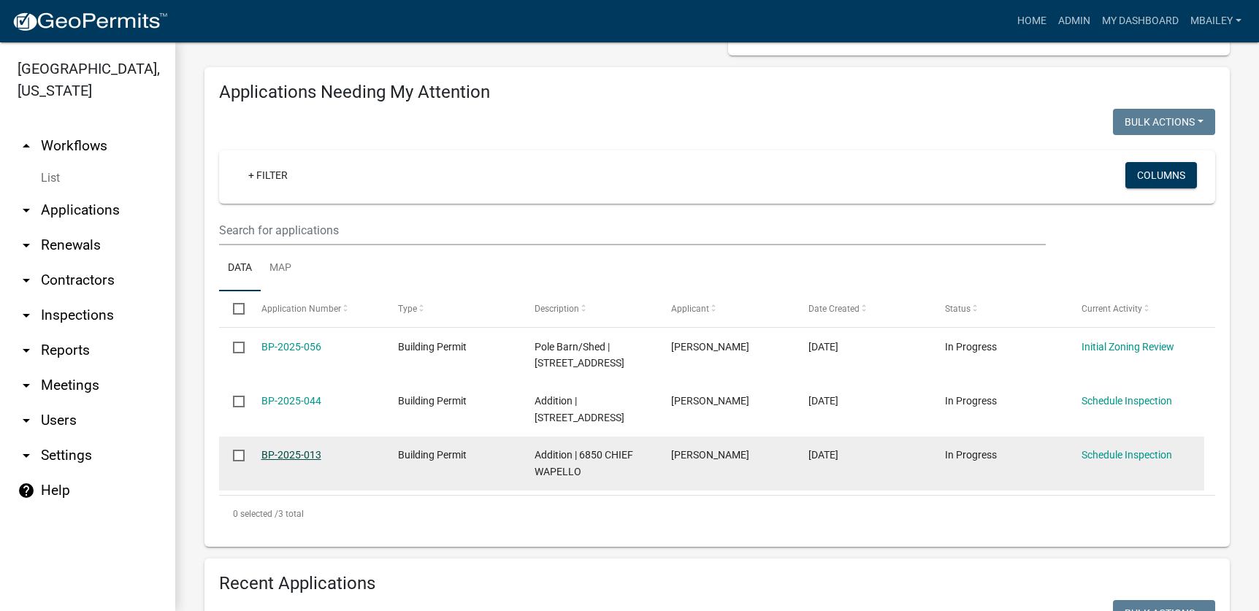
click at [286, 449] on link "BP-2025-013" at bounding box center [291, 455] width 60 height 12
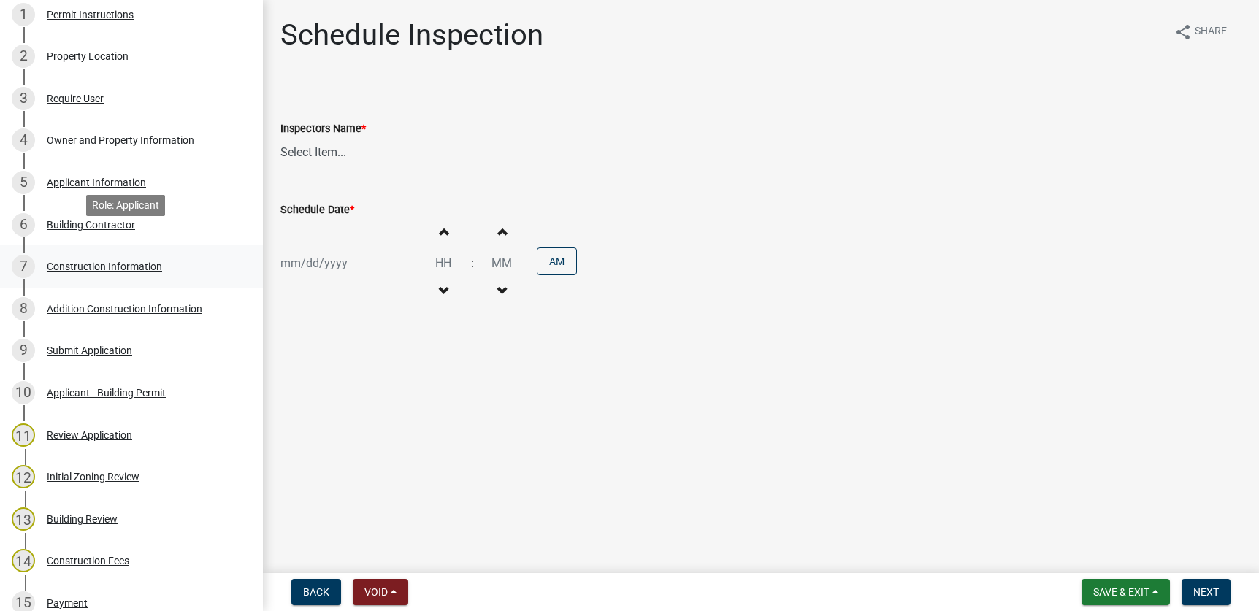
scroll to position [292, 0]
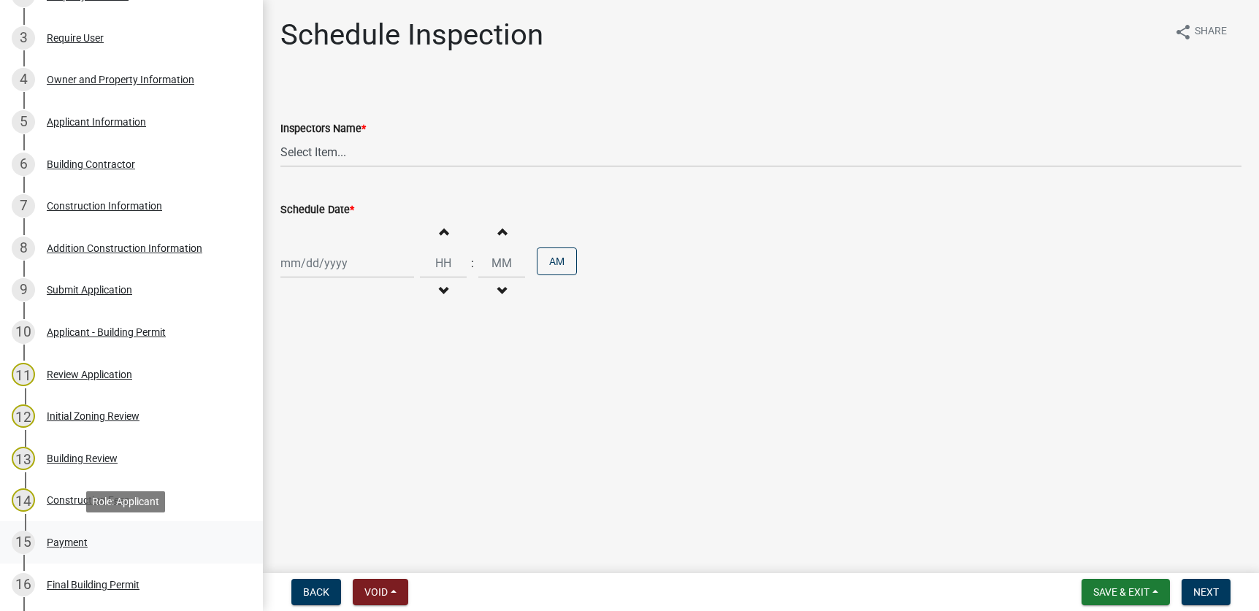
click at [64, 540] on div "Payment" at bounding box center [67, 542] width 41 height 10
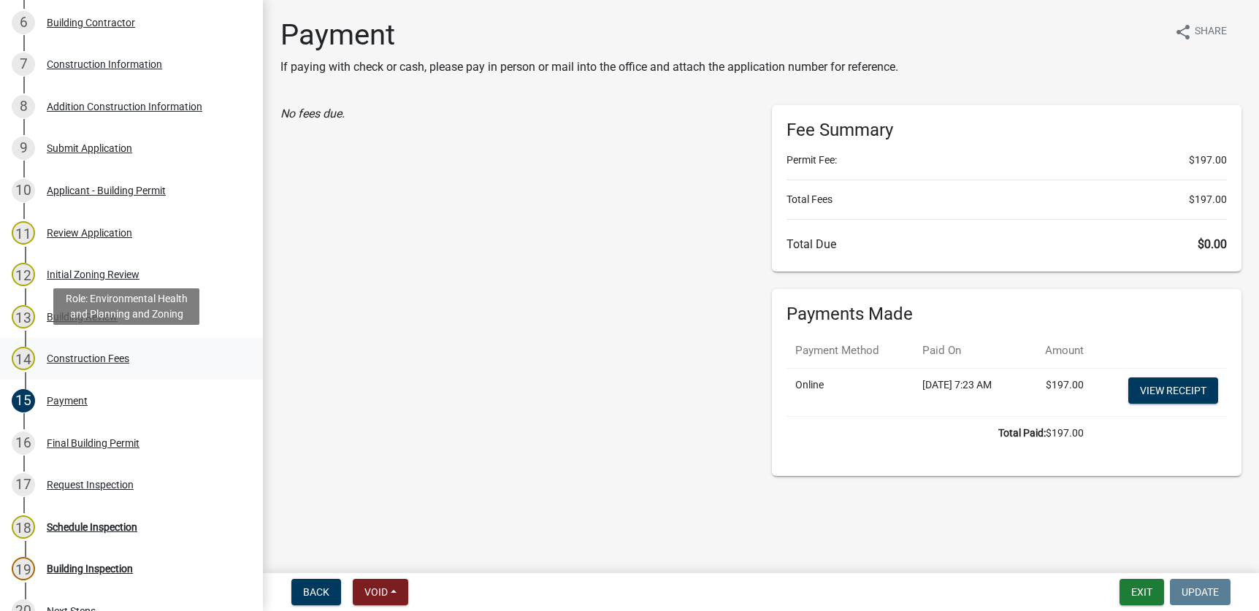
scroll to position [438, 0]
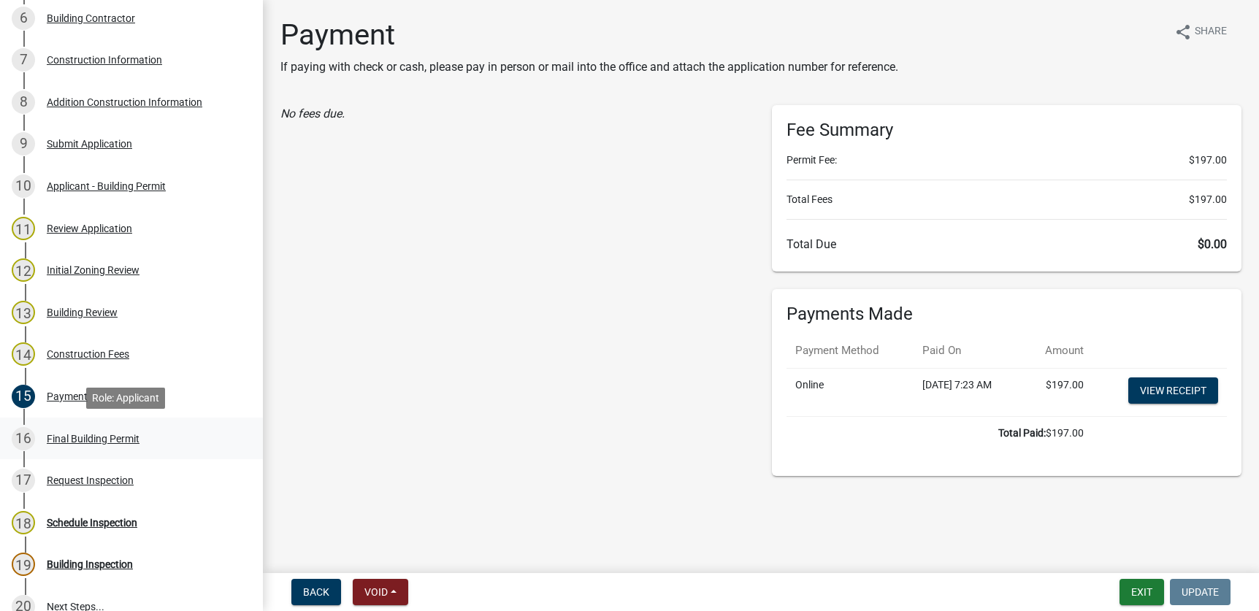
click at [82, 437] on div "Final Building Permit" at bounding box center [93, 439] width 93 height 10
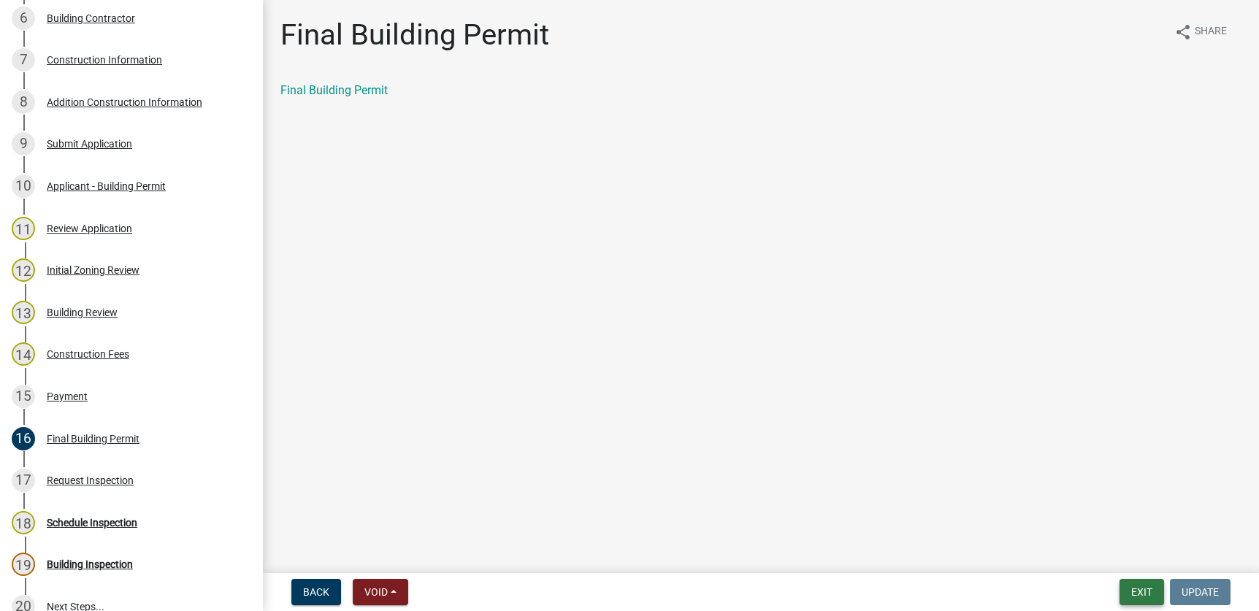
click at [1144, 592] on button "Exit" at bounding box center [1141, 592] width 45 height 26
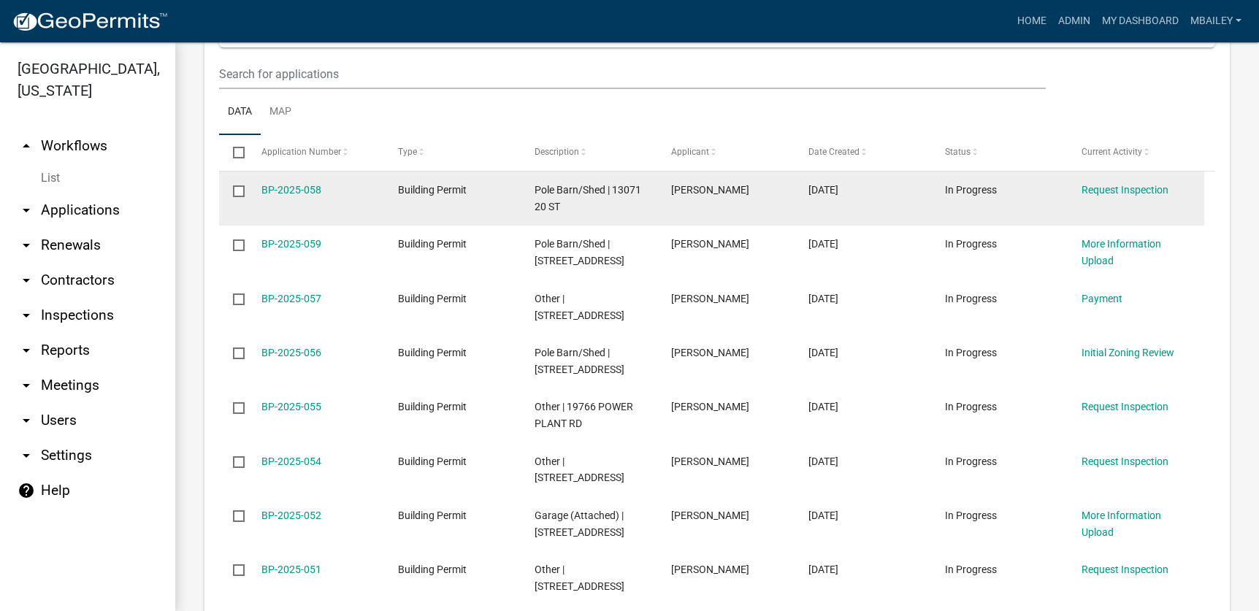
scroll to position [803, 0]
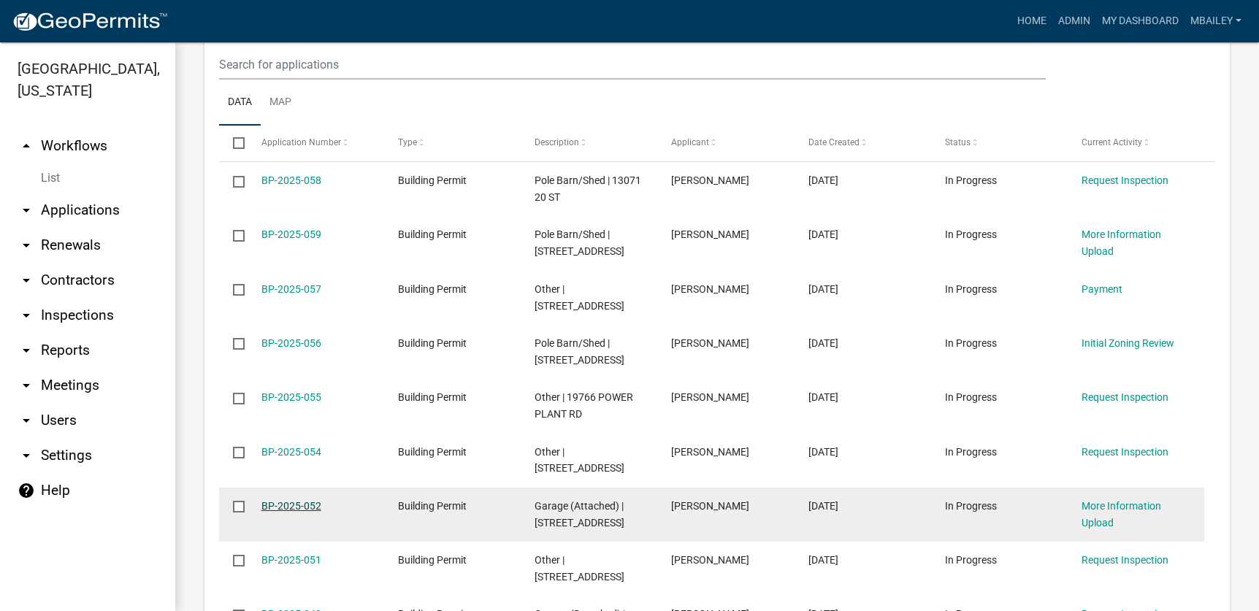
click at [295, 500] on link "BP-2025-052" at bounding box center [291, 506] width 60 height 12
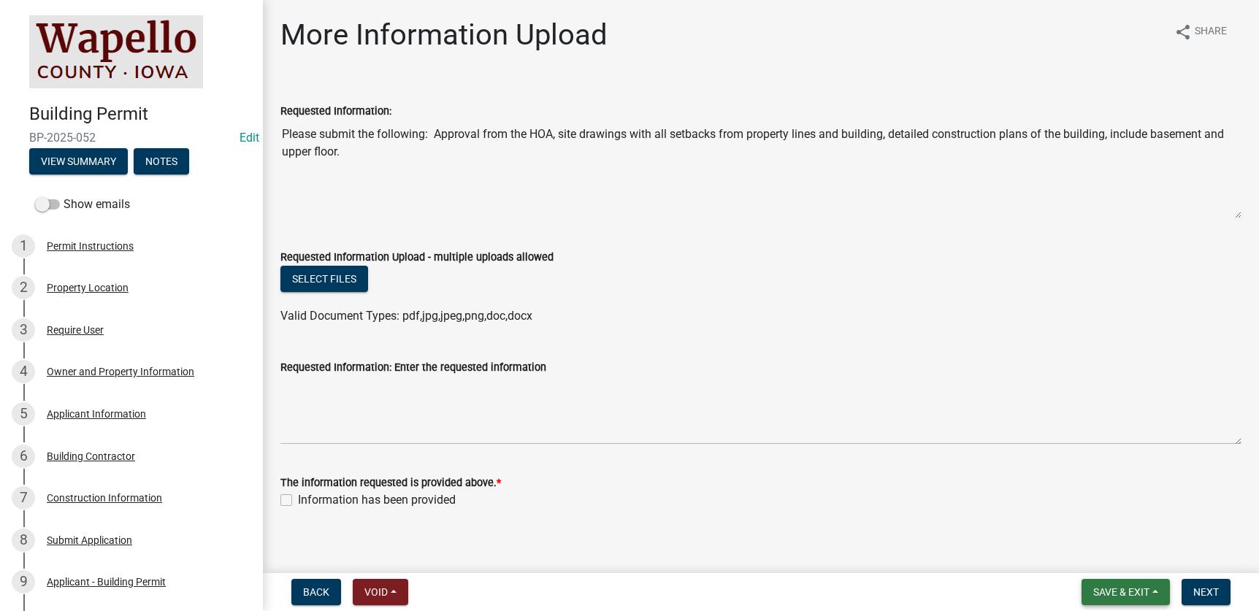
click at [1141, 590] on span "Save & Exit" at bounding box center [1121, 592] width 56 height 12
click at [1121, 554] on button "Save & Exit" at bounding box center [1111, 554] width 117 height 35
